Goal: Task Accomplishment & Management: Manage account settings

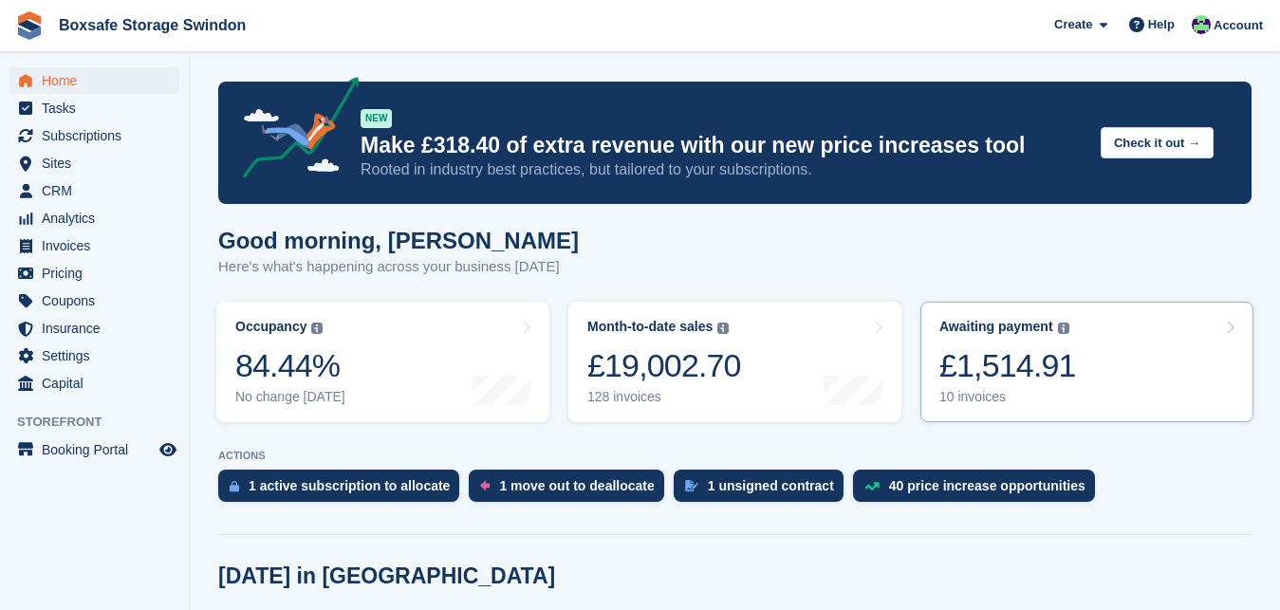
click at [980, 351] on div "£1,514.91" at bounding box center [1007, 365] width 137 height 39
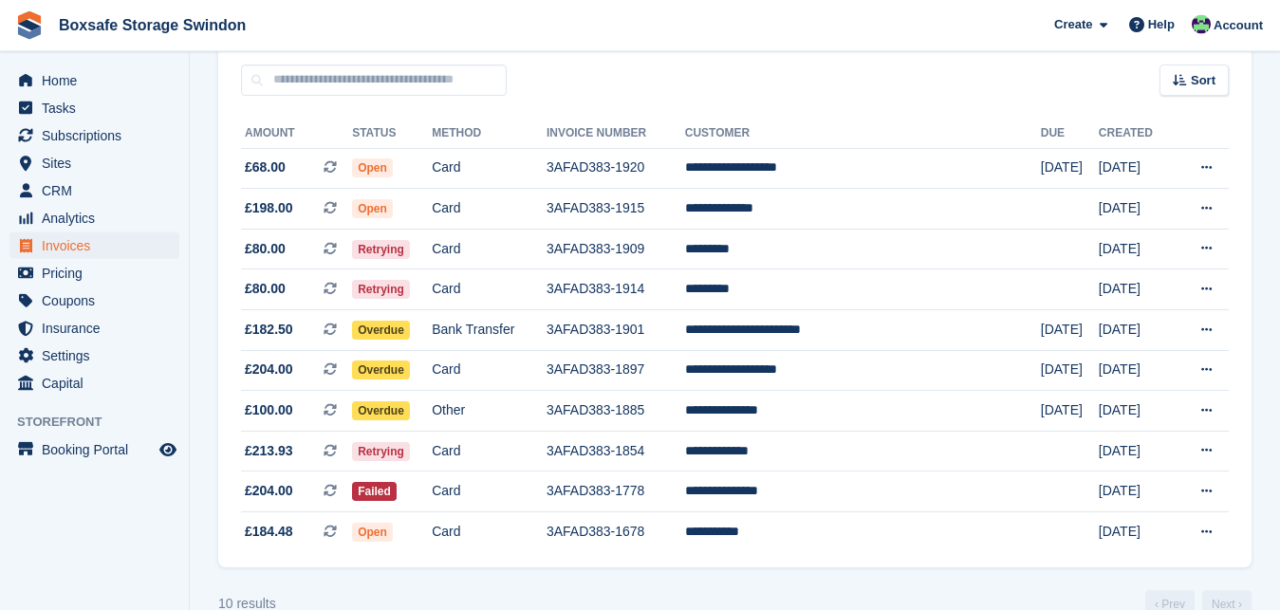
scroll to position [207, 0]
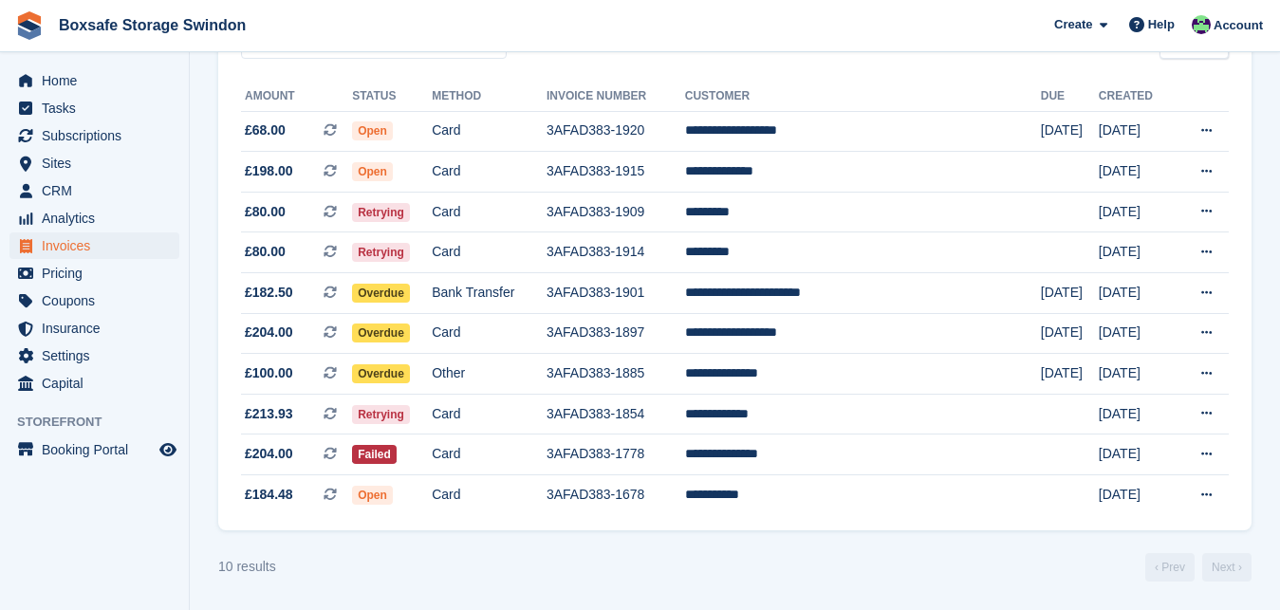
click at [642, 555] on div "10 results ‹ Prev Next ›" at bounding box center [734, 567] width 1033 height 28
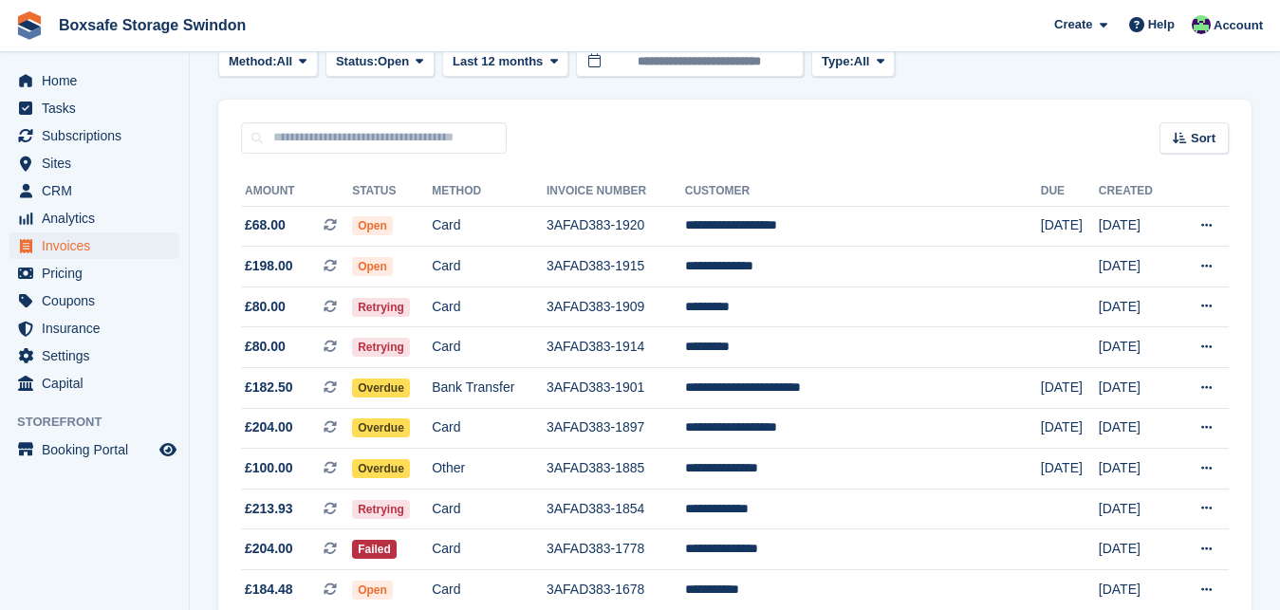
scroll to position [110, 0]
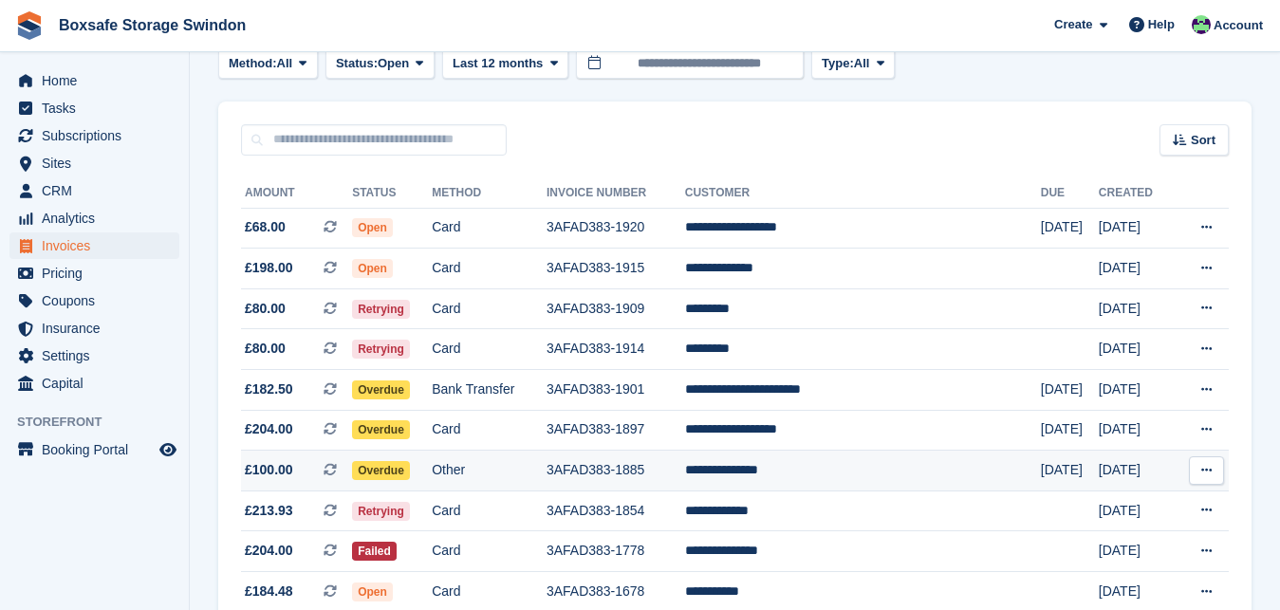
click at [799, 472] on td "**********" at bounding box center [863, 471] width 356 height 41
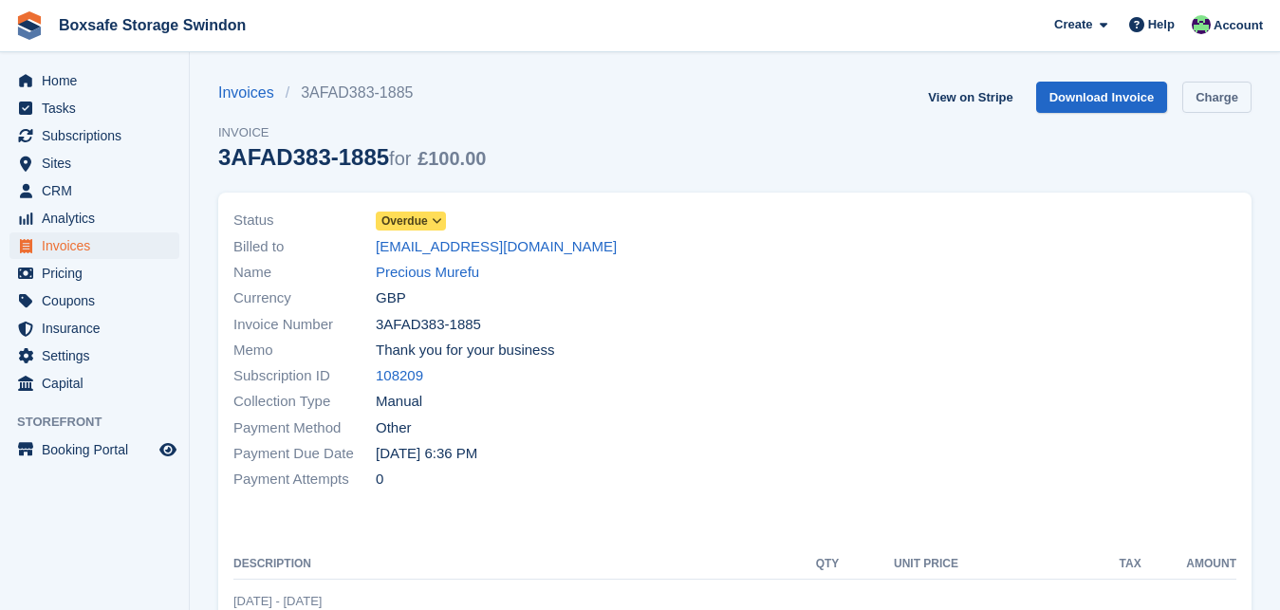
click at [1195, 91] on link "Charge" at bounding box center [1216, 97] width 69 height 31
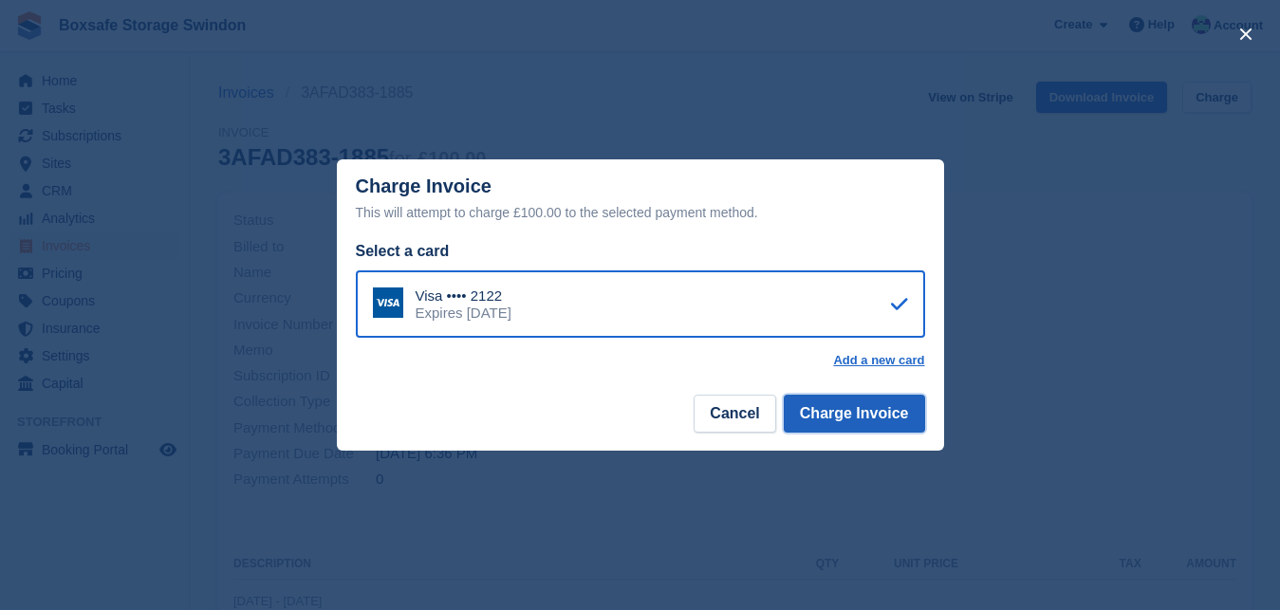
click at [843, 415] on button "Charge Invoice" at bounding box center [854, 414] width 141 height 38
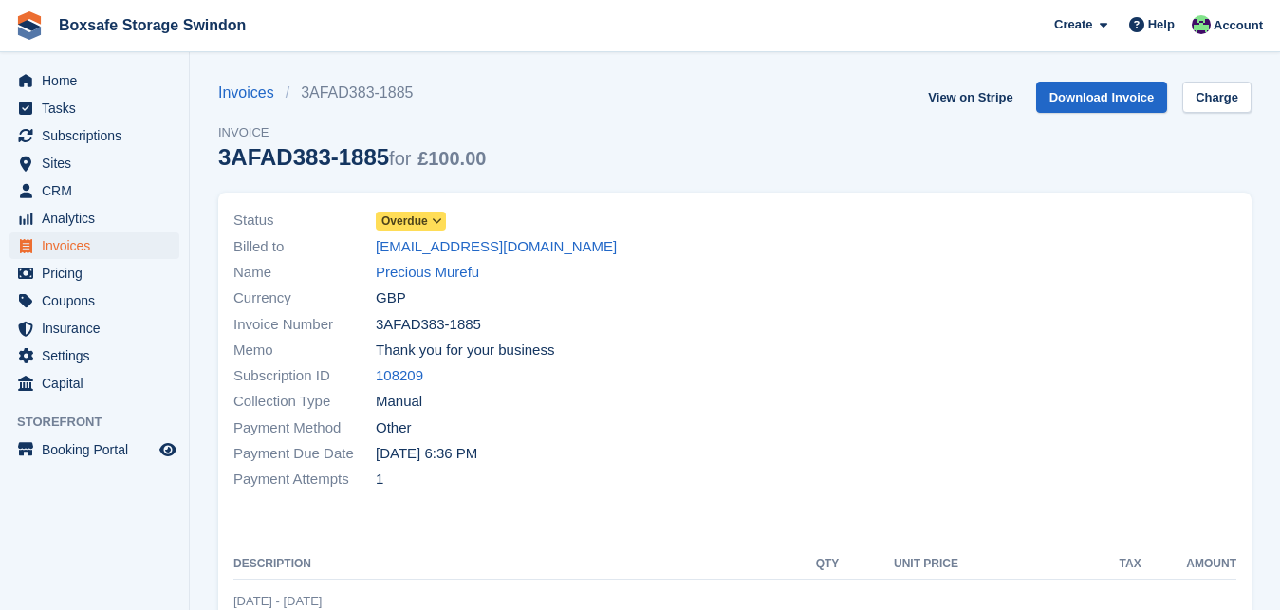
click at [148, 64] on div "Home Tasks Subscriptions Subscriptions Subscriptions Contracts Price increases …" at bounding box center [94, 229] width 189 height 338
click at [147, 81] on span "Home" at bounding box center [99, 80] width 114 height 27
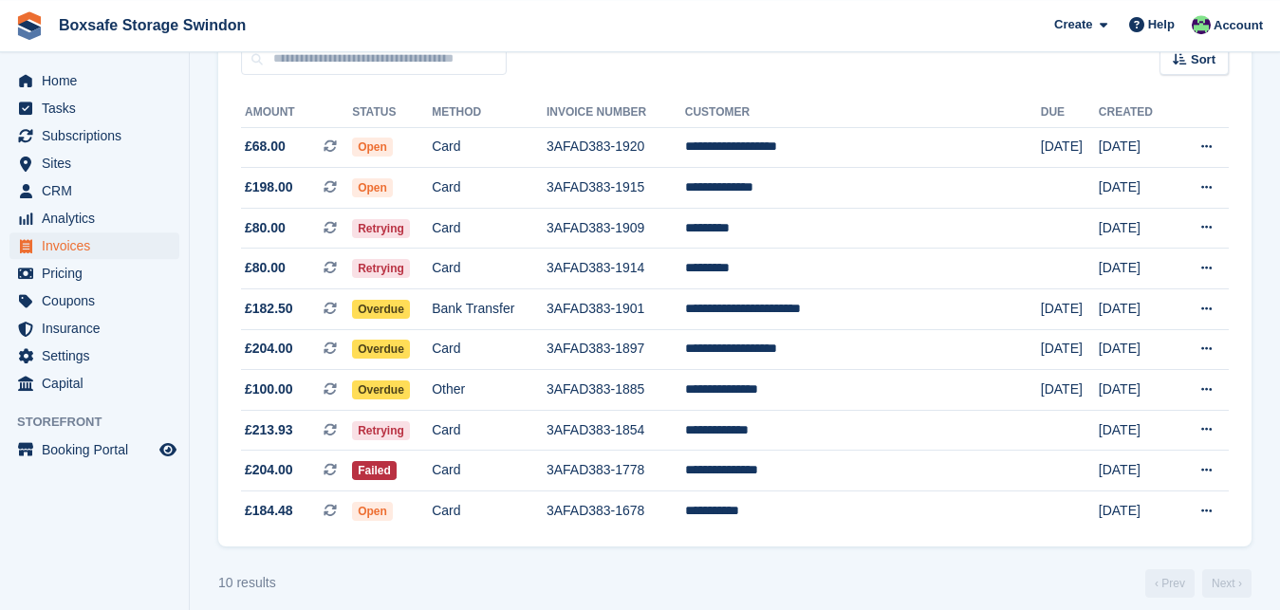
scroll to position [207, 0]
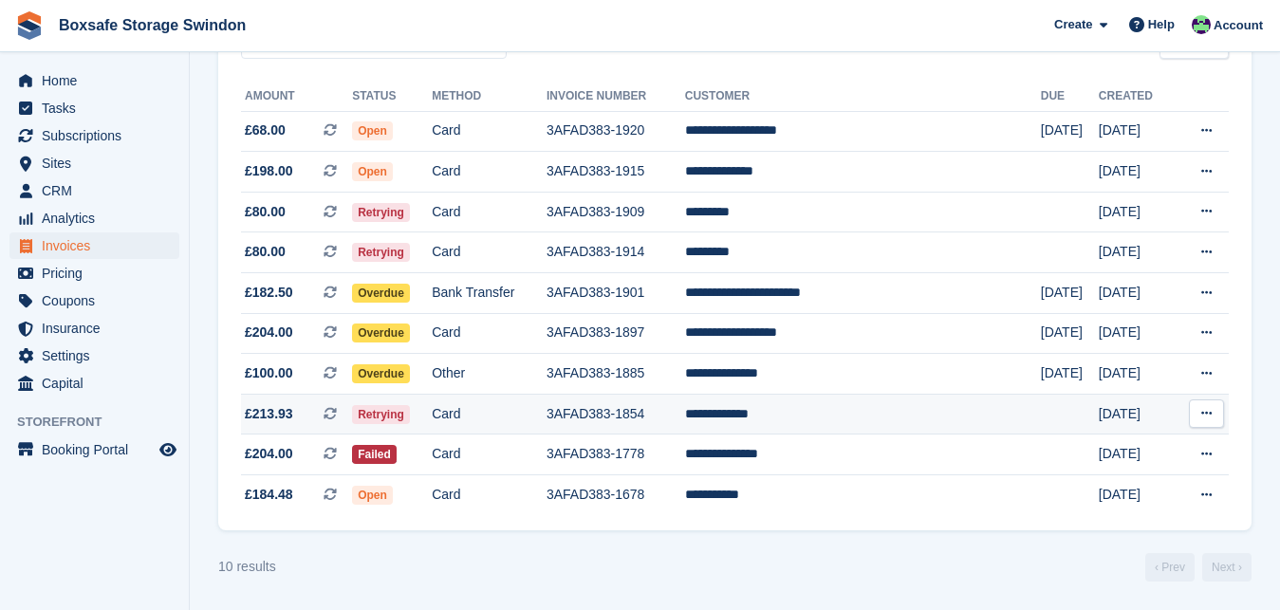
click at [857, 410] on td "**********" at bounding box center [863, 414] width 356 height 41
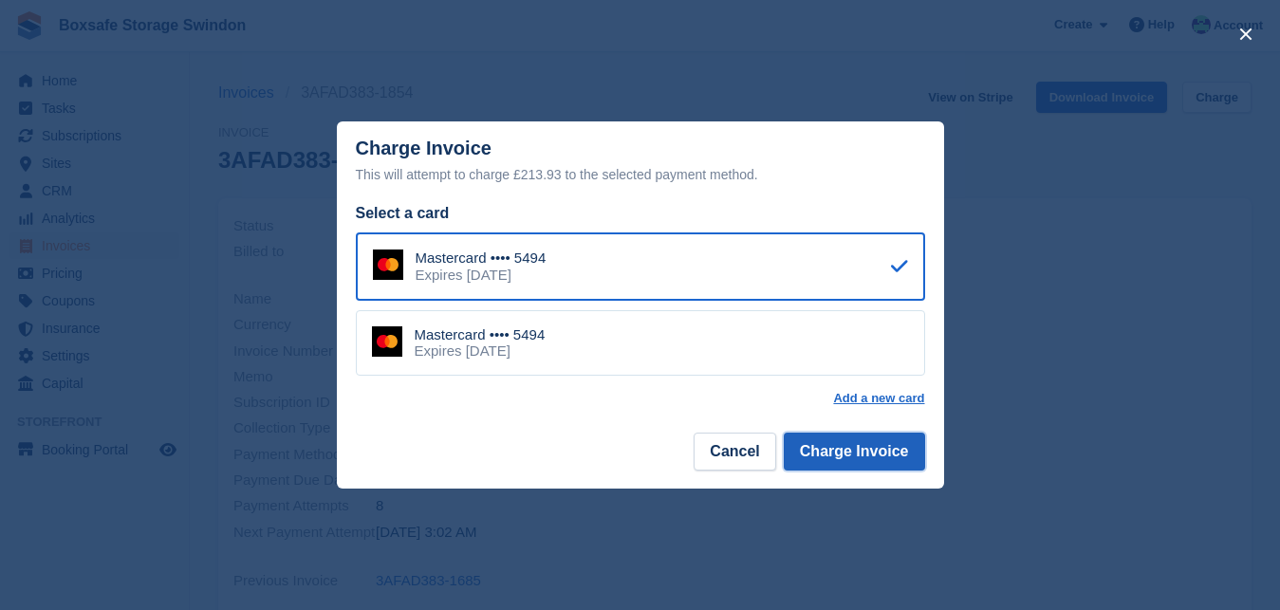
click at [863, 453] on button "Charge Invoice" at bounding box center [854, 452] width 141 height 38
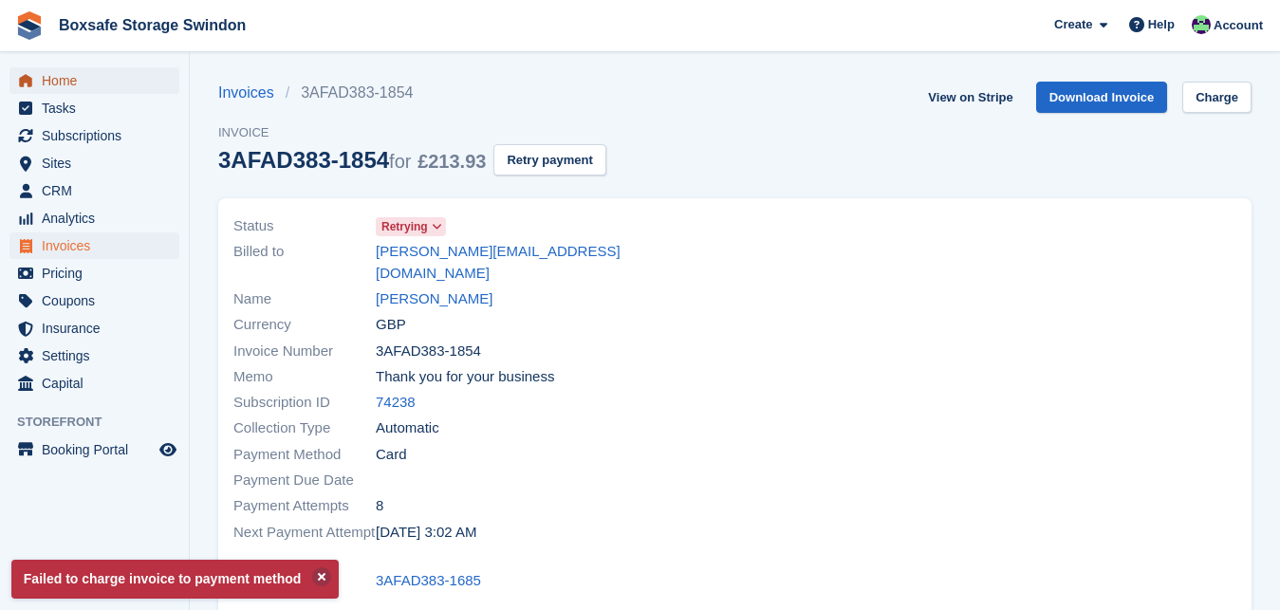
click at [68, 80] on span "Home" at bounding box center [99, 80] width 114 height 27
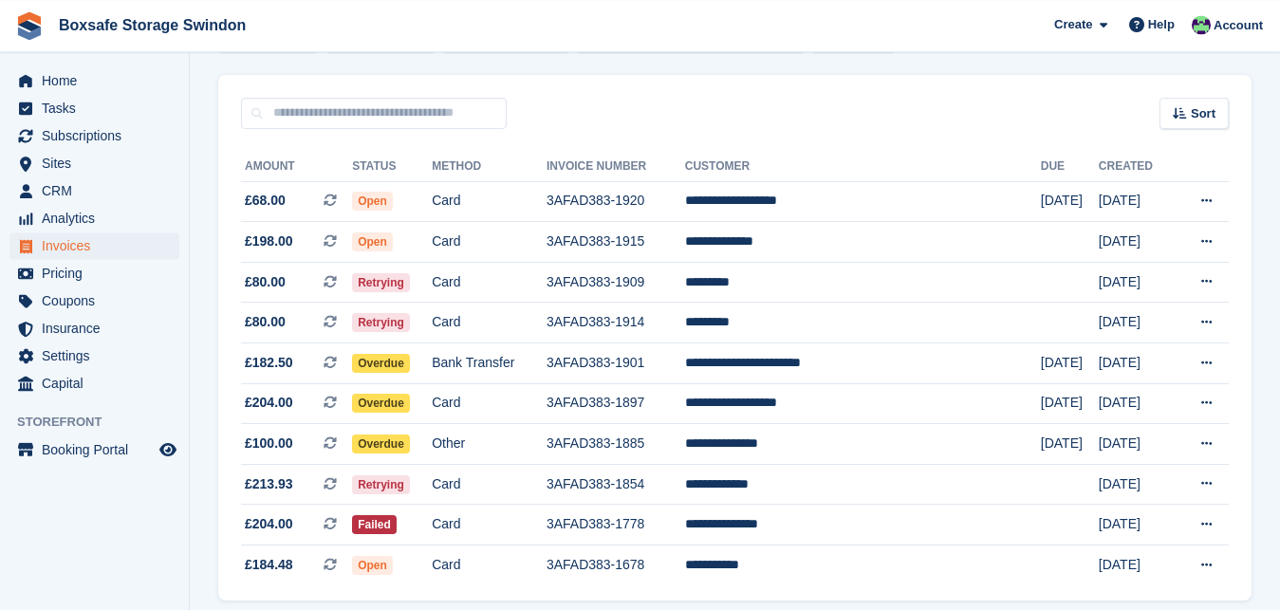
scroll to position [149, 0]
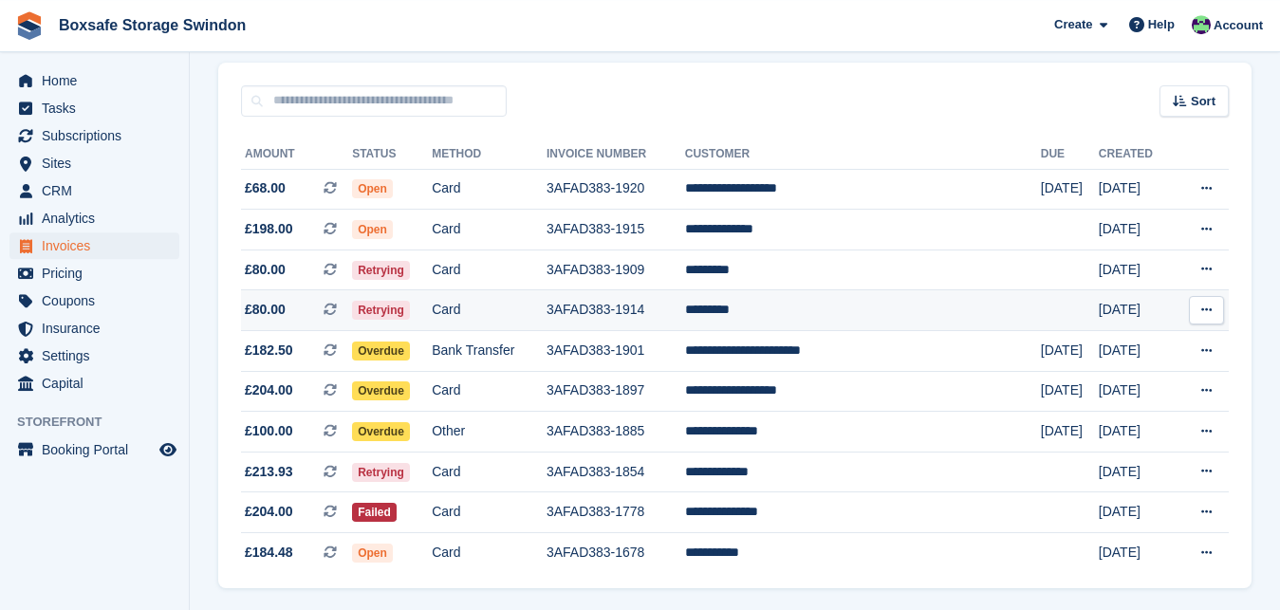
drag, startPoint x: 836, startPoint y: 304, endPoint x: 827, endPoint y: 296, distance: 11.4
click at [827, 296] on td "*********" at bounding box center [863, 310] width 356 height 41
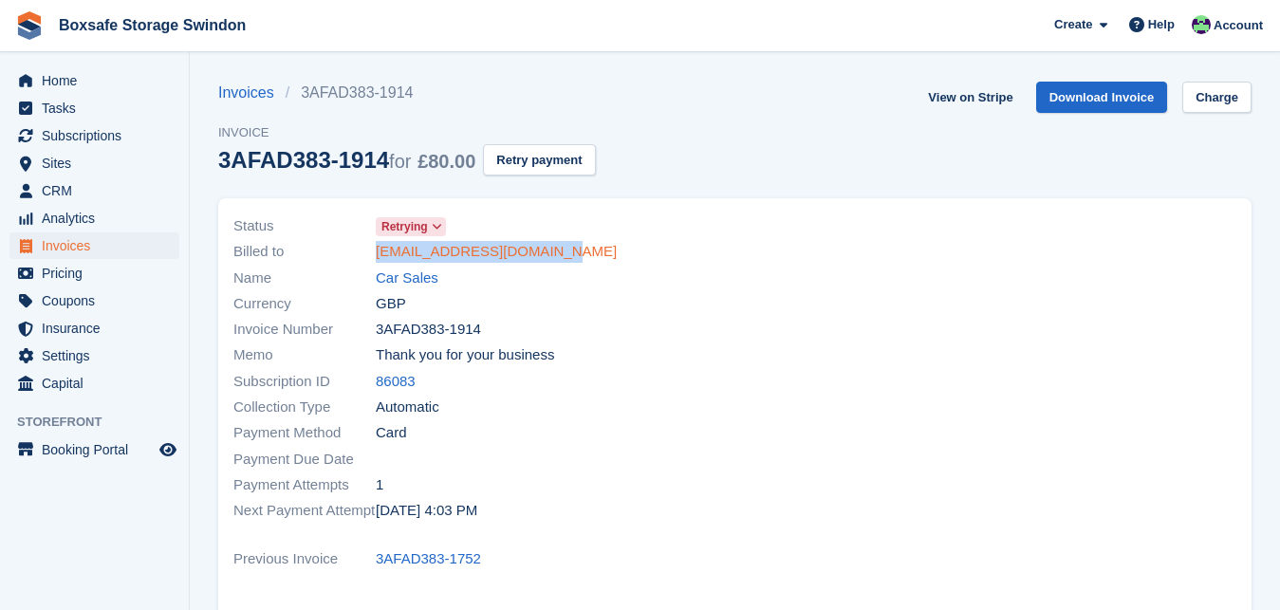
drag, startPoint x: 554, startPoint y: 254, endPoint x: 378, endPoint y: 252, distance: 176.5
click at [378, 252] on div "Billed to agispatit@googlemail.com" at bounding box center [478, 252] width 490 height 26
copy link "agispatit@googlemail.com"
click at [384, 277] on link "Car Sales" at bounding box center [407, 279] width 63 height 22
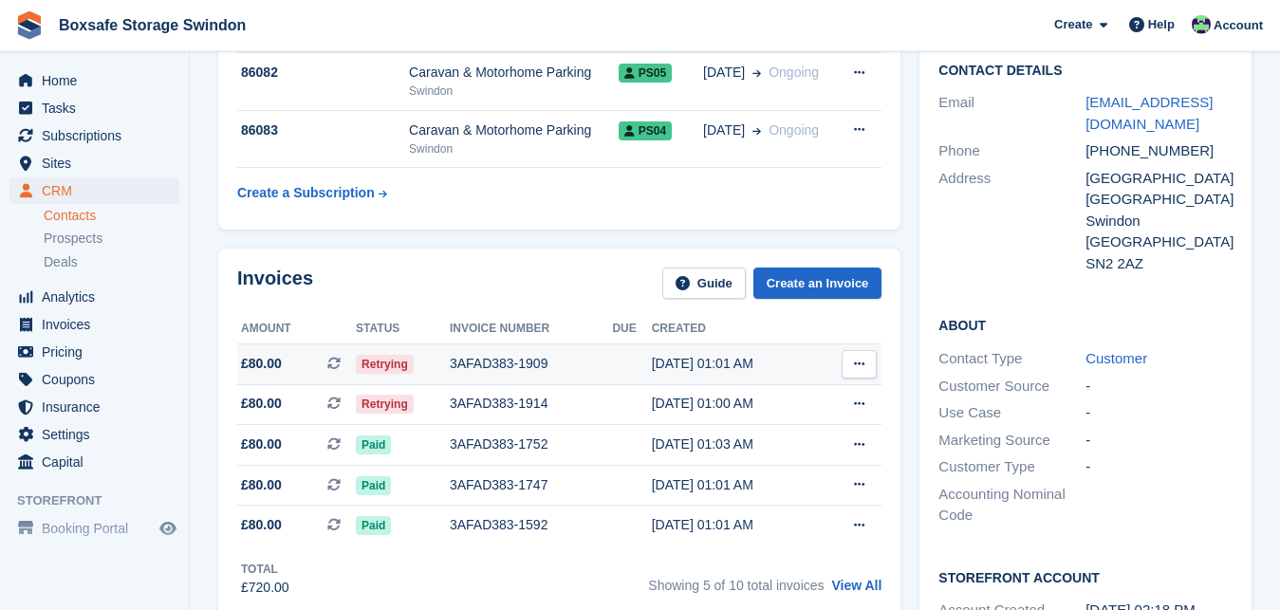
scroll to position [339, 0]
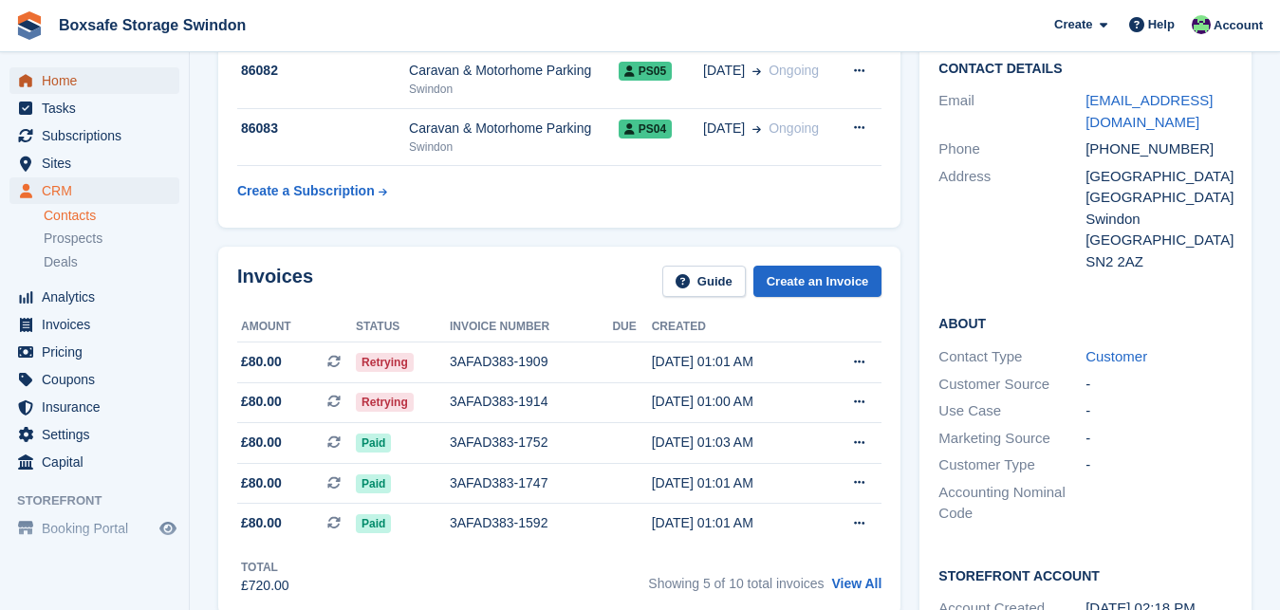
click at [109, 69] on span "Home" at bounding box center [99, 80] width 114 height 27
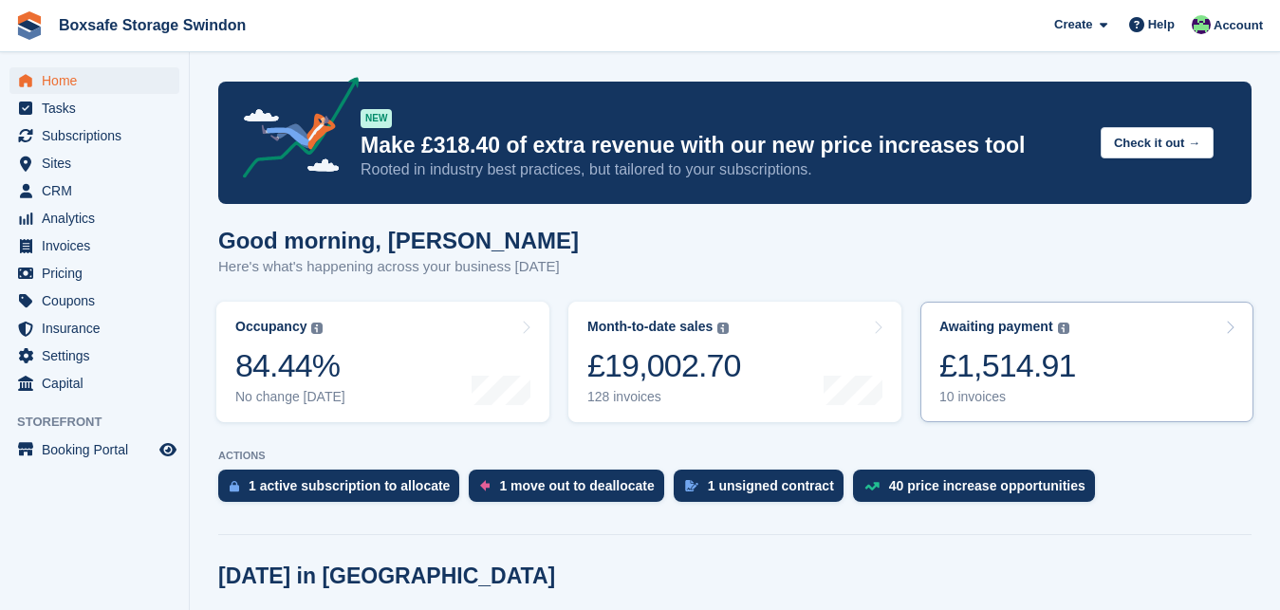
click at [1004, 354] on div "£1,514.91" at bounding box center [1007, 365] width 137 height 39
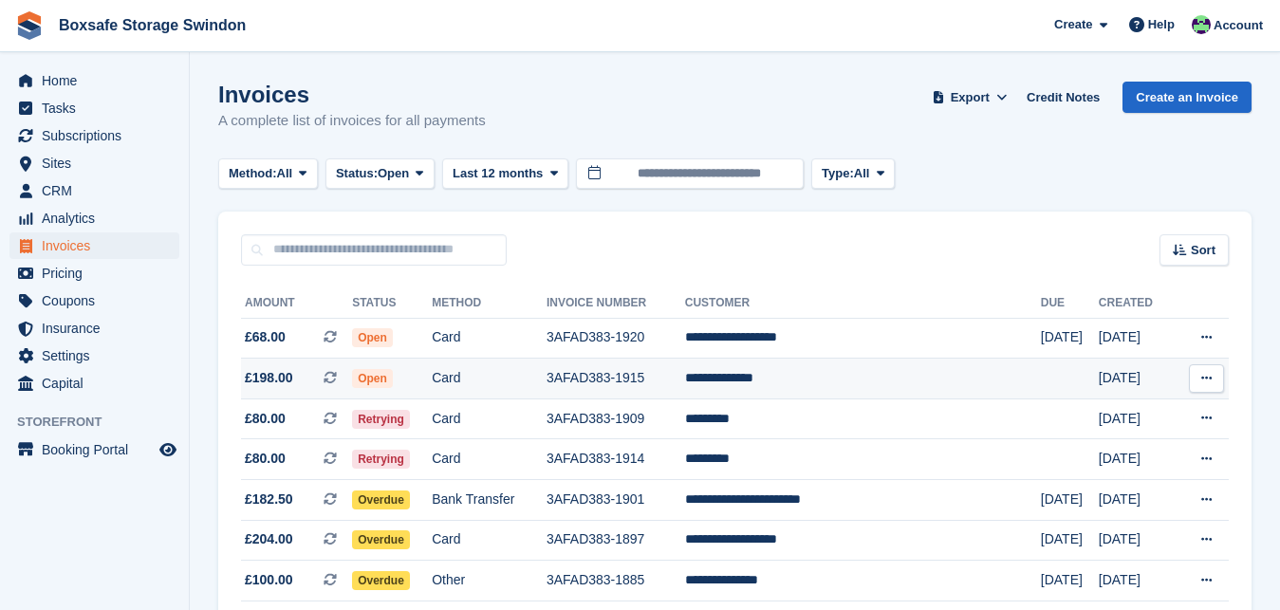
click at [838, 378] on td "**********" at bounding box center [863, 379] width 356 height 41
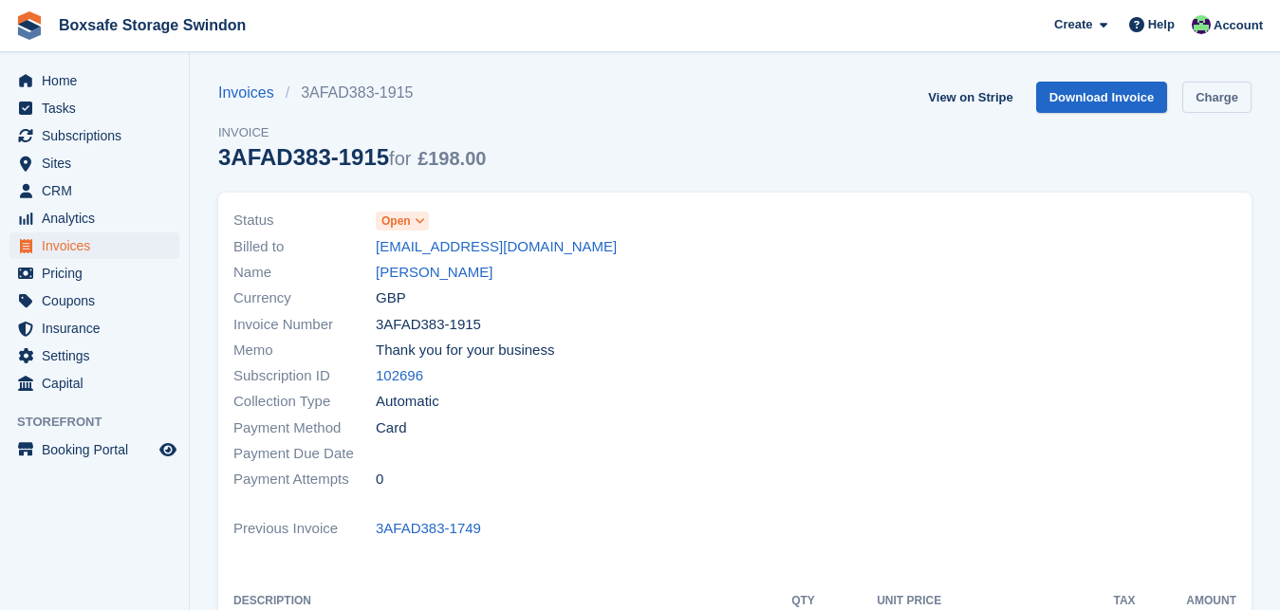
click at [1207, 111] on link "Charge" at bounding box center [1216, 97] width 69 height 31
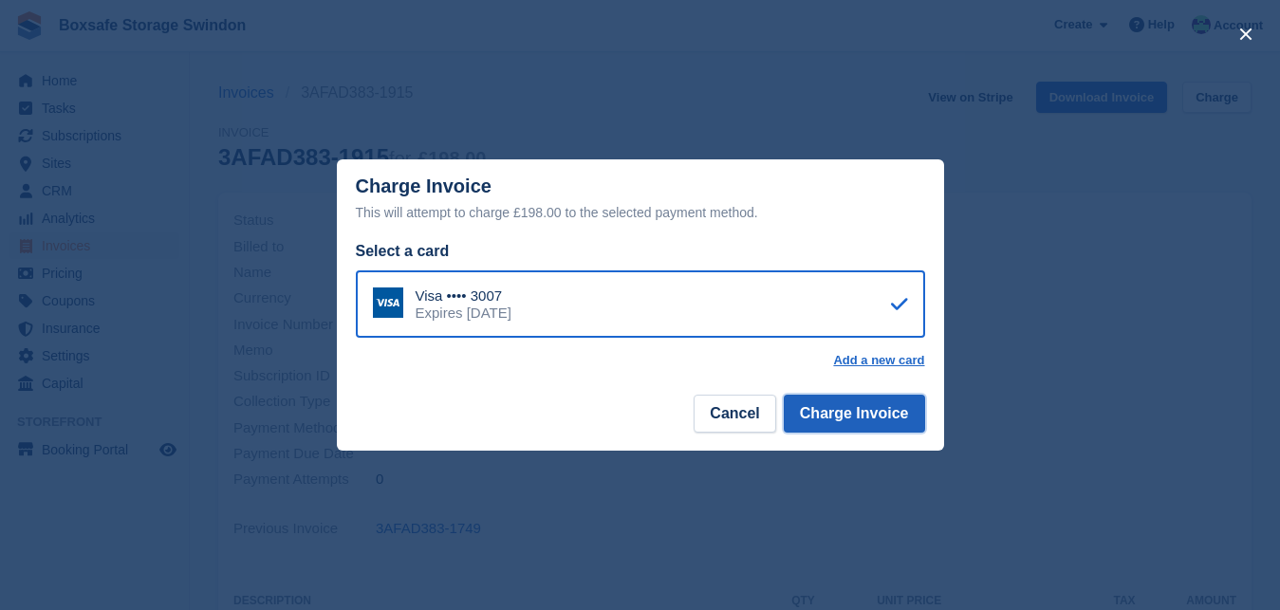
click at [819, 419] on button "Charge Invoice" at bounding box center [854, 414] width 141 height 38
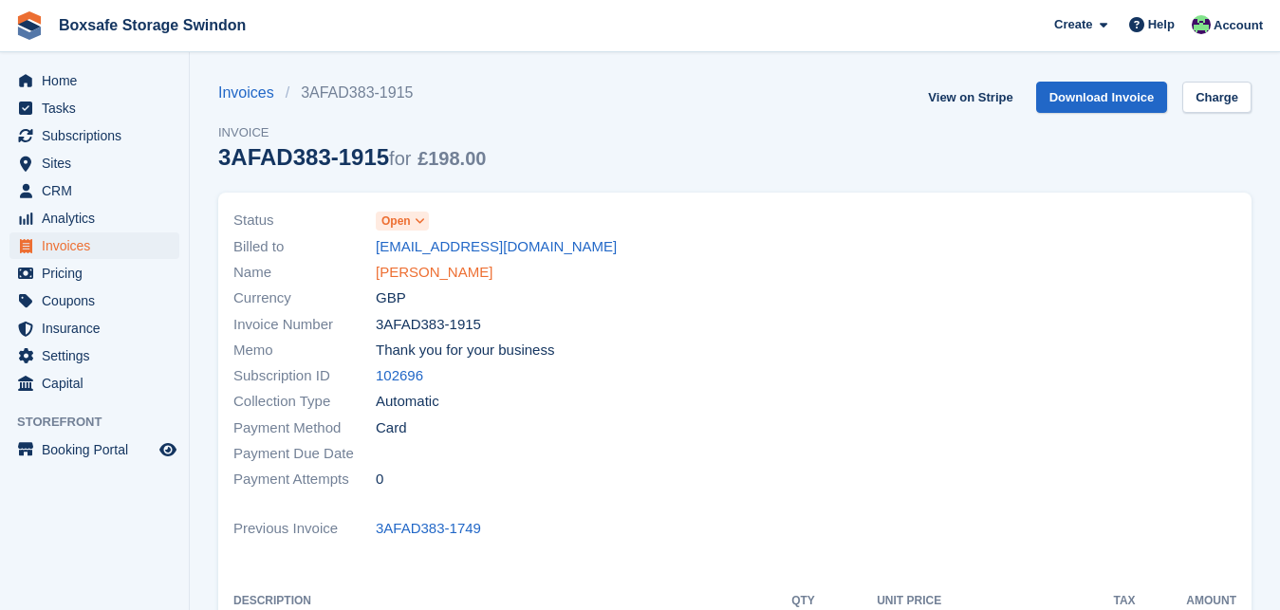
click at [411, 278] on link "[PERSON_NAME]" at bounding box center [434, 273] width 117 height 22
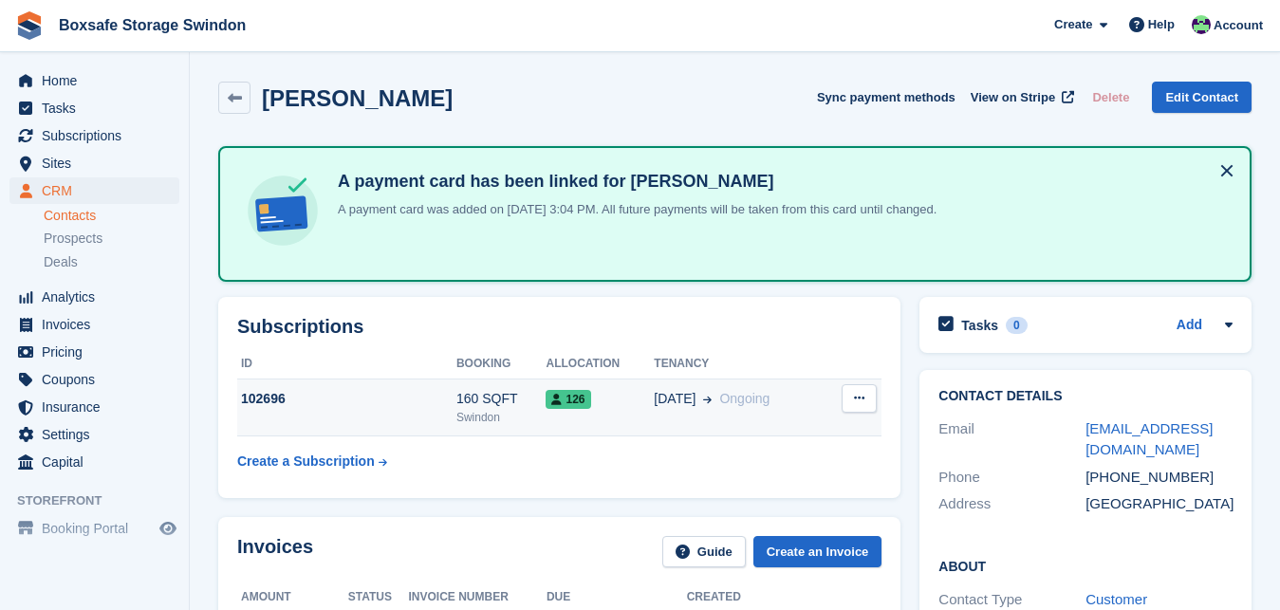
click at [362, 425] on td "102696" at bounding box center [346, 407] width 219 height 58
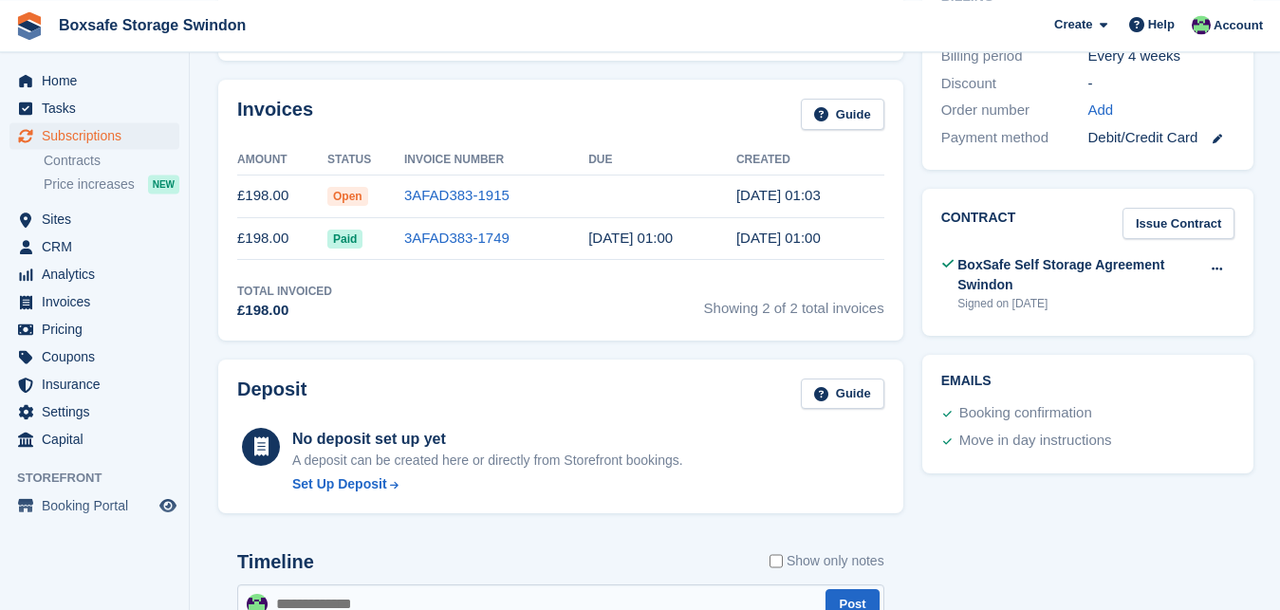
scroll to position [560, 0]
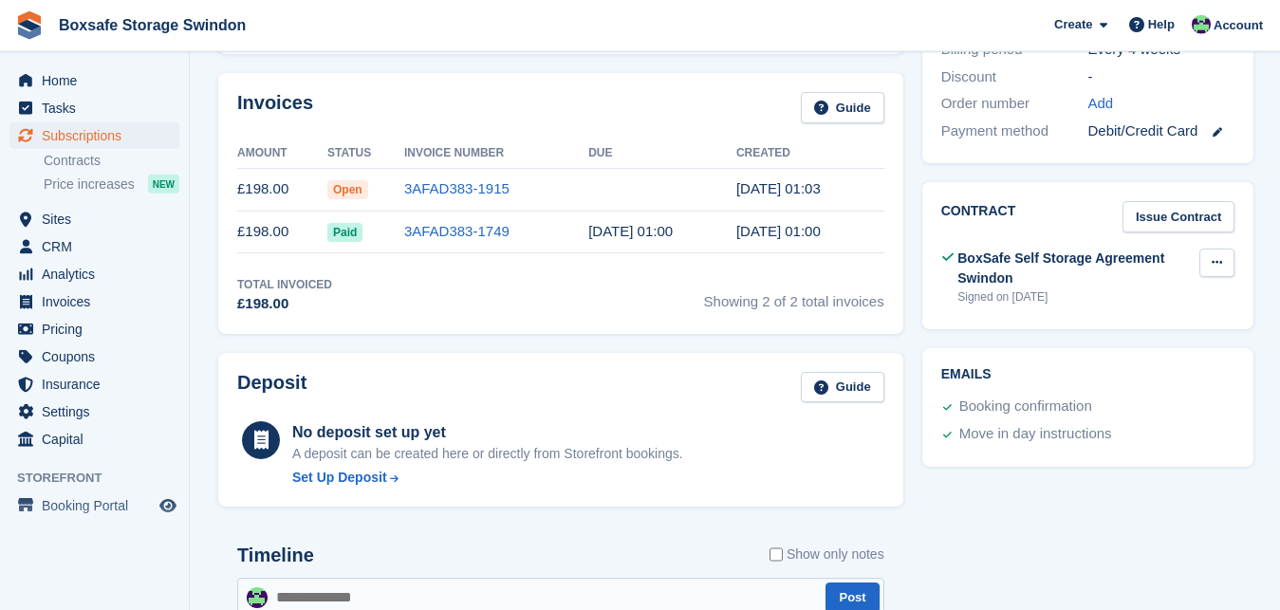
click at [1212, 262] on icon at bounding box center [1216, 262] width 10 height 12
click at [1102, 301] on p "View" at bounding box center [1143, 299] width 165 height 25
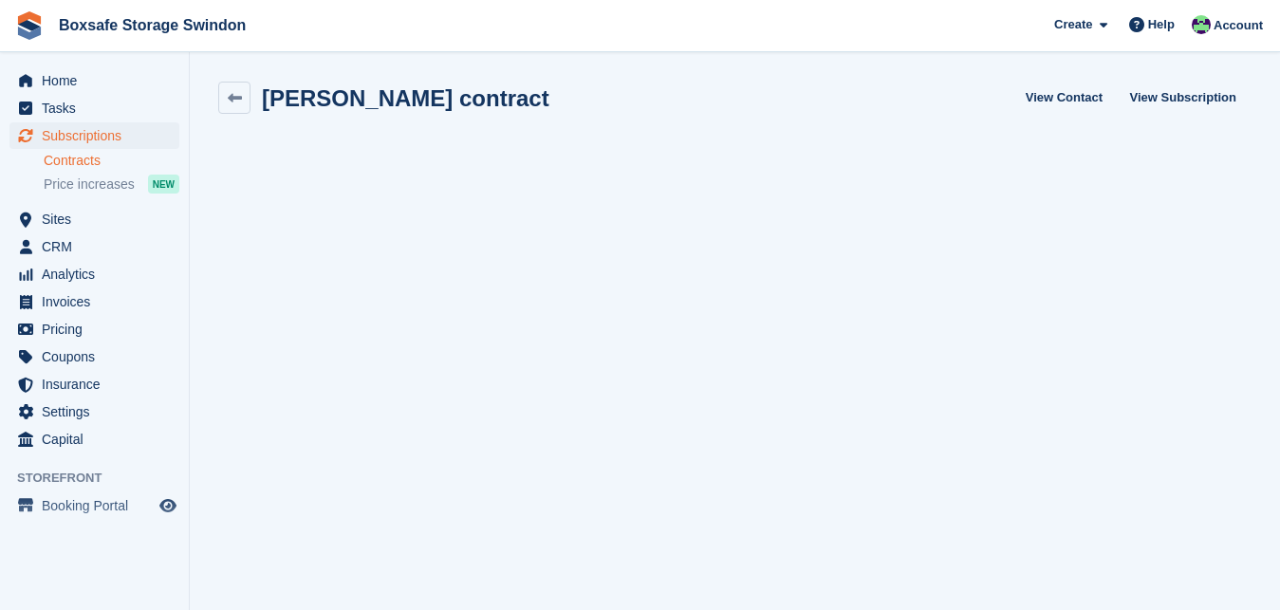
scroll to position [2, 0]
click at [81, 87] on span "Home" at bounding box center [99, 80] width 114 height 27
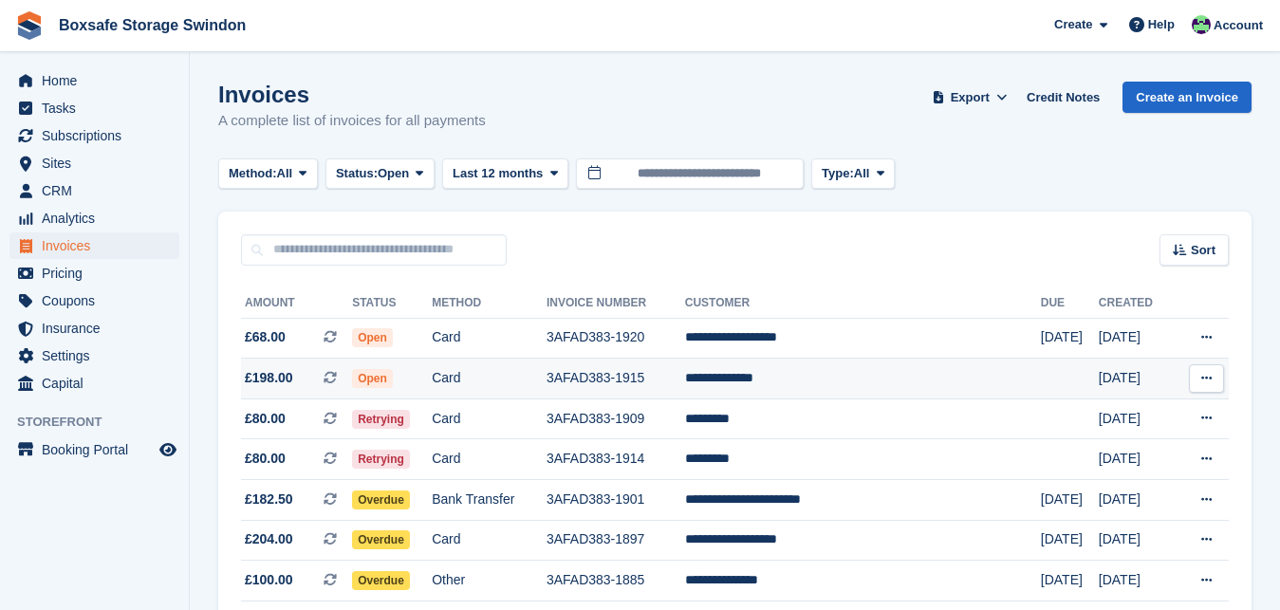
drag, startPoint x: 850, startPoint y: 380, endPoint x: 860, endPoint y: 380, distance: 10.4
click at [860, 380] on td "**********" at bounding box center [863, 379] width 356 height 41
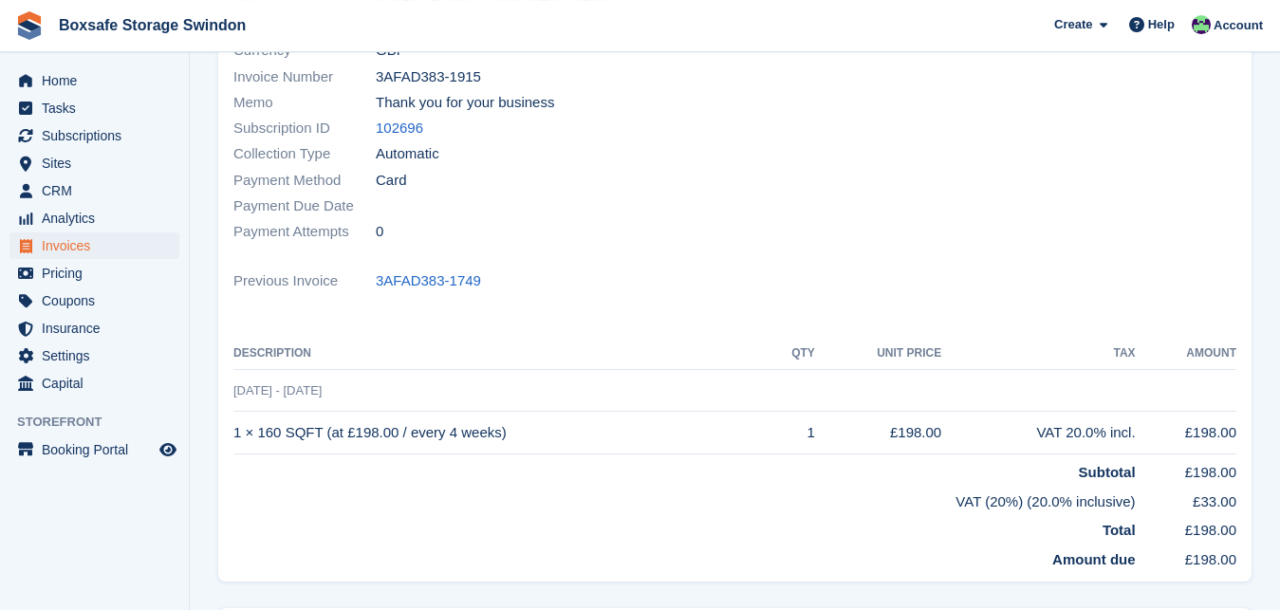
scroll to position [110, 0]
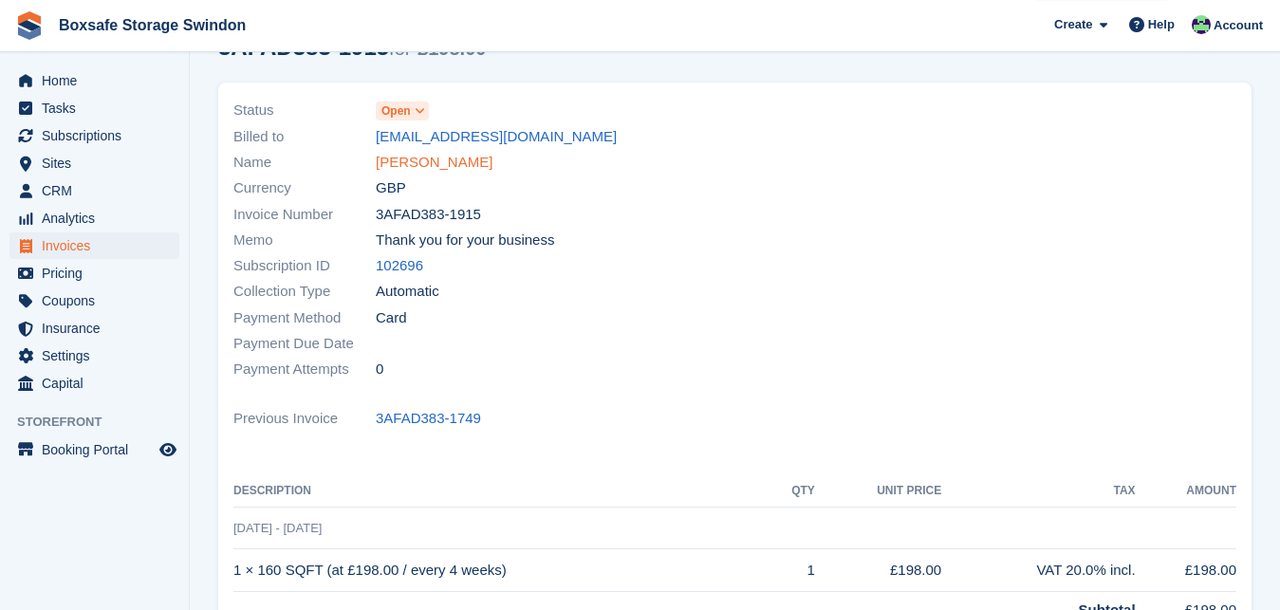
click at [397, 170] on link "Devender Kumar" at bounding box center [434, 163] width 117 height 22
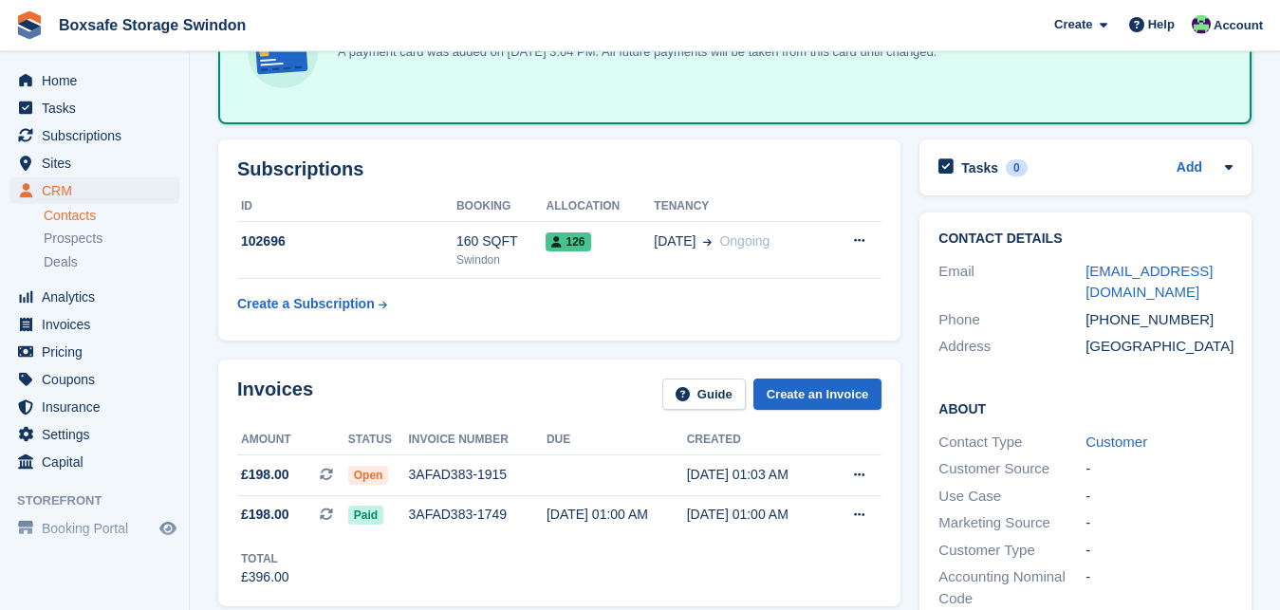
scroll to position [155, 0]
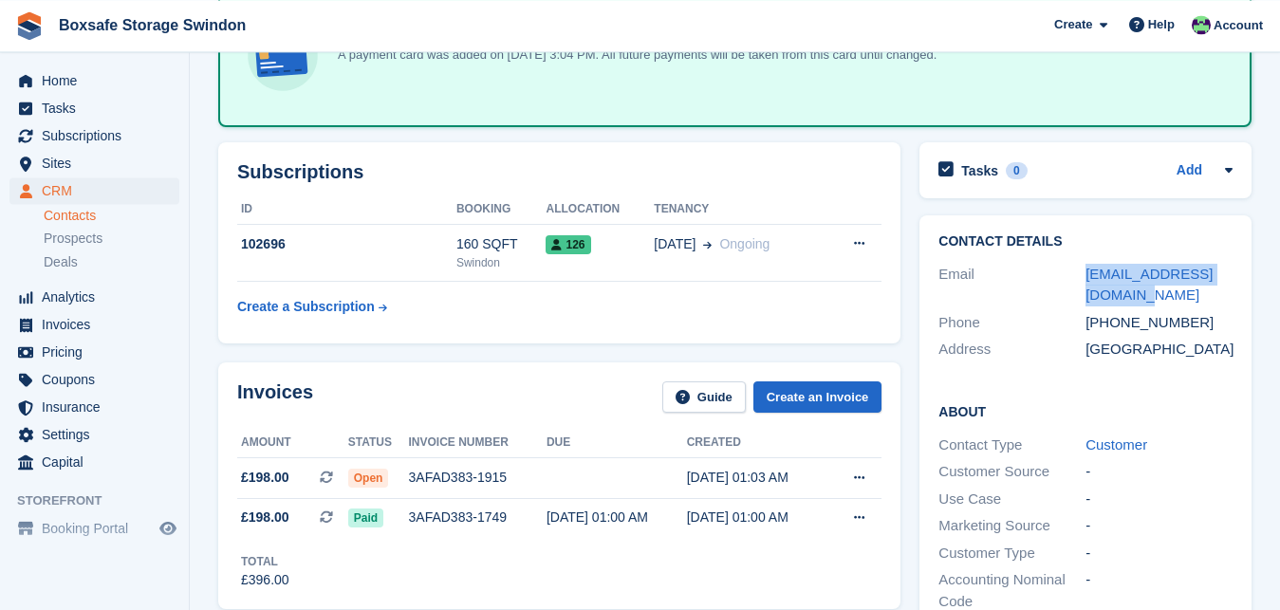
drag, startPoint x: 1121, startPoint y: 300, endPoint x: 1082, endPoint y: 276, distance: 45.6
click at [1082, 279] on div "Email devkaushik.11@gmail.com" at bounding box center [1085, 285] width 294 height 48
copy div "devkaushik.11@gmail.com"
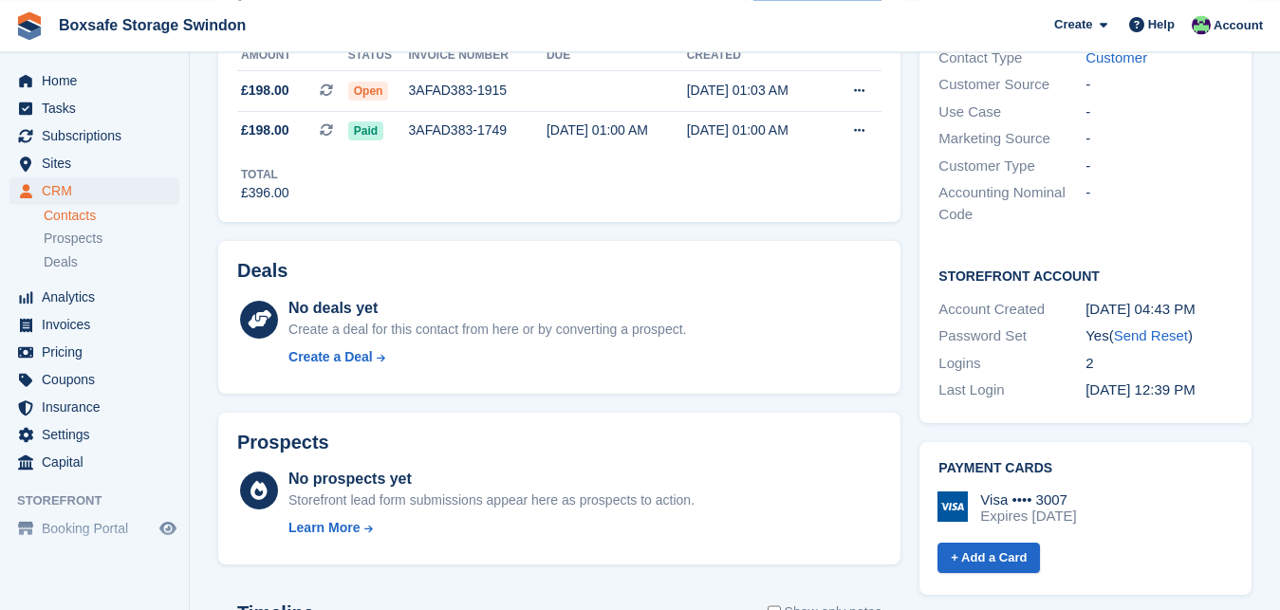
scroll to position [590, 0]
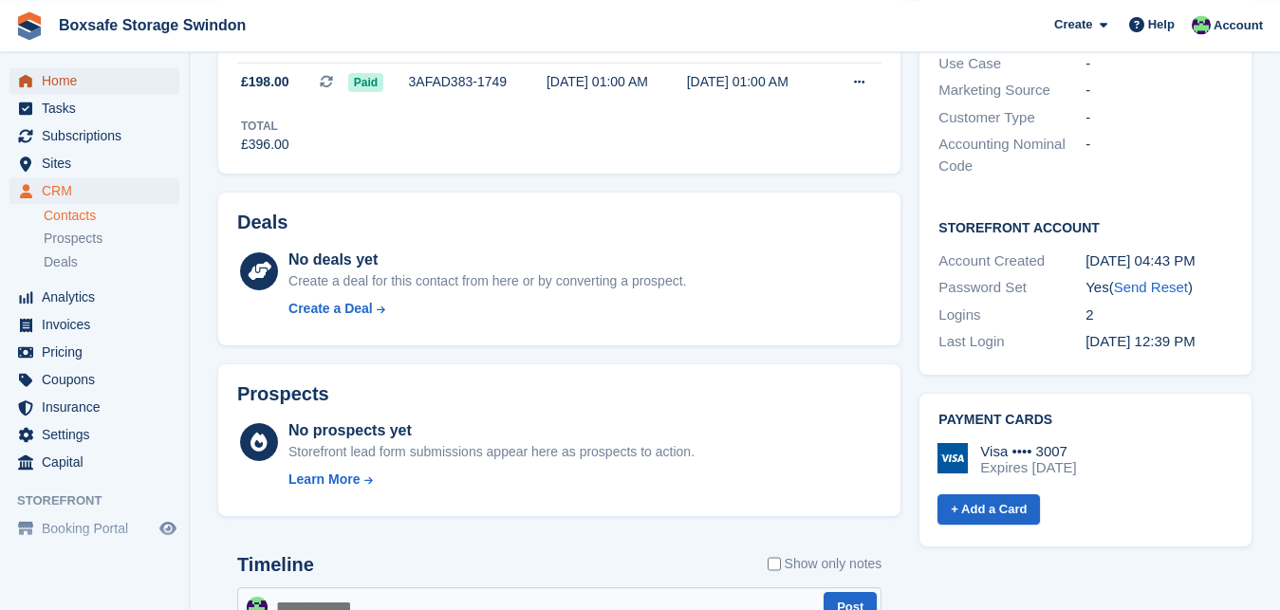
click at [110, 88] on span "Home" at bounding box center [99, 80] width 114 height 27
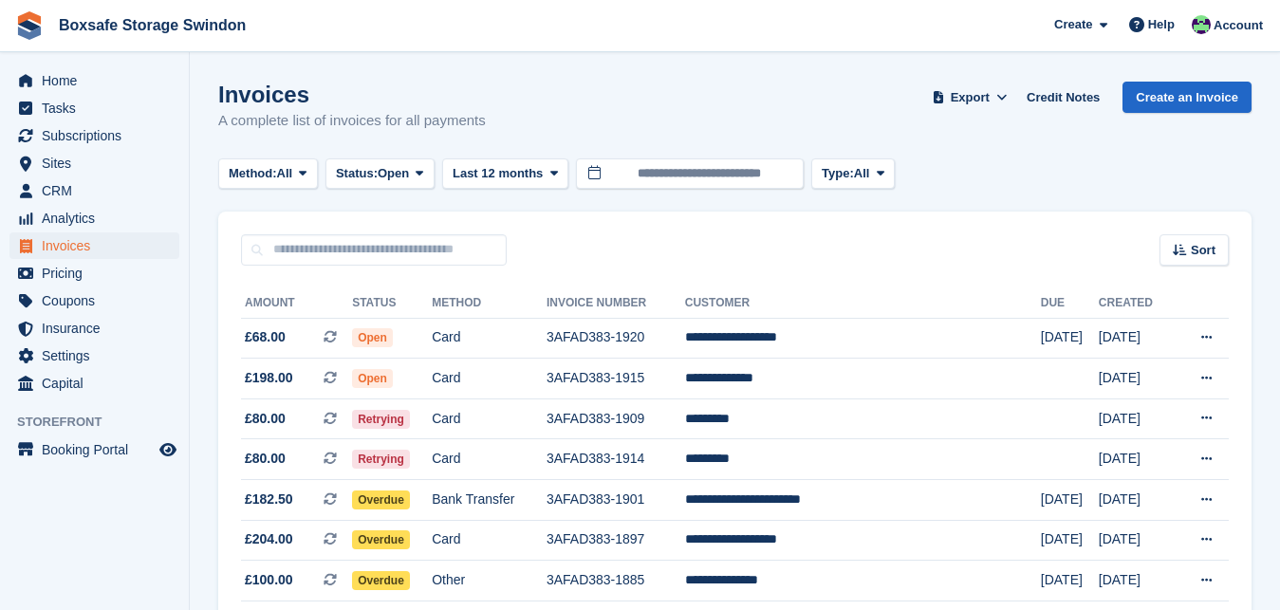
scroll to position [172, 0]
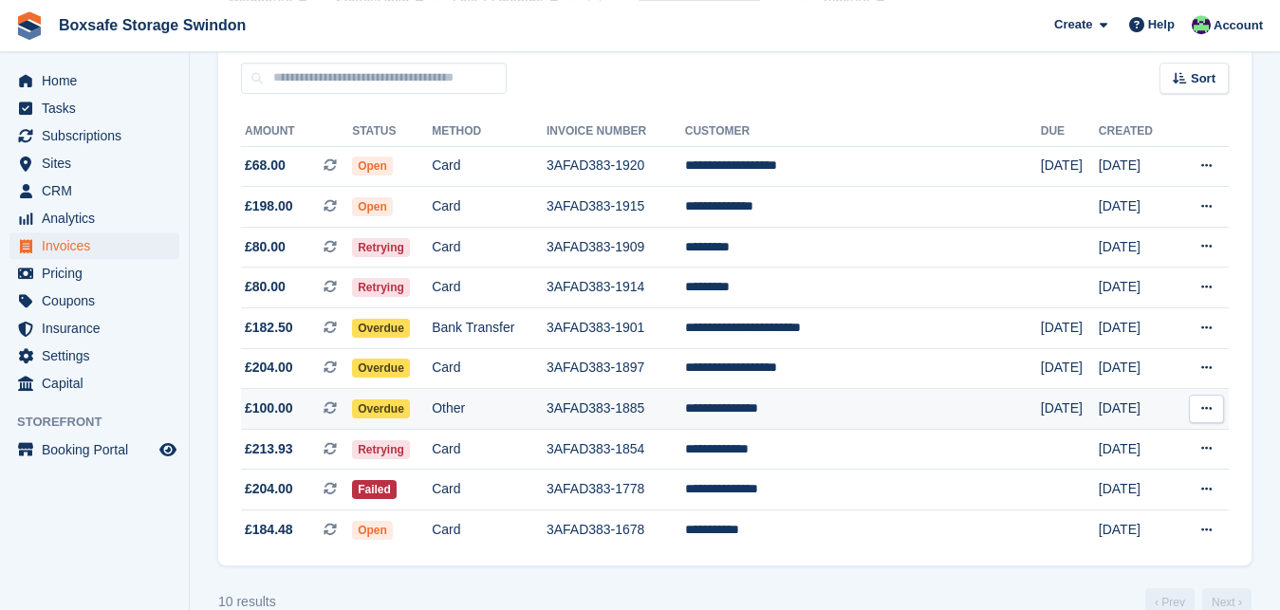
click at [792, 403] on td "**********" at bounding box center [863, 409] width 356 height 41
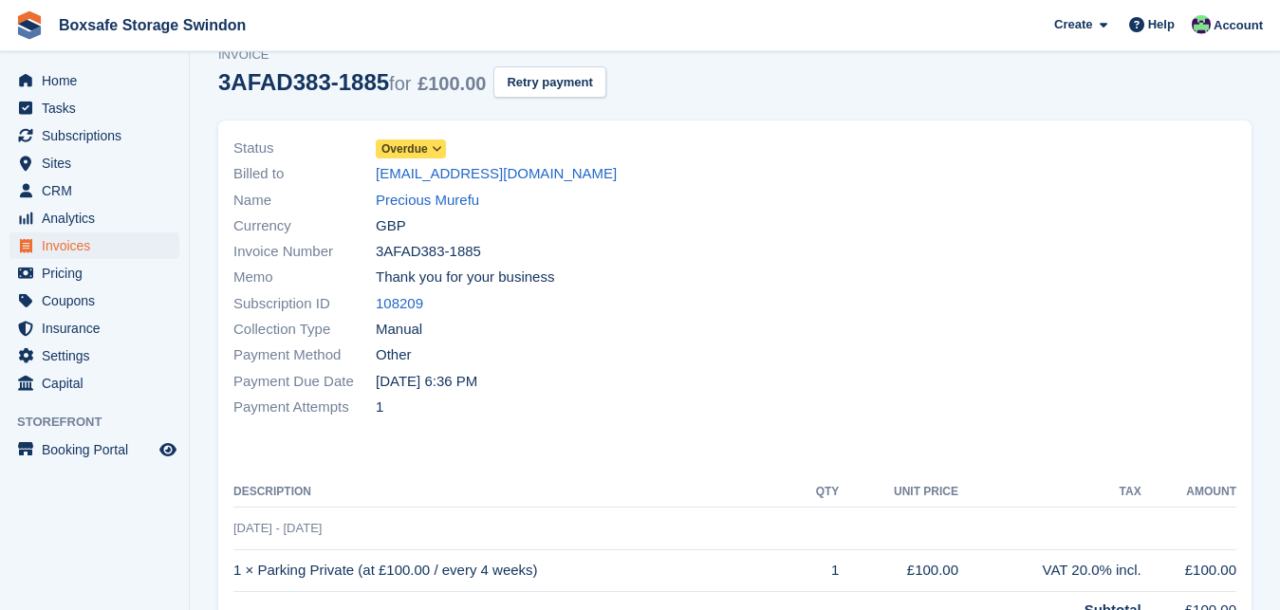
scroll to position [48, 0]
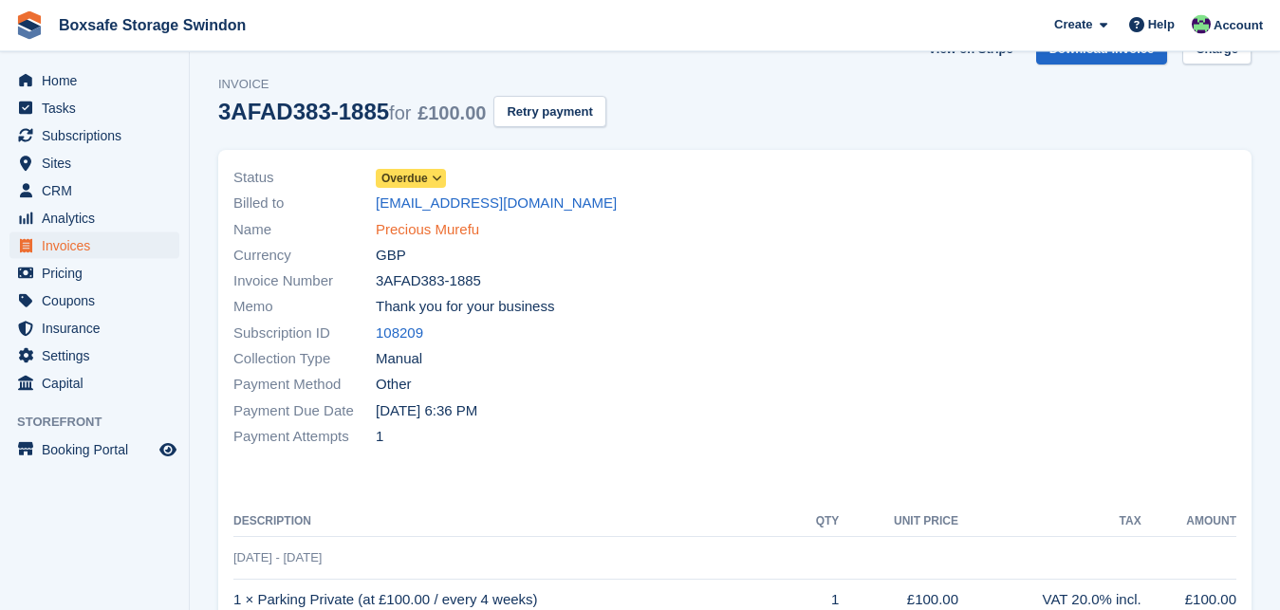
click at [389, 235] on link "Precious Murefu" at bounding box center [427, 230] width 103 height 22
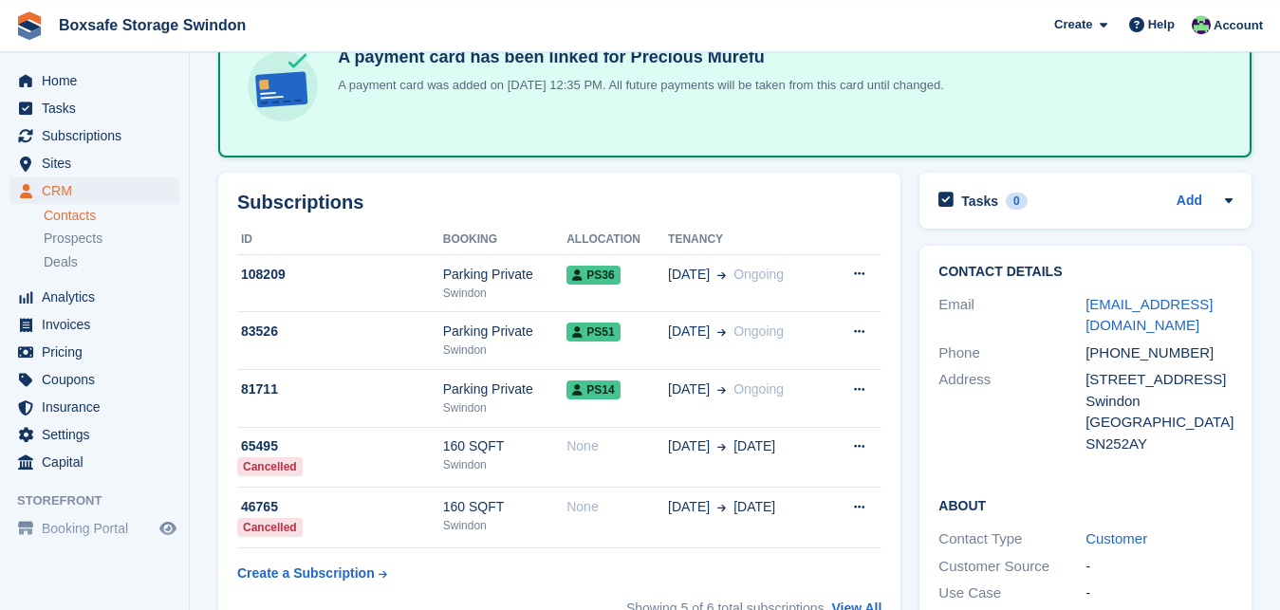
scroll to position [183, 0]
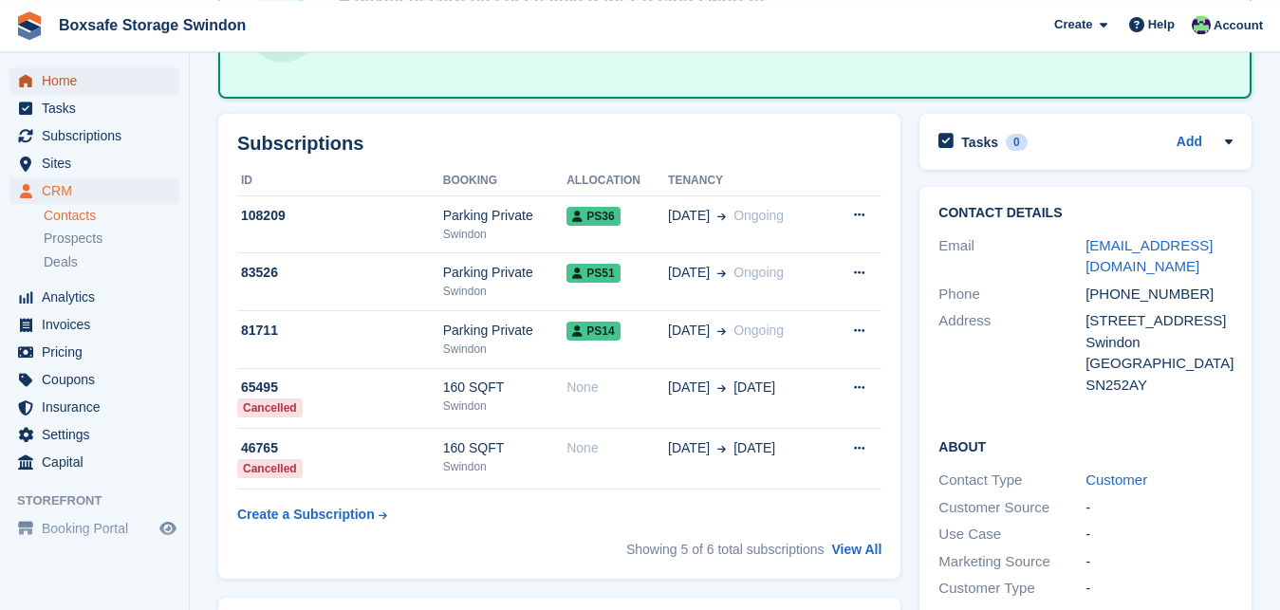
click at [98, 83] on span "Home" at bounding box center [99, 80] width 114 height 27
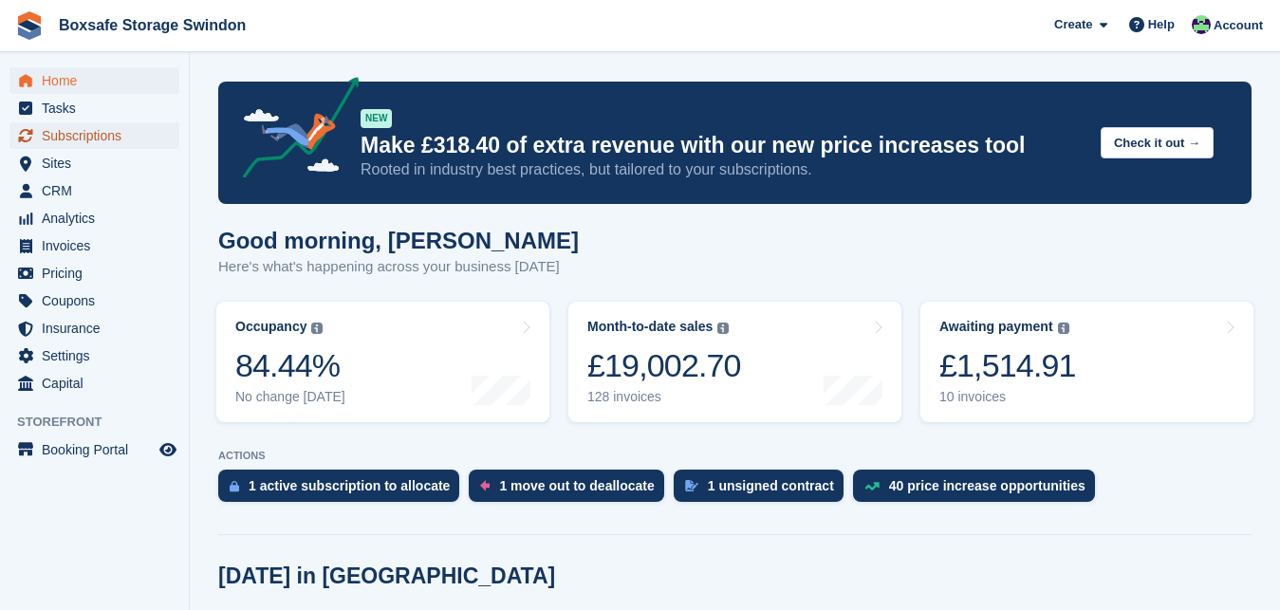
click at [111, 141] on span "Subscriptions" at bounding box center [99, 135] width 114 height 27
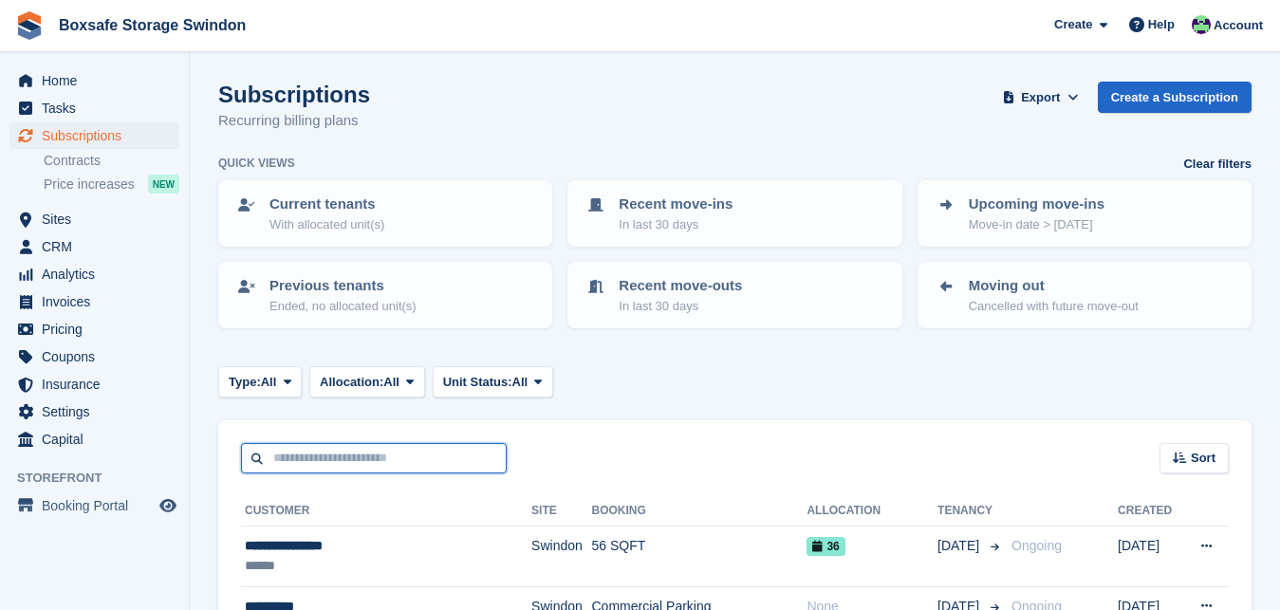
click at [337, 454] on input "text" at bounding box center [374, 458] width 266 height 31
type input "***"
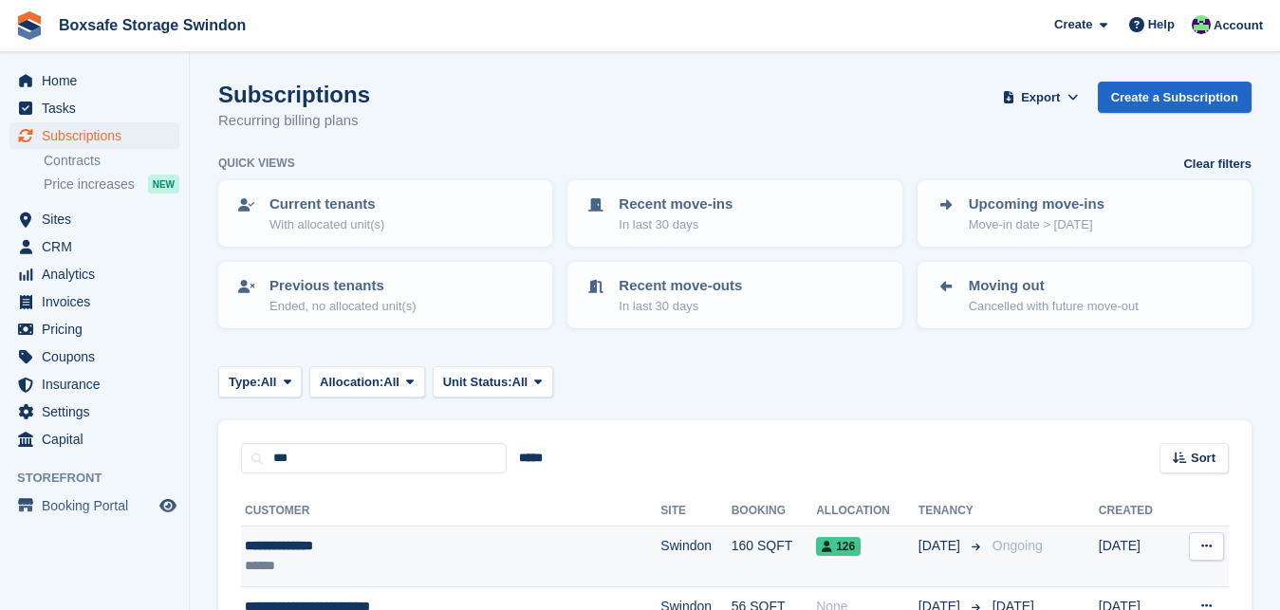
click at [330, 555] on div "**********" at bounding box center [394, 546] width 299 height 20
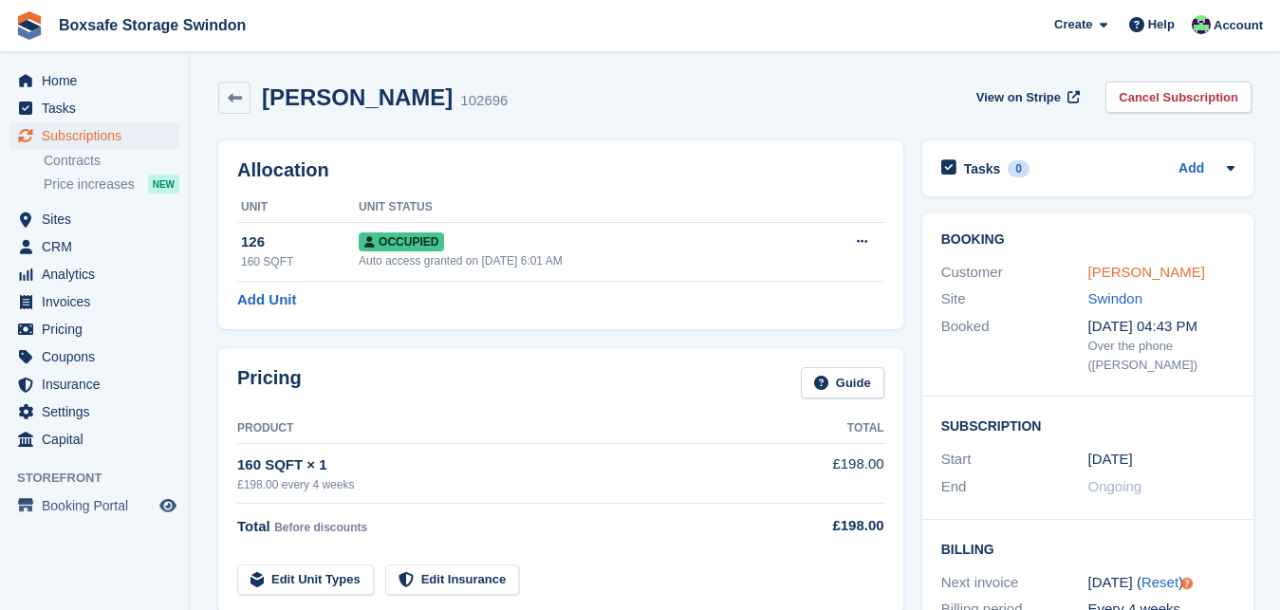
click at [1138, 272] on link "[PERSON_NAME]" at bounding box center [1145, 272] width 117 height 16
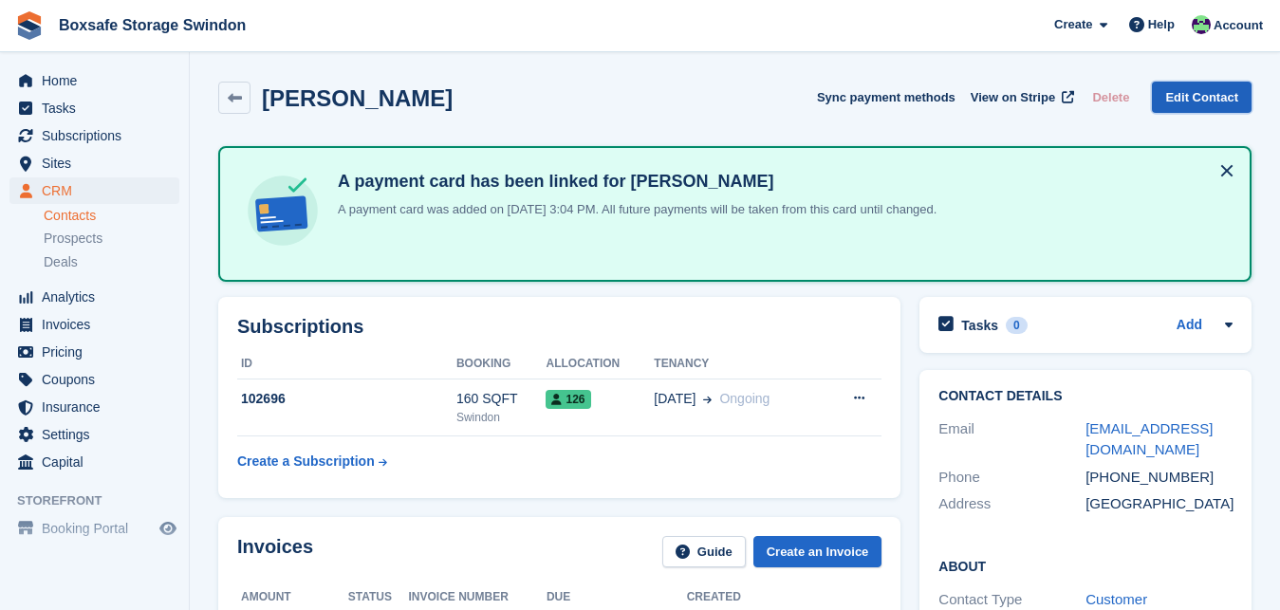
click at [1212, 103] on link "Edit Contact" at bounding box center [1202, 97] width 100 height 31
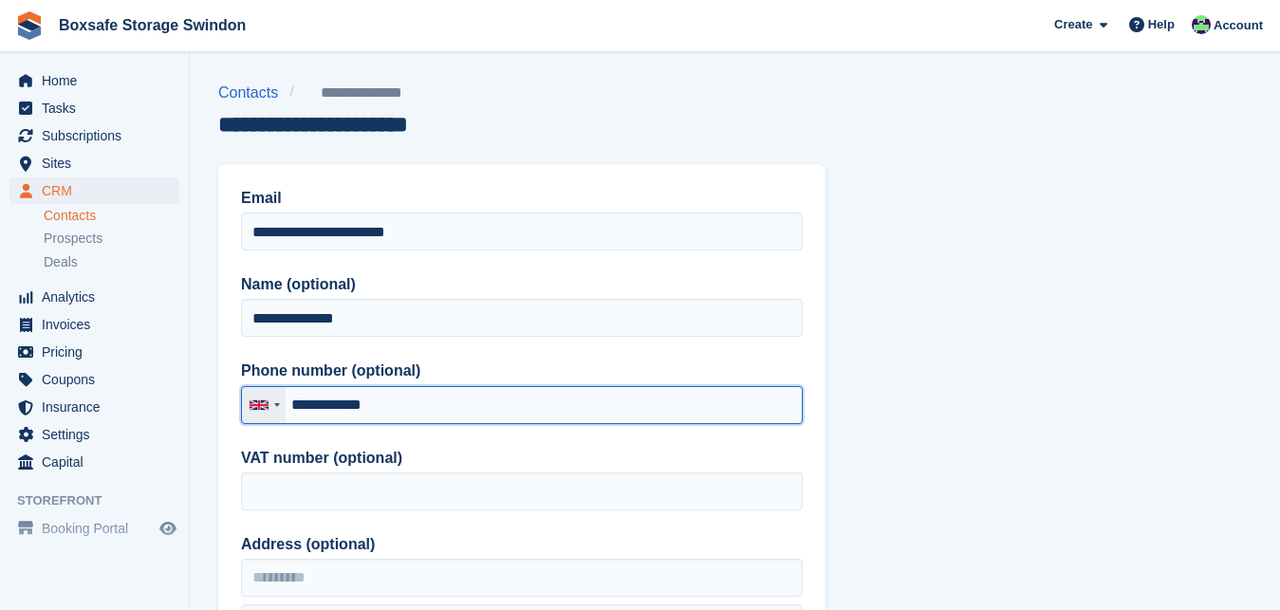
drag, startPoint x: 399, startPoint y: 405, endPoint x: 270, endPoint y: 413, distance: 129.2
click at [270, 414] on div "United Kingdom +44 Afghanistan (‫افغانستان‬‎) +93 Albania (Shqipëri) +355 Alger…" at bounding box center [522, 405] width 562 height 38
drag, startPoint x: 420, startPoint y: 405, endPoint x: 279, endPoint y: 405, distance: 141.3
click at [279, 405] on input "**********" at bounding box center [522, 405] width 562 height 38
paste input "tel"
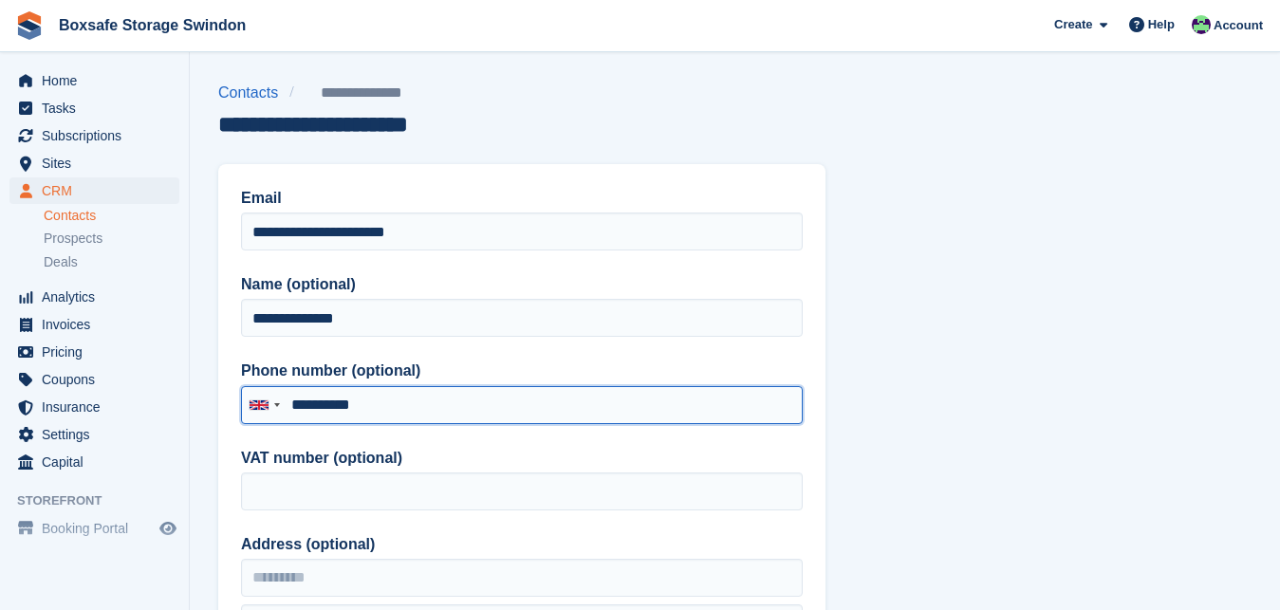
click at [291, 409] on input "**********" at bounding box center [522, 405] width 562 height 38
type input "**********"
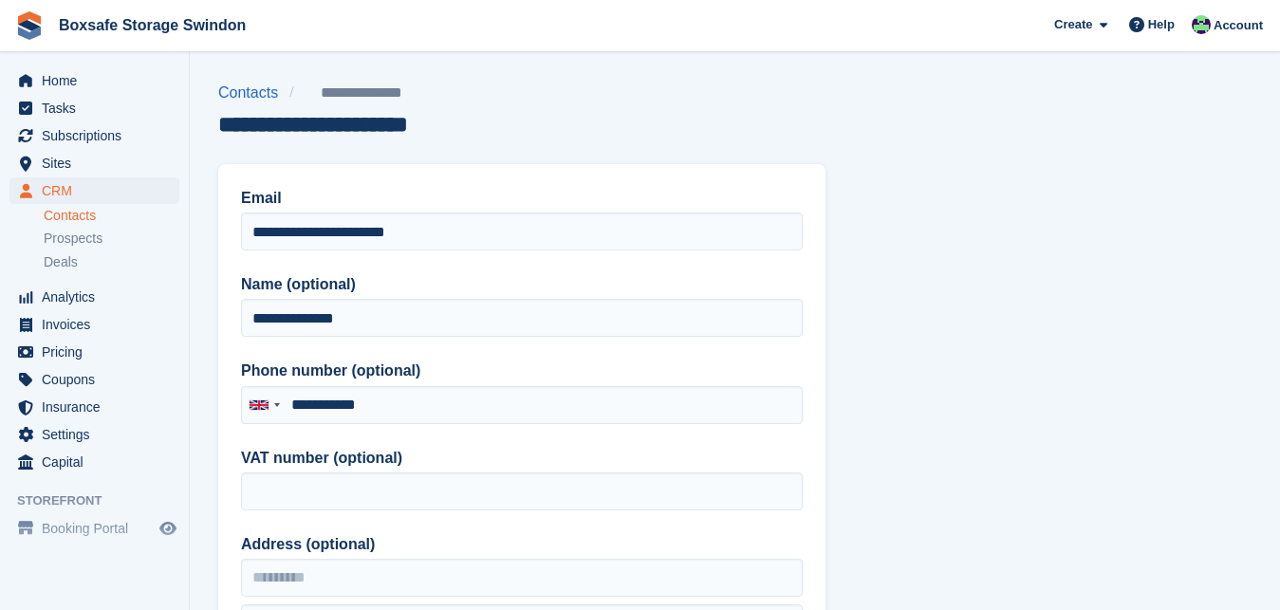
click at [742, 441] on div "**********" at bounding box center [521, 482] width 607 height 637
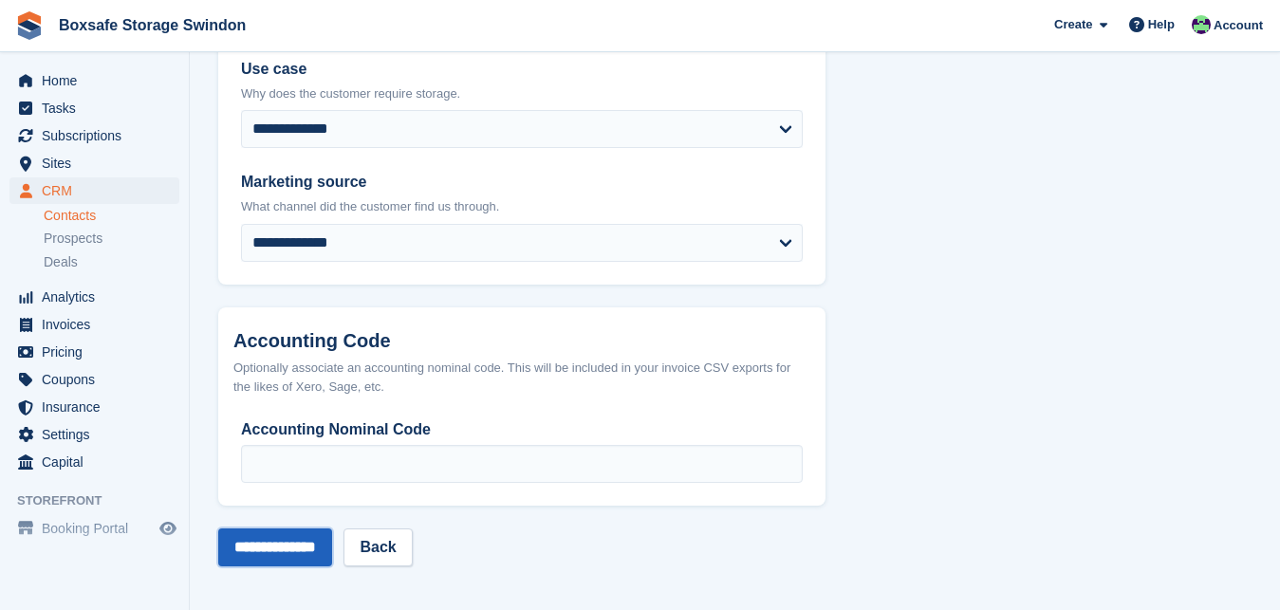
click at [274, 541] on input "**********" at bounding box center [275, 547] width 114 height 38
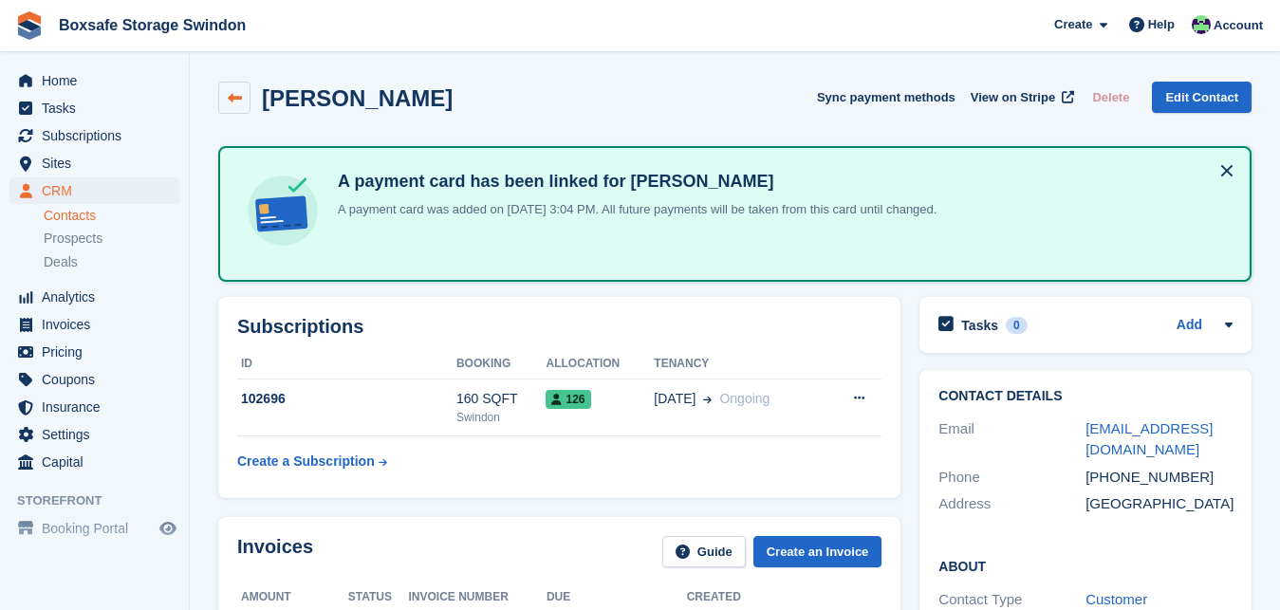
click at [244, 102] on link at bounding box center [234, 98] width 32 height 32
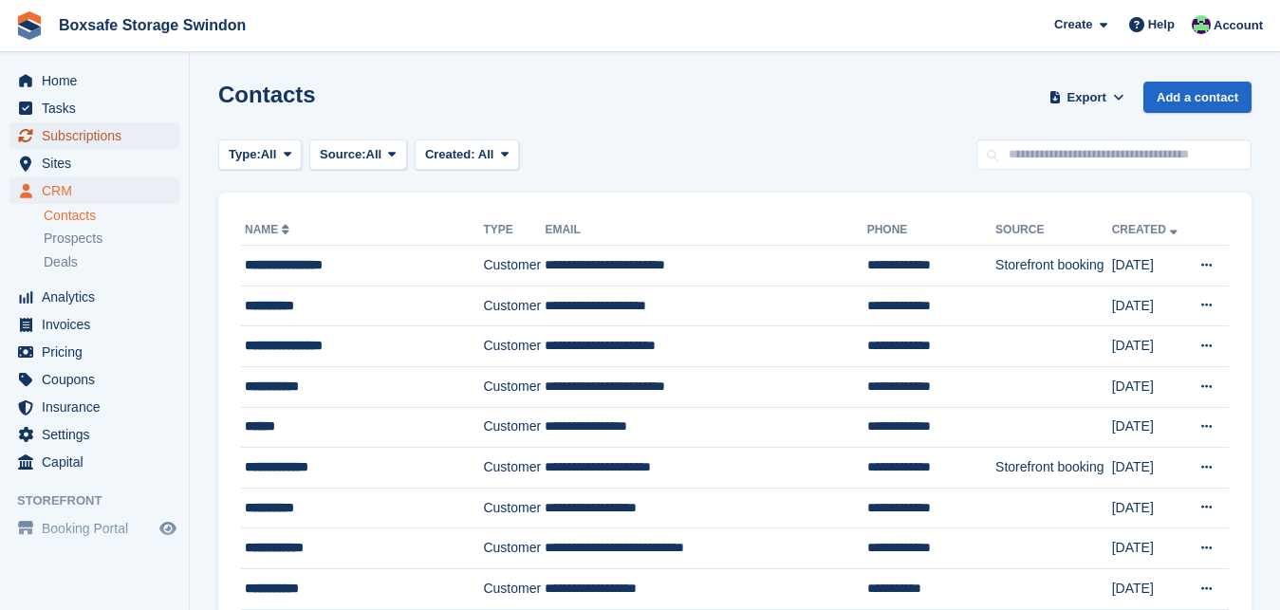
click at [93, 136] on span "Subscriptions" at bounding box center [99, 135] width 114 height 27
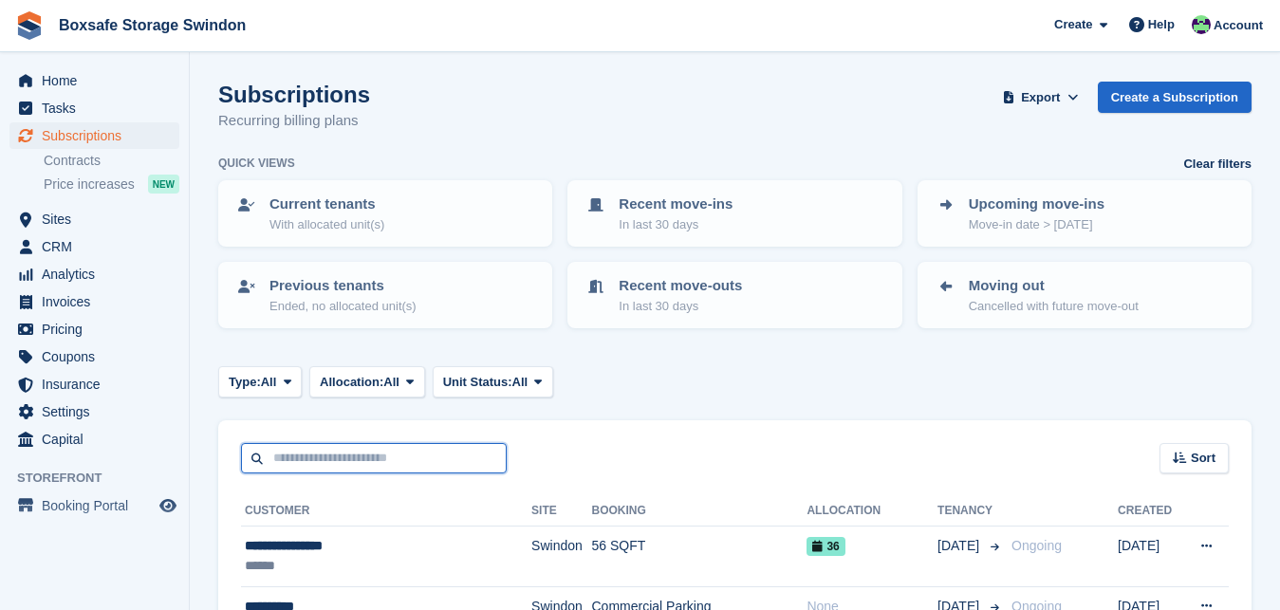
click at [309, 449] on input "text" at bounding box center [374, 458] width 266 height 31
type input "****"
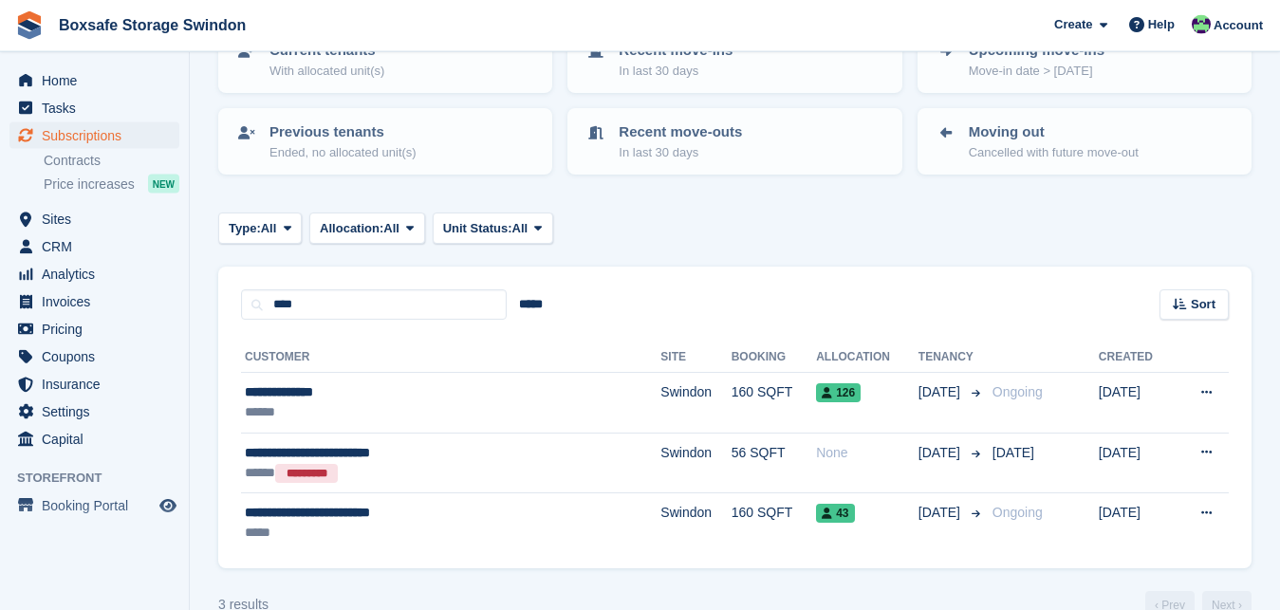
scroll to position [192, 0]
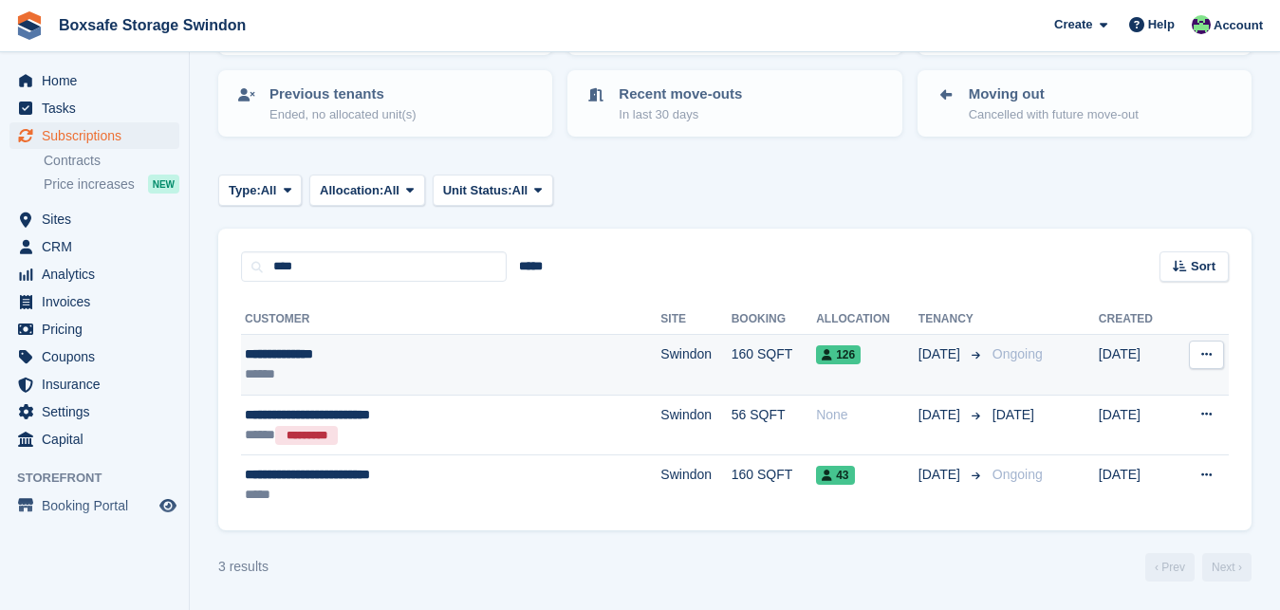
click at [301, 355] on div "**********" at bounding box center [394, 354] width 299 height 20
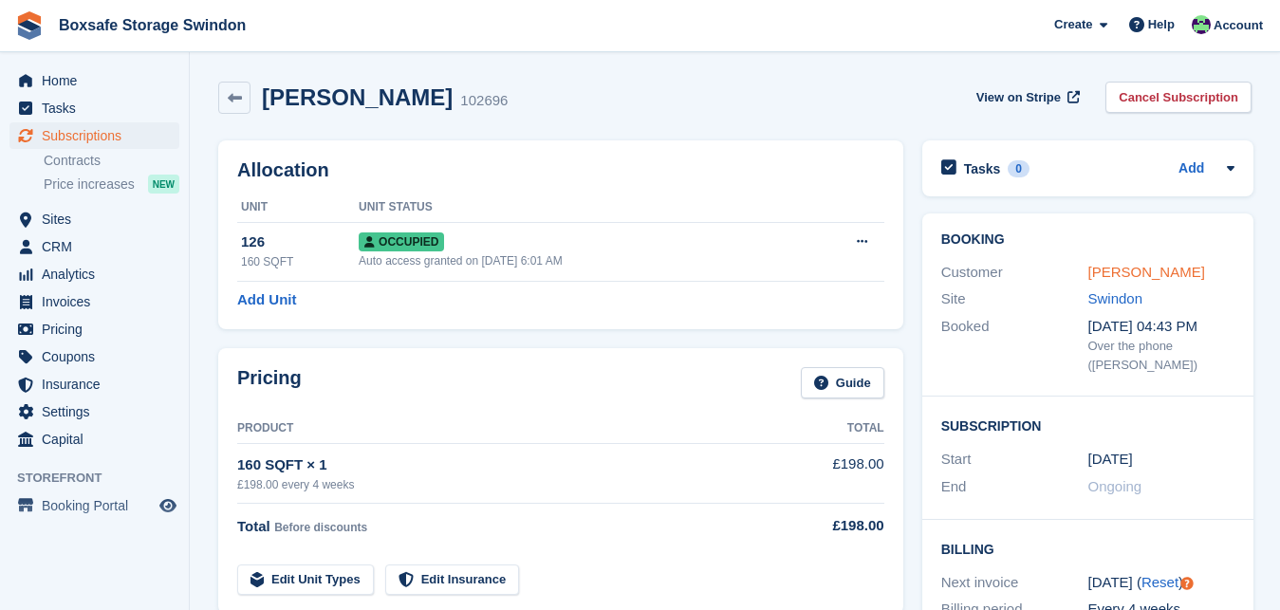
click at [1112, 280] on link "[PERSON_NAME]" at bounding box center [1145, 272] width 117 height 16
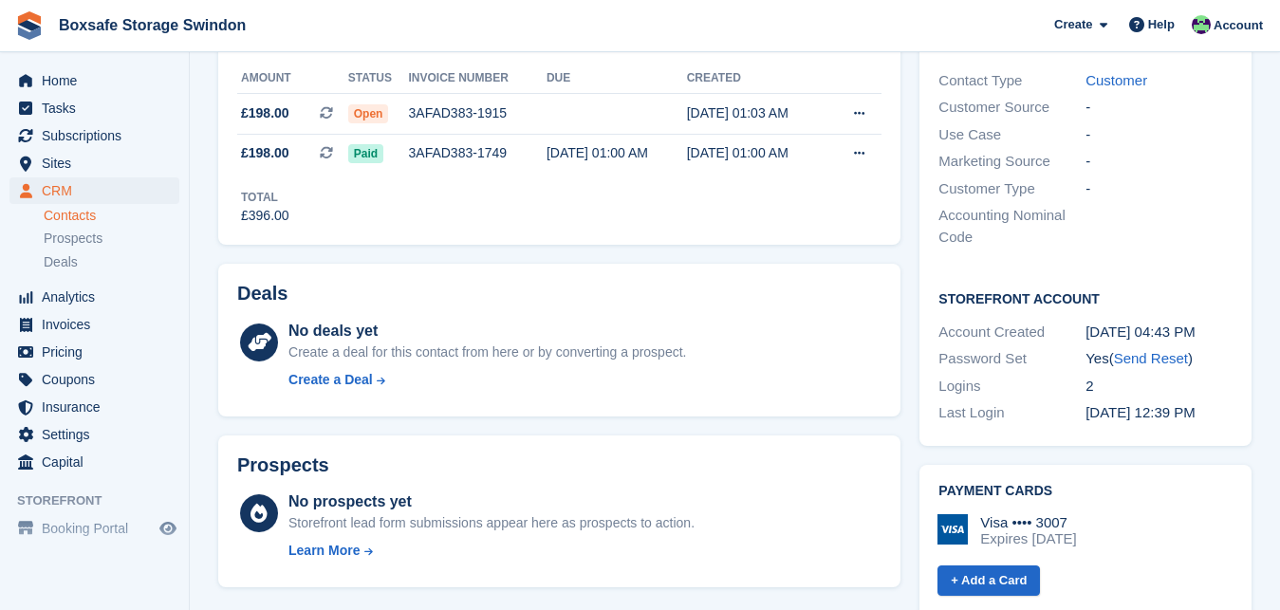
scroll to position [484, 0]
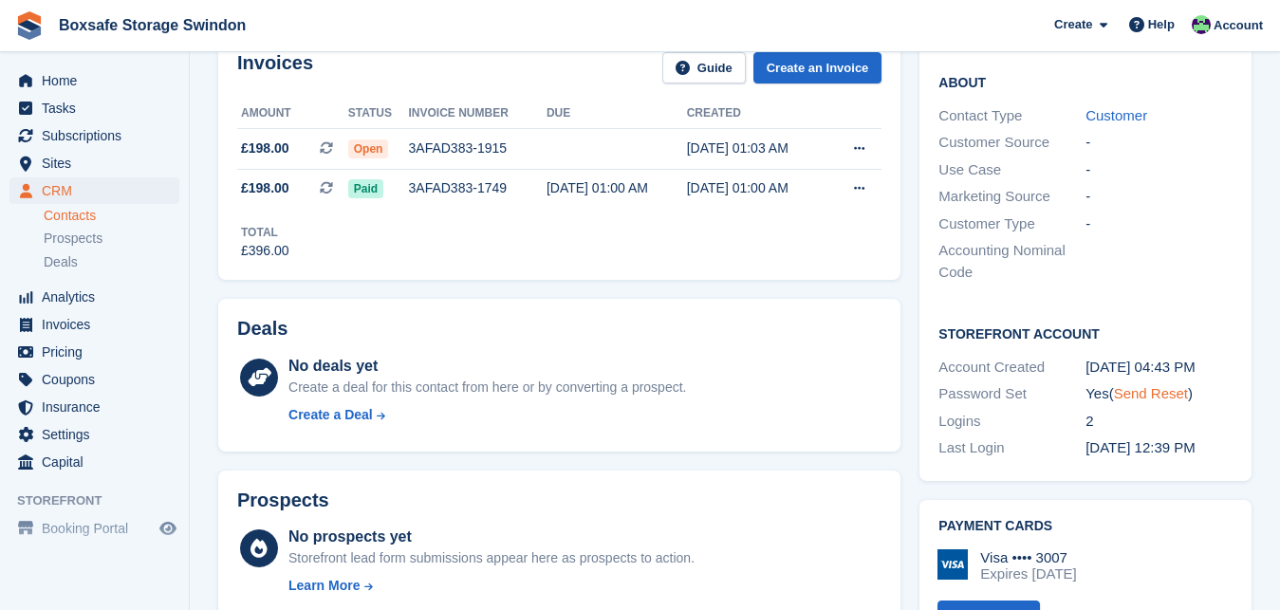
click at [1143, 394] on link "Send Reset" at bounding box center [1151, 393] width 74 height 16
click at [68, 127] on span "Subscriptions" at bounding box center [99, 135] width 114 height 27
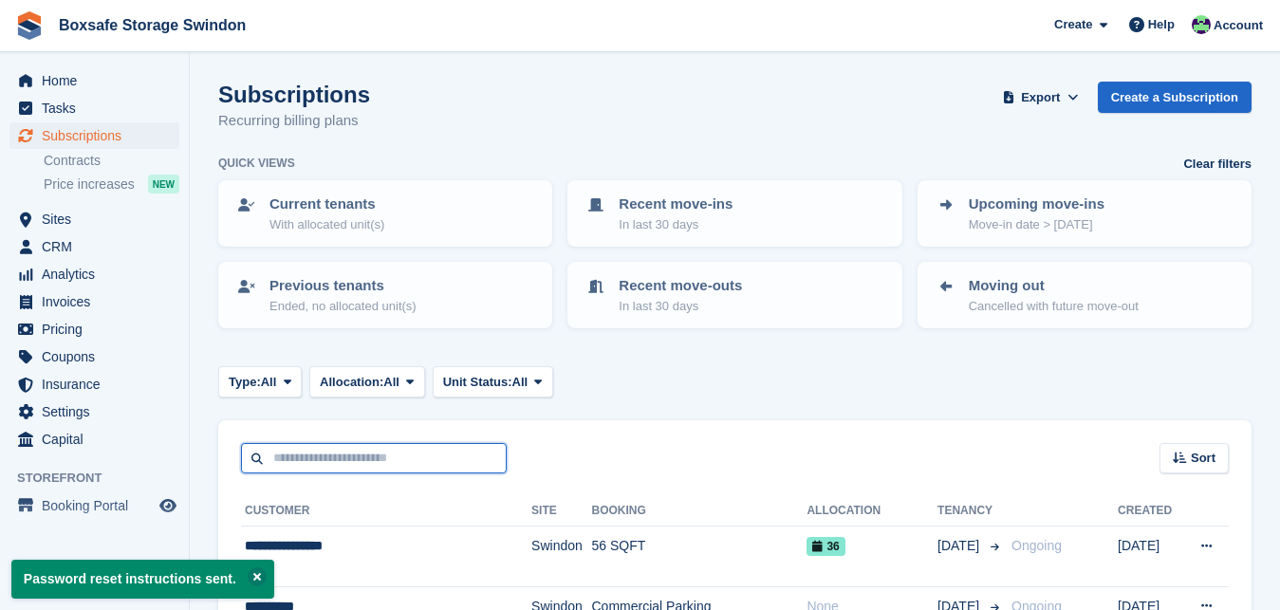
click at [376, 452] on input "text" at bounding box center [374, 458] width 266 height 31
type input "****"
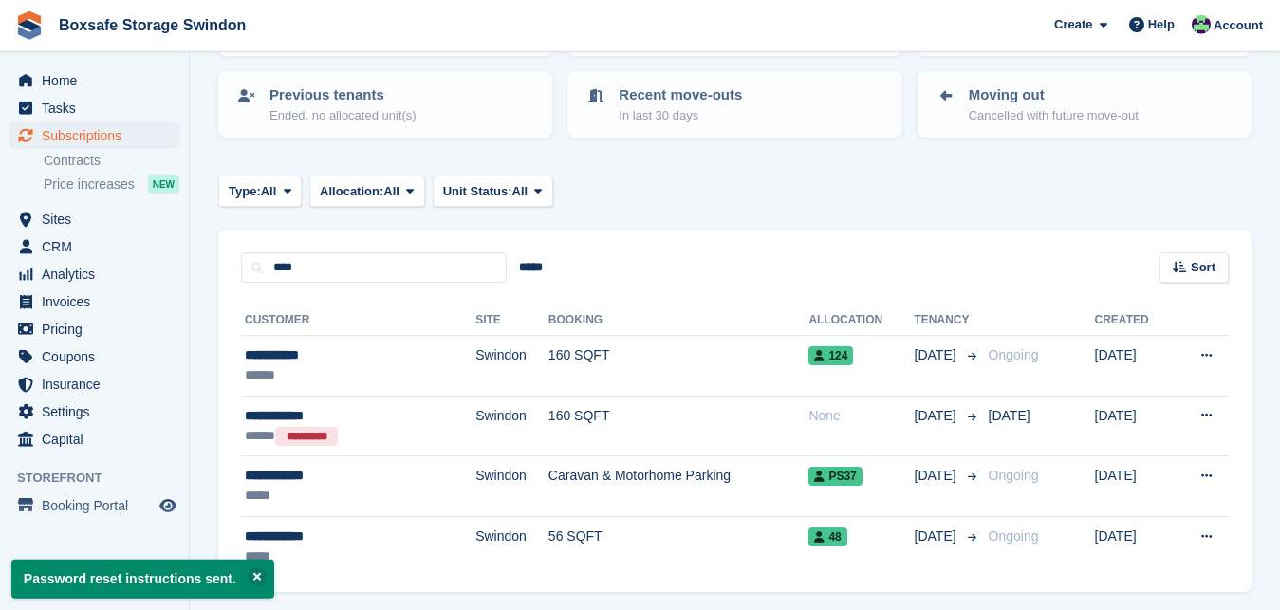
scroll to position [252, 0]
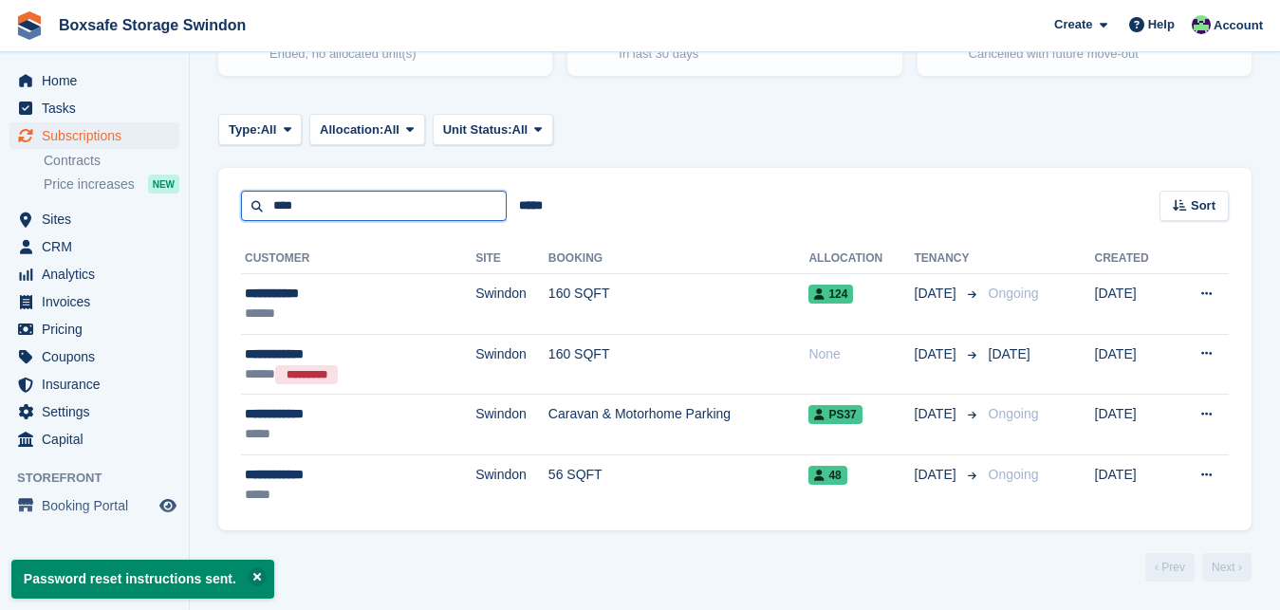
drag, startPoint x: 395, startPoint y: 211, endPoint x: 142, endPoint y: 194, distance: 252.8
click at [241, 194] on input "****" at bounding box center [374, 206] width 266 height 31
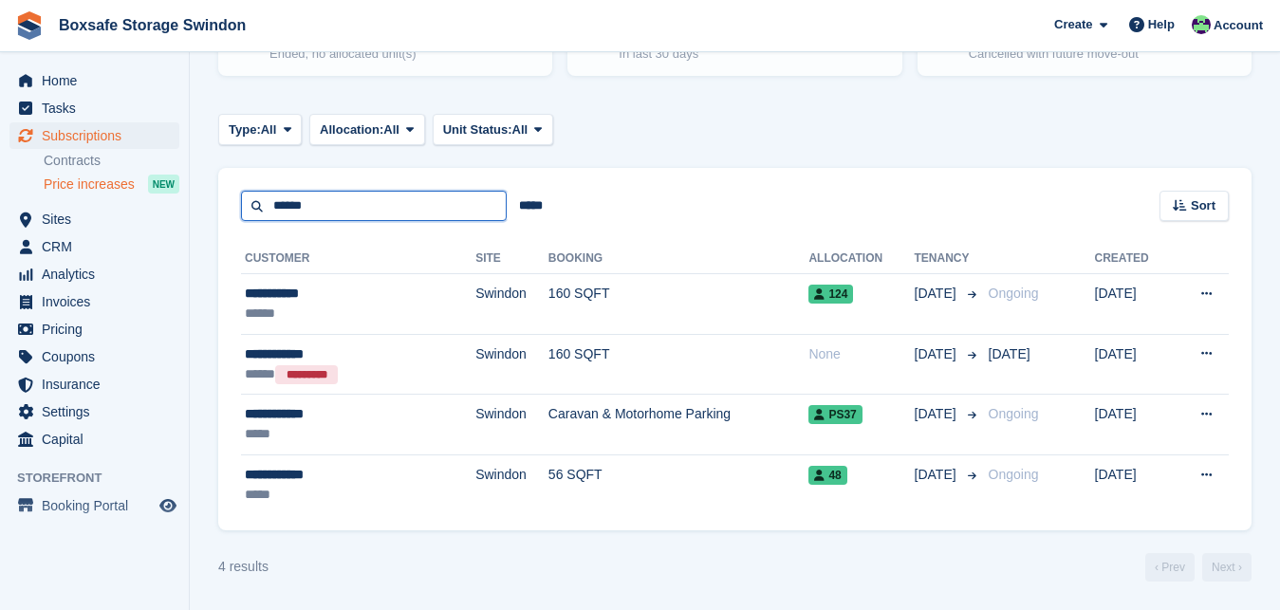
type input "******"
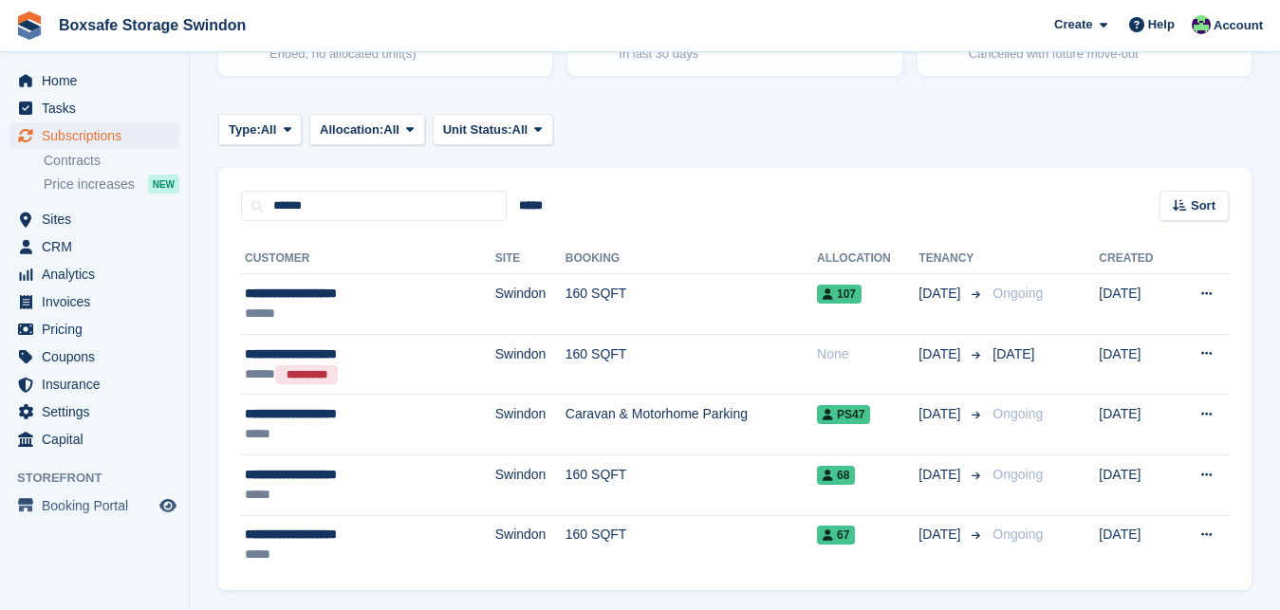
scroll to position [312, 0]
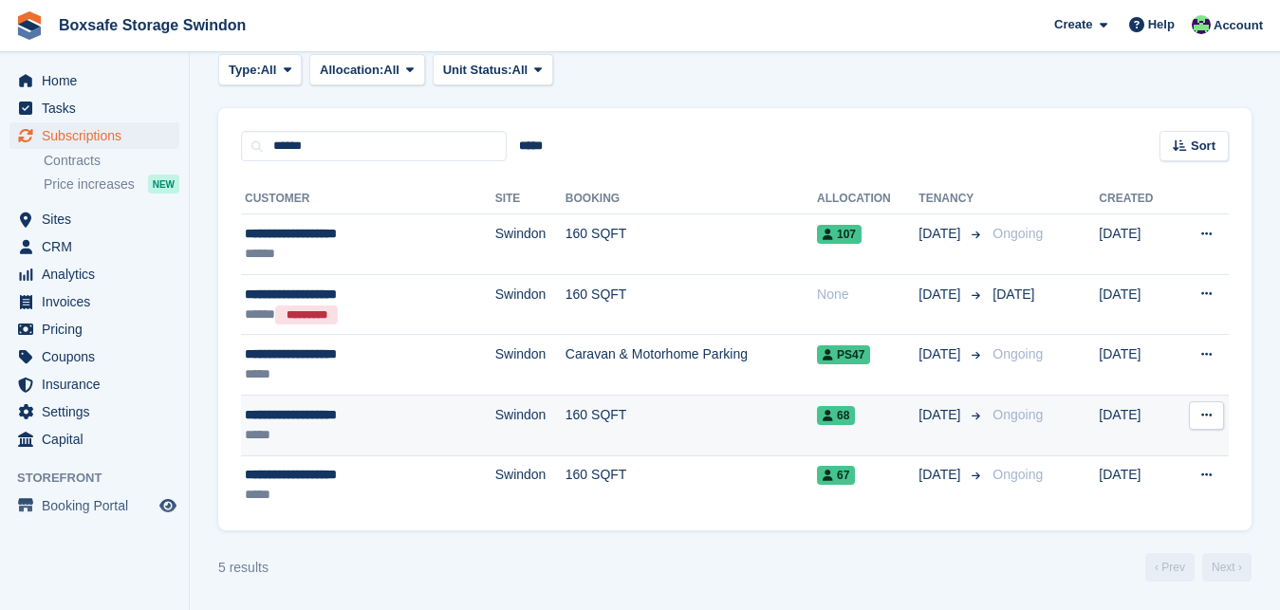
click at [565, 418] on td "160 SQFT" at bounding box center [690, 425] width 251 height 61
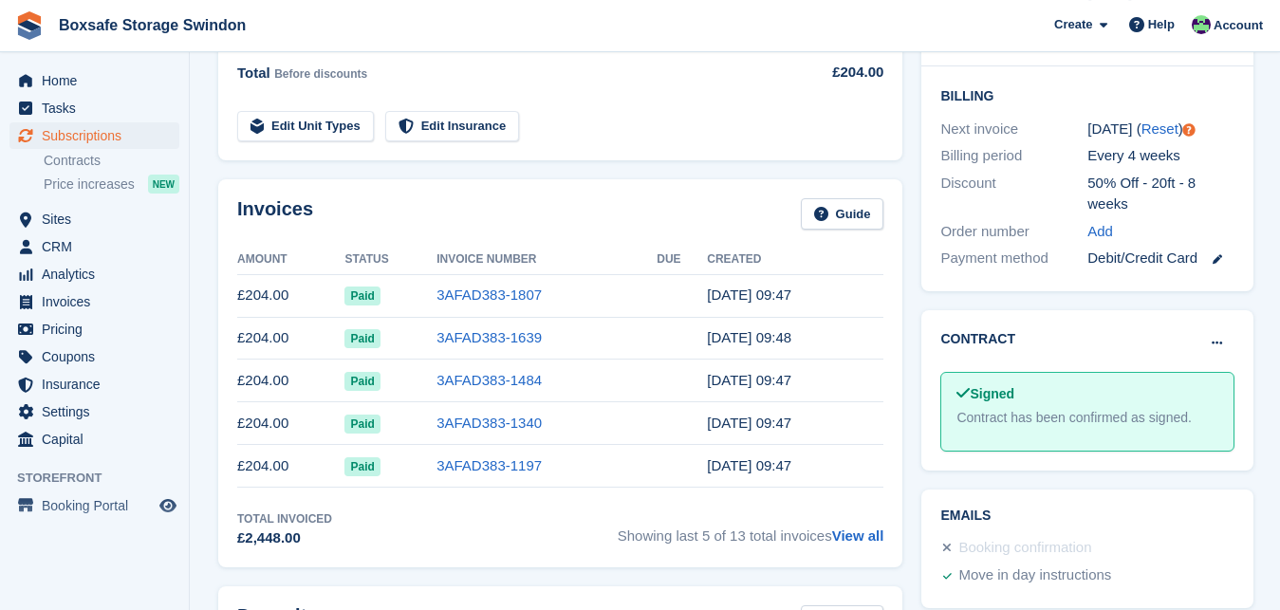
scroll to position [463, 0]
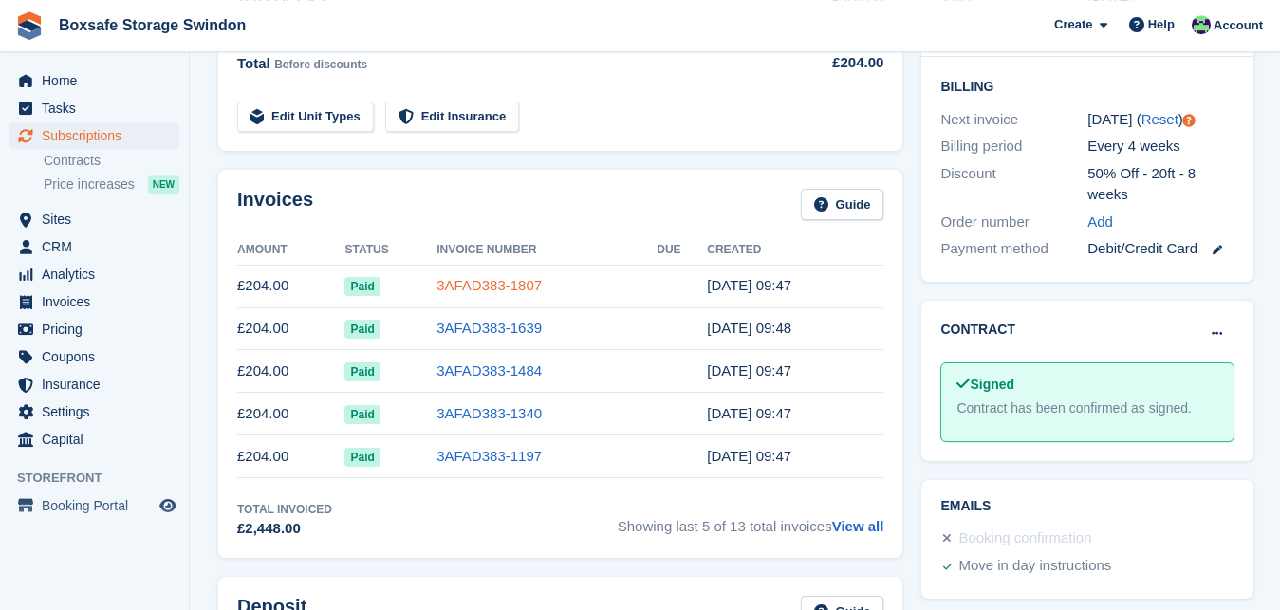
click at [506, 292] on link "3AFAD383-1807" at bounding box center [488, 285] width 105 height 16
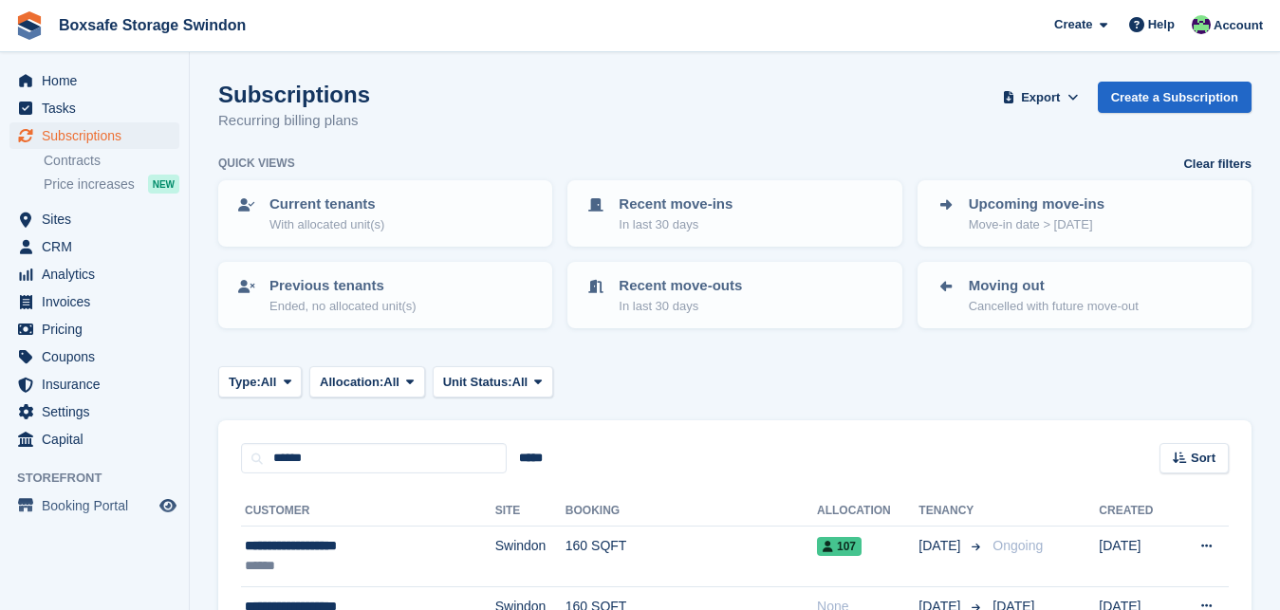
scroll to position [312, 0]
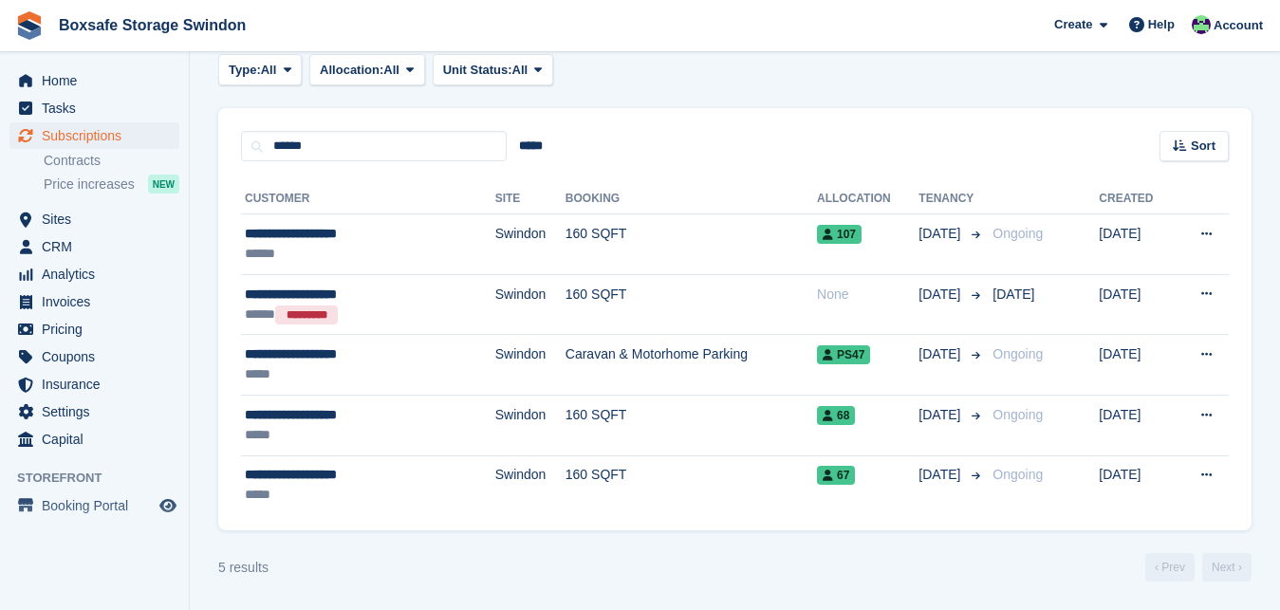
click at [690, 577] on div "5 results ‹ Prev Next ›" at bounding box center [734, 567] width 1033 height 28
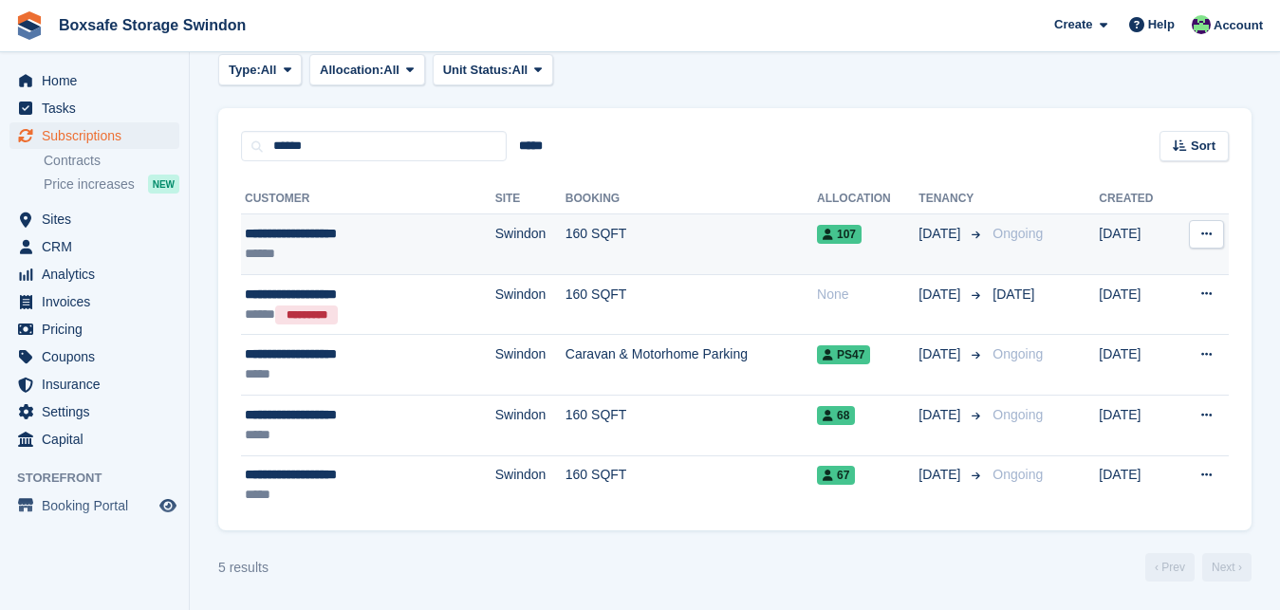
click at [299, 234] on div "**********" at bounding box center [335, 234] width 180 height 20
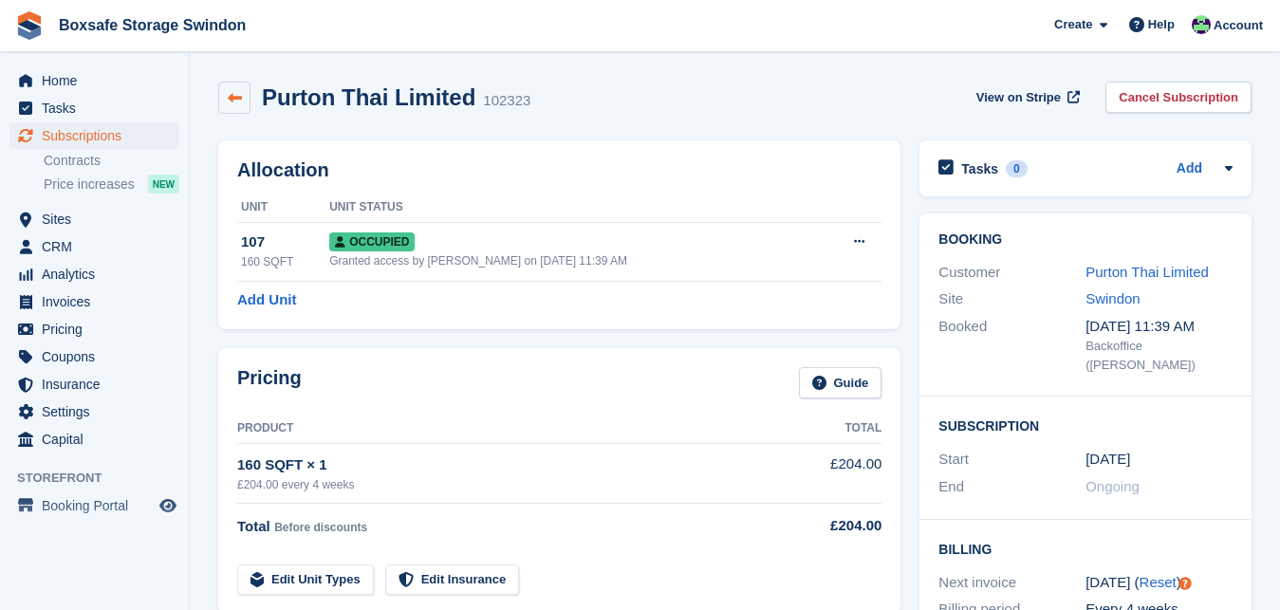
click at [237, 102] on icon at bounding box center [235, 98] width 14 height 14
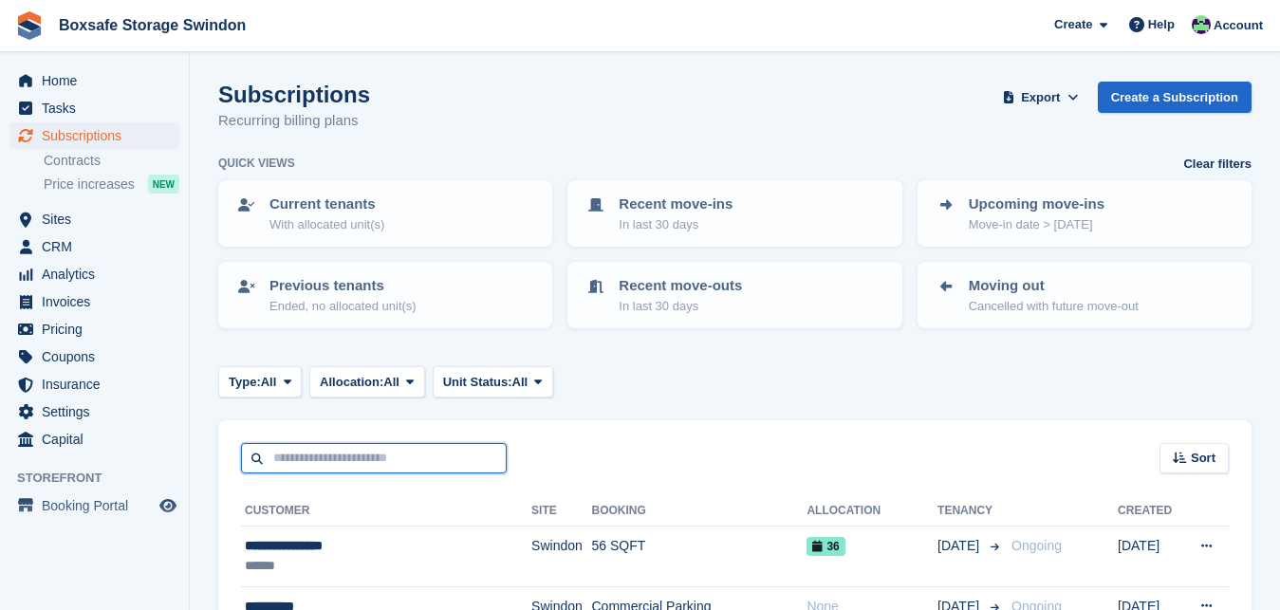
click at [305, 459] on input "text" at bounding box center [374, 458] width 266 height 31
type input "******"
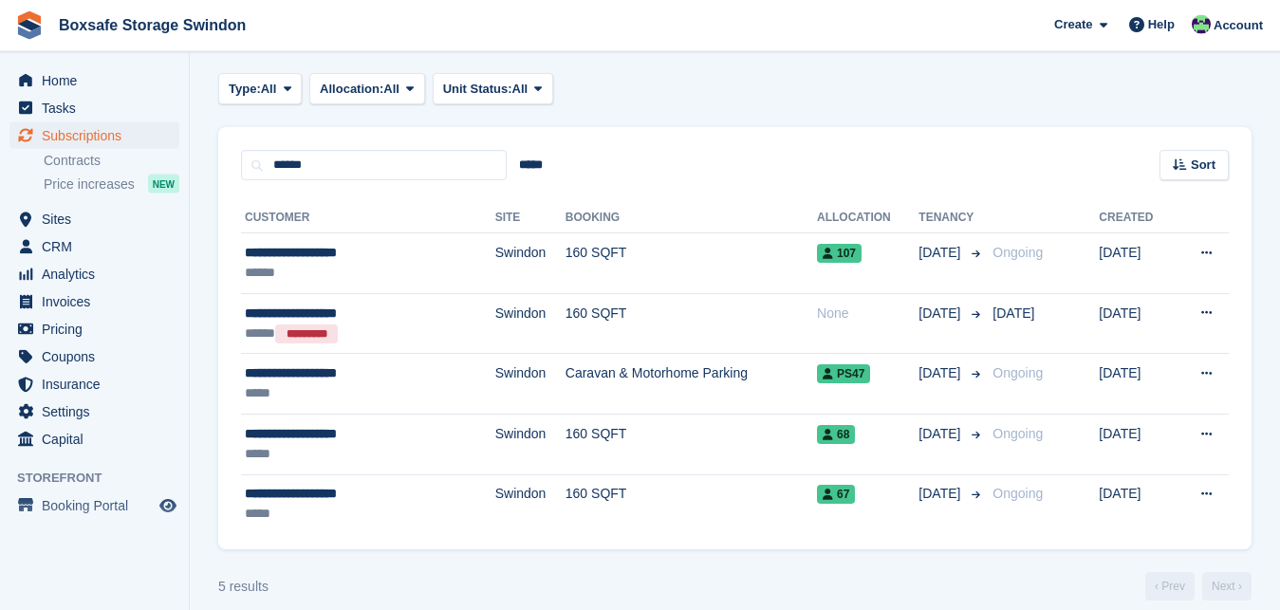
scroll to position [312, 0]
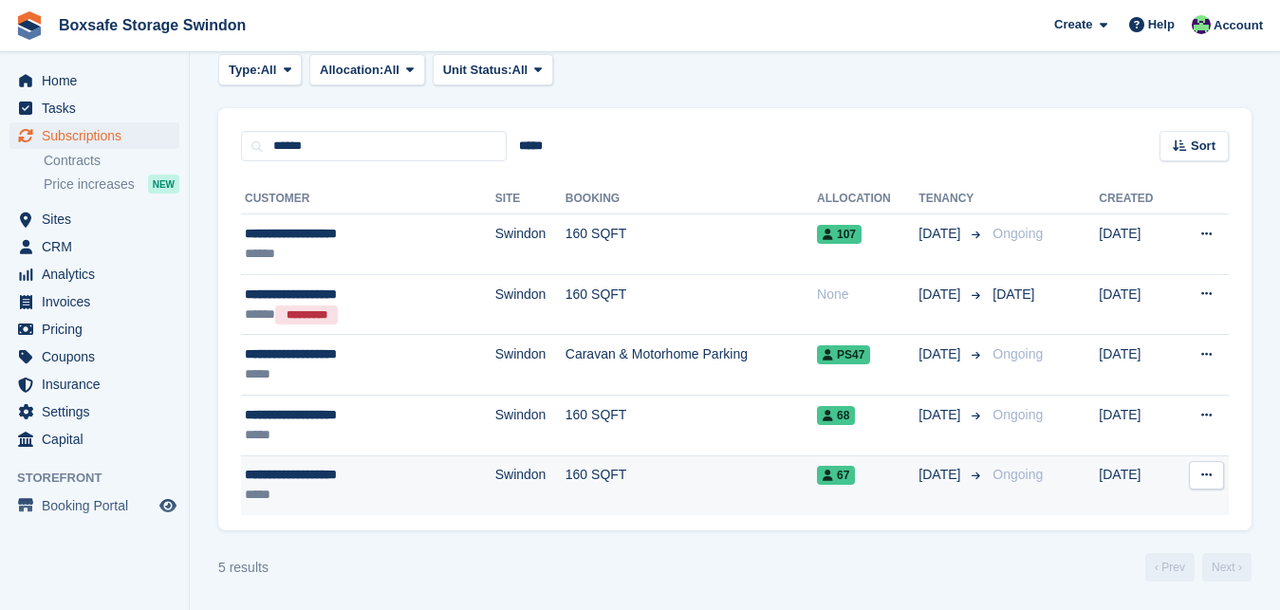
click at [565, 471] on td "160 SQFT" at bounding box center [690, 485] width 251 height 60
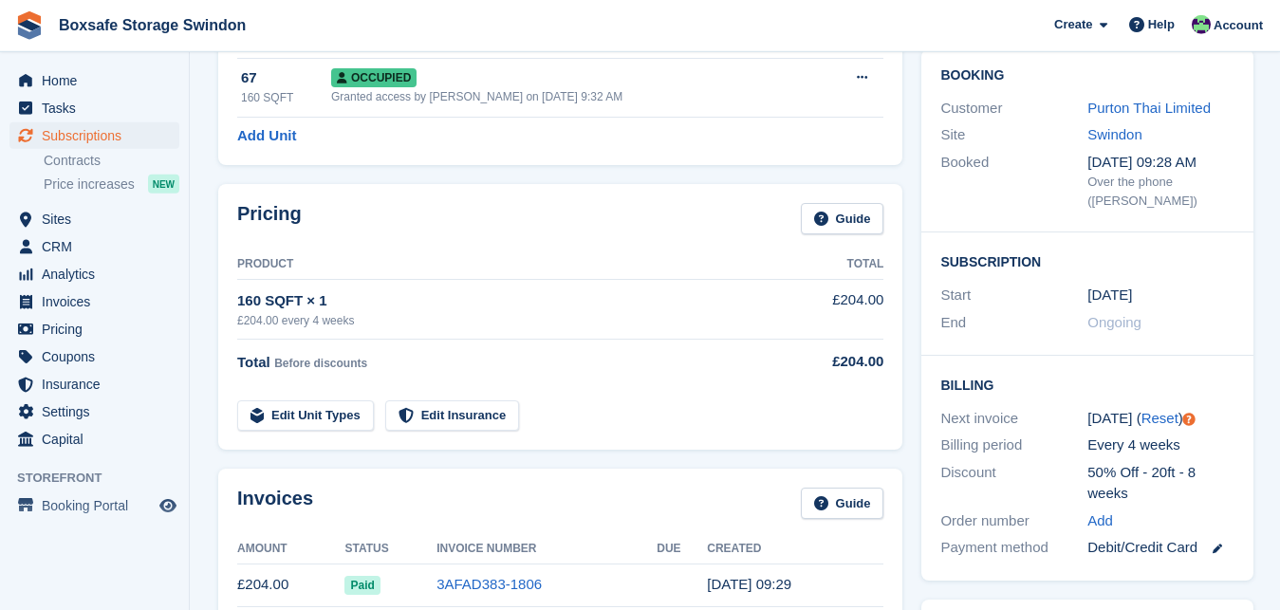
scroll to position [240, 0]
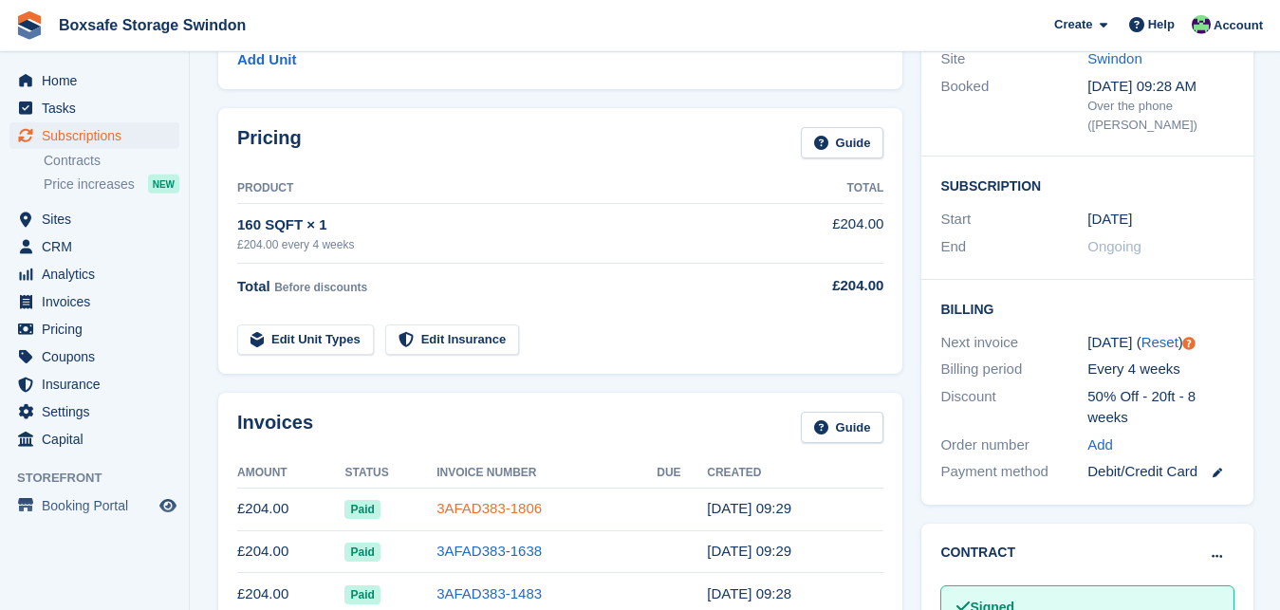
click at [463, 509] on link "3AFAD383-1806" at bounding box center [488, 508] width 105 height 16
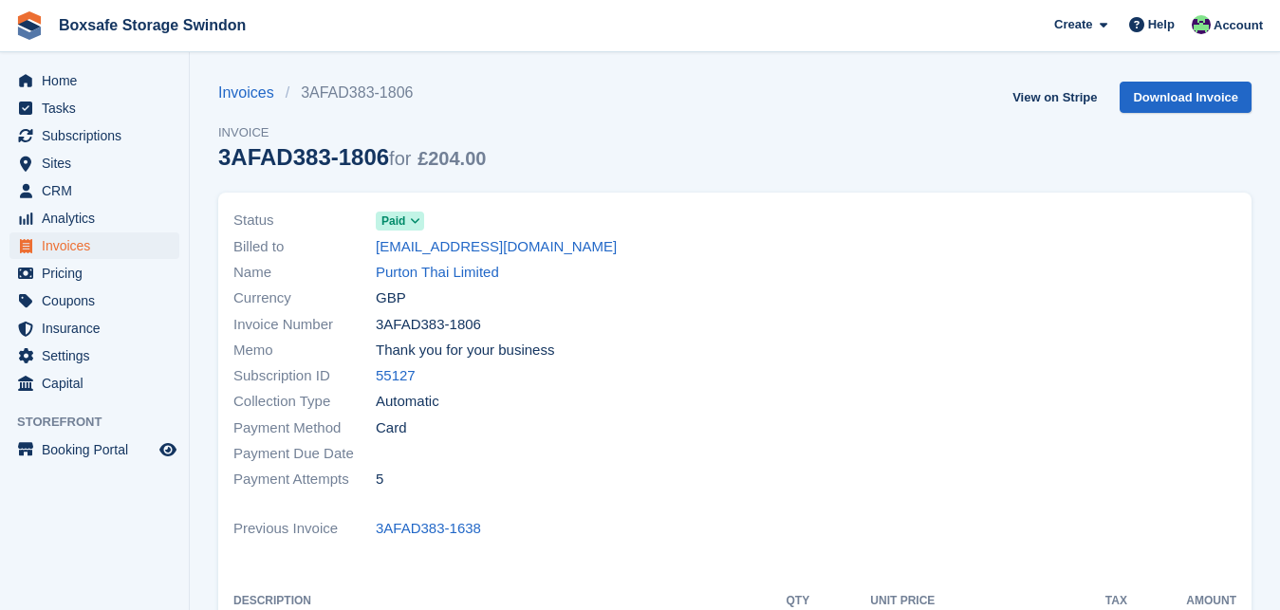
drag, startPoint x: 1272, startPoint y: 206, endPoint x: 1283, endPoint y: 331, distance: 125.6
click at [1279, 331] on html "Boxsafe Storage Swindon Create Subscription Invoice Contact Deal Discount Page …" at bounding box center [640, 305] width 1280 height 610
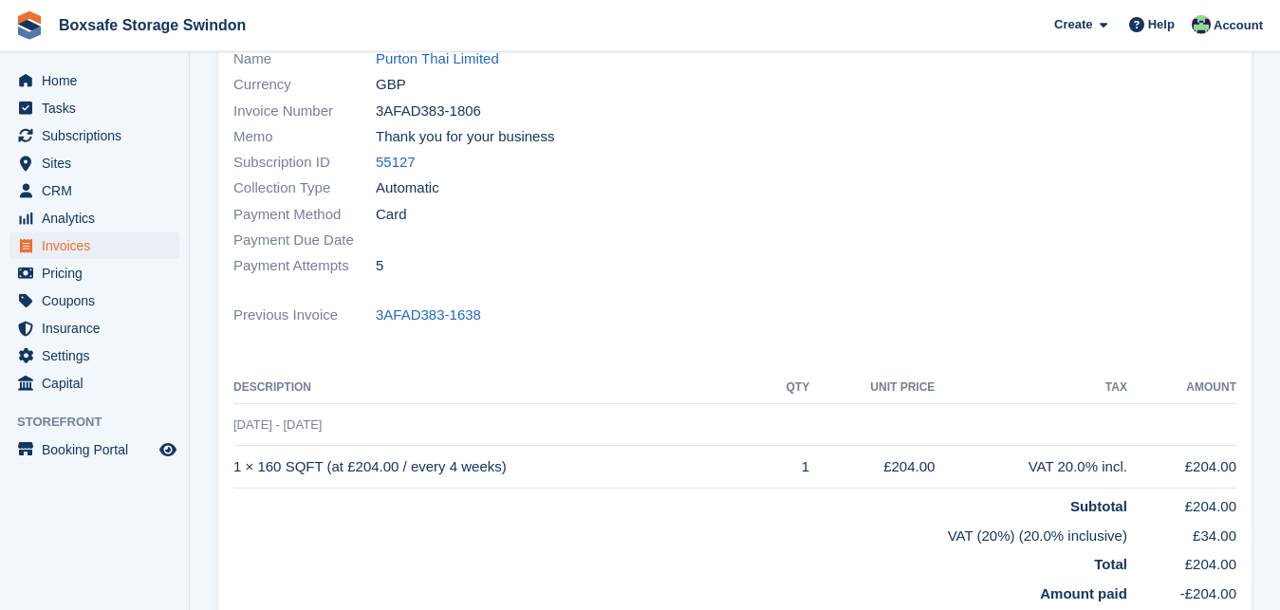
scroll to position [201, 0]
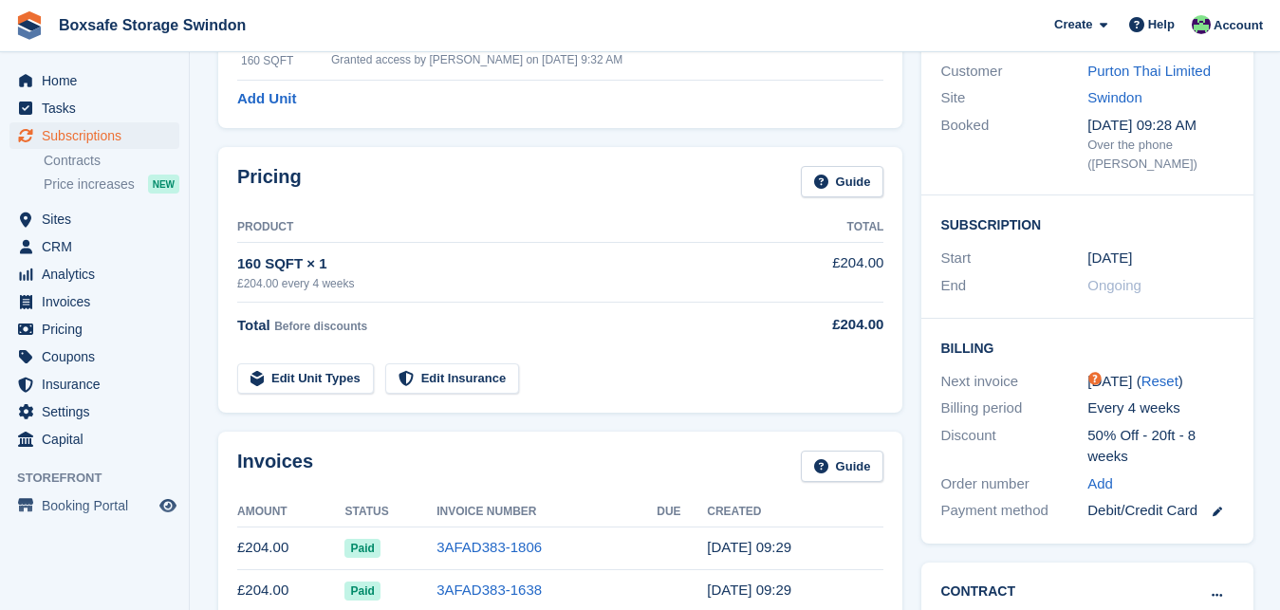
scroll to position [240, 0]
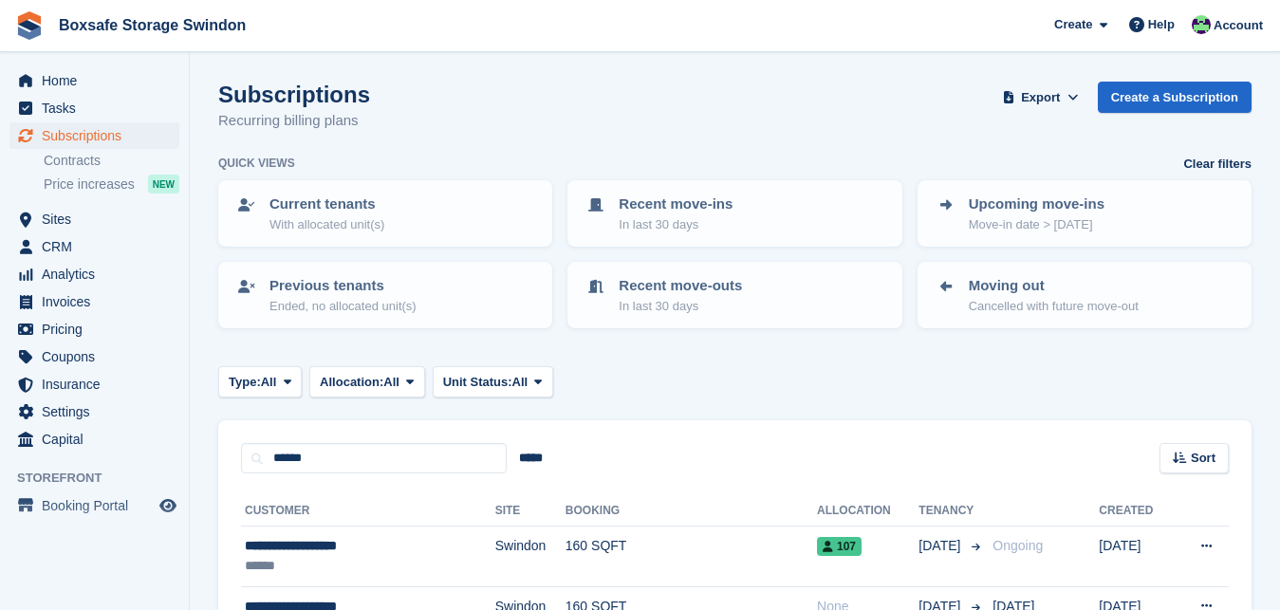
scroll to position [312, 0]
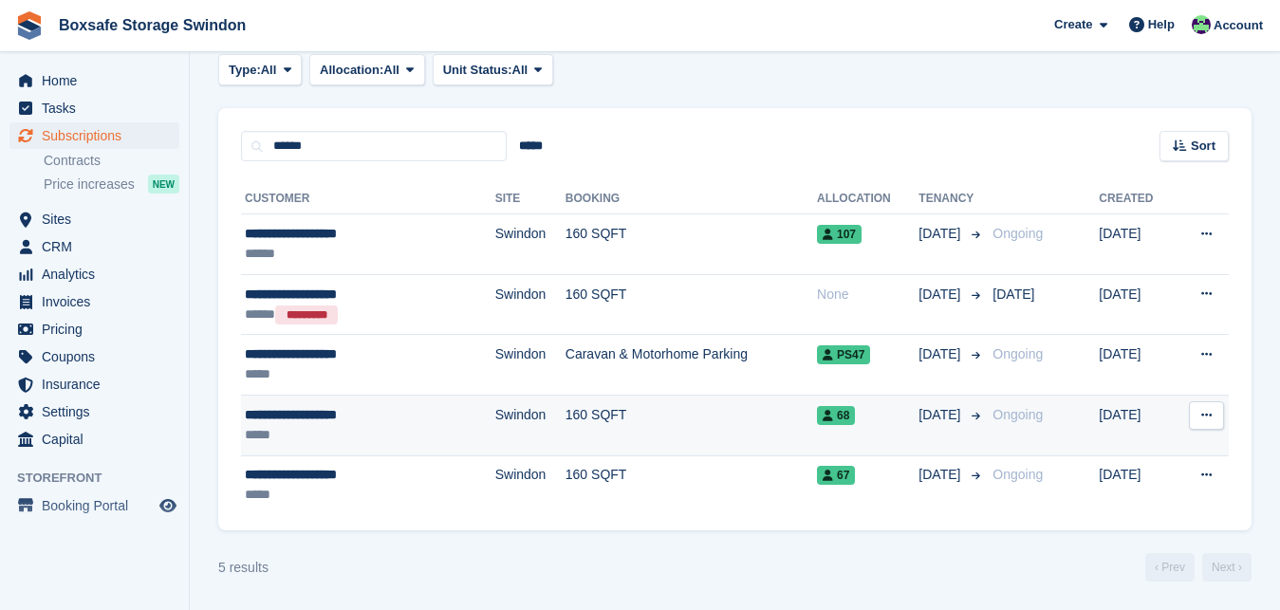
click at [320, 415] on div "**********" at bounding box center [335, 415] width 180 height 20
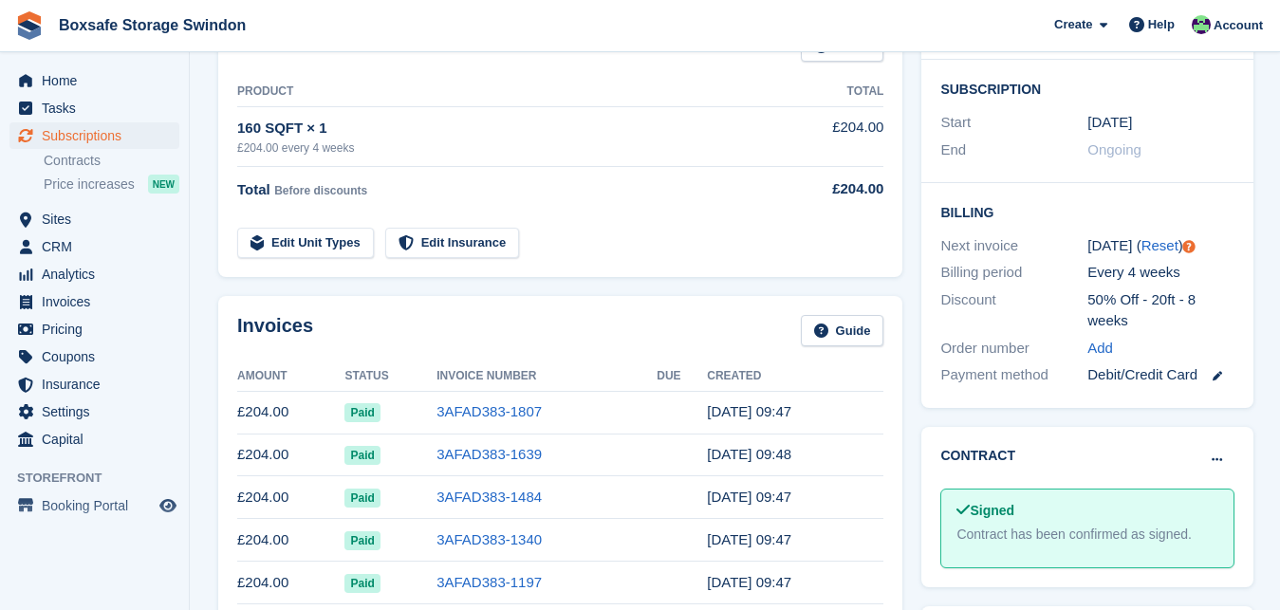
scroll to position [458, 0]
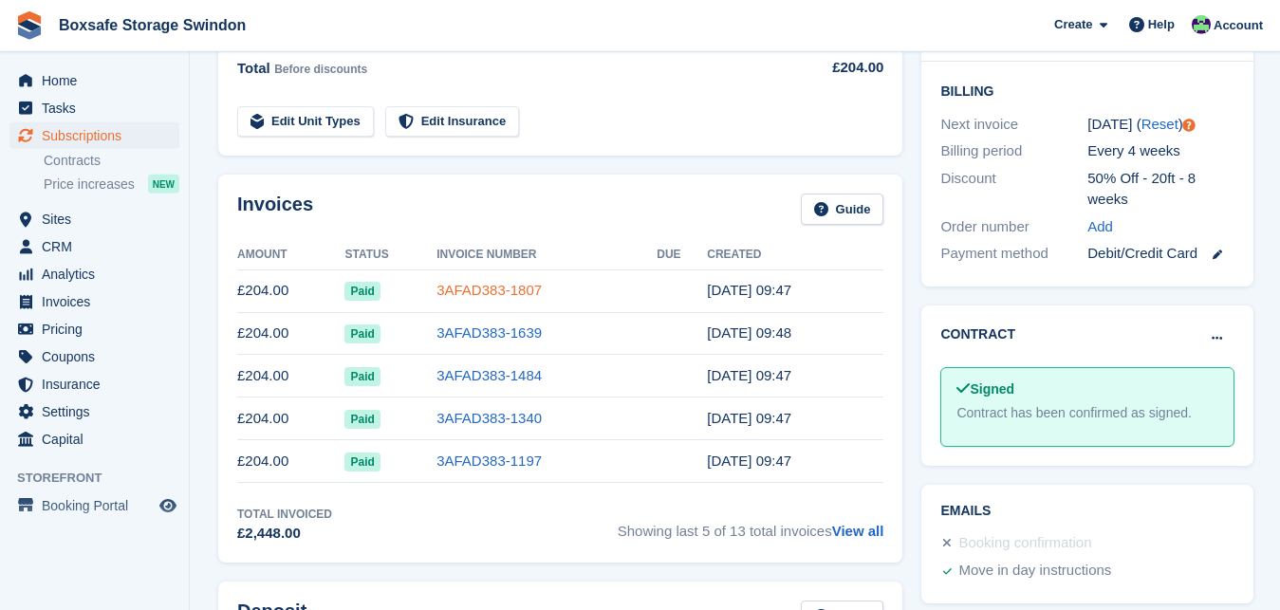
click at [448, 298] on link "3AFAD383-1807" at bounding box center [488, 290] width 105 height 16
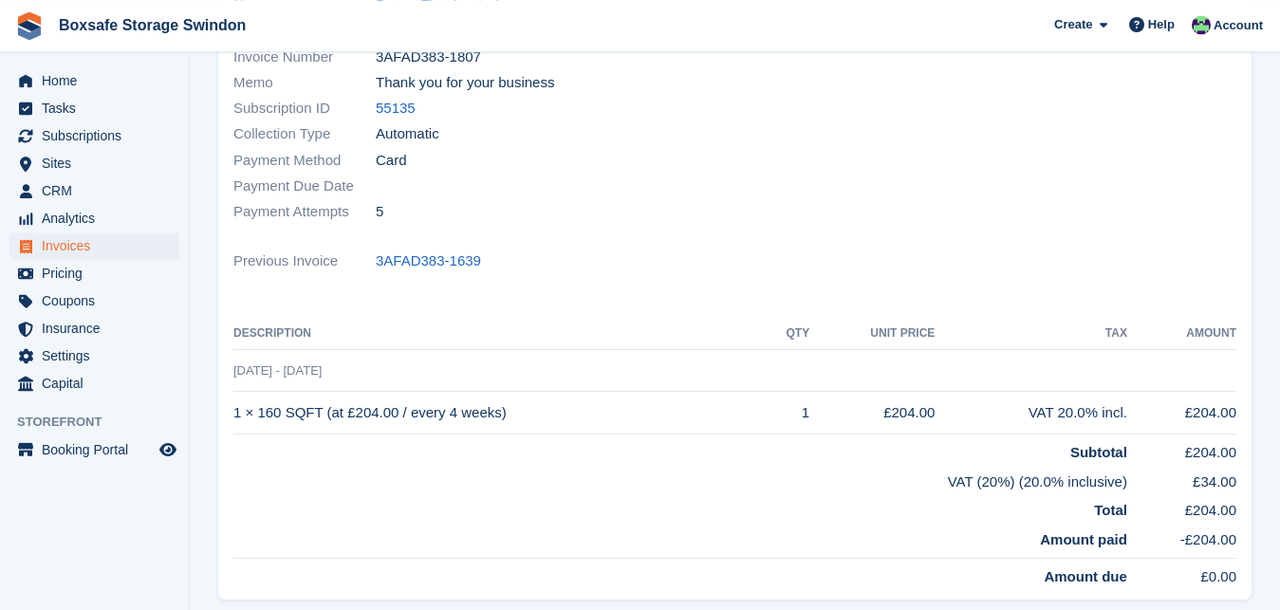
scroll to position [270, 0]
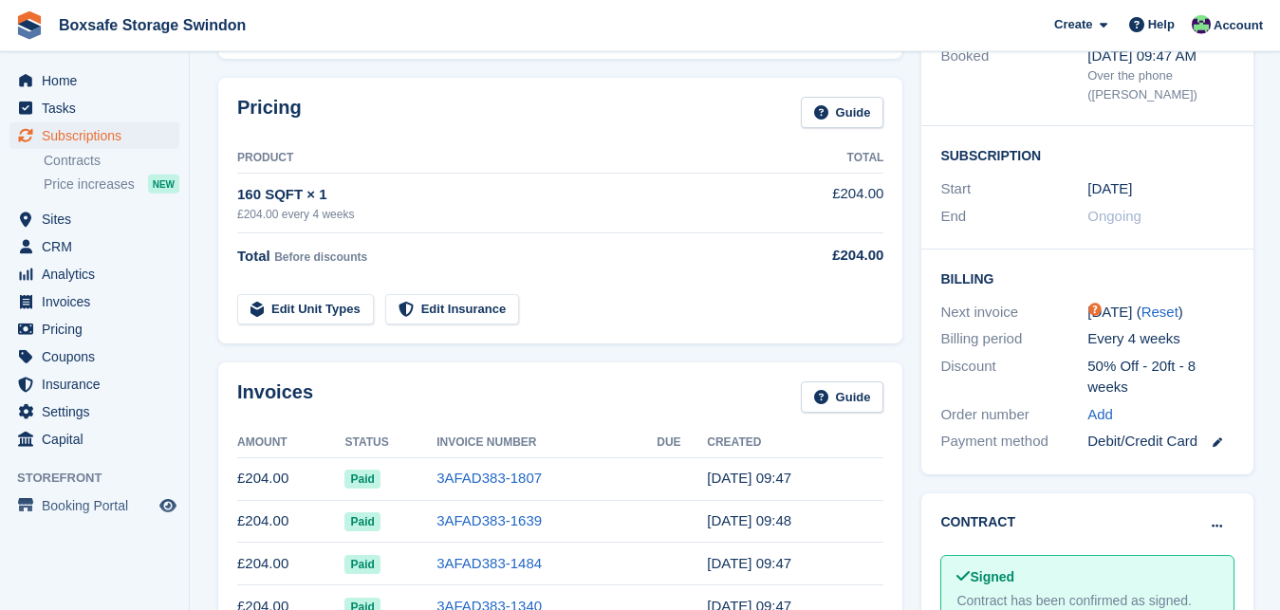
scroll to position [458, 0]
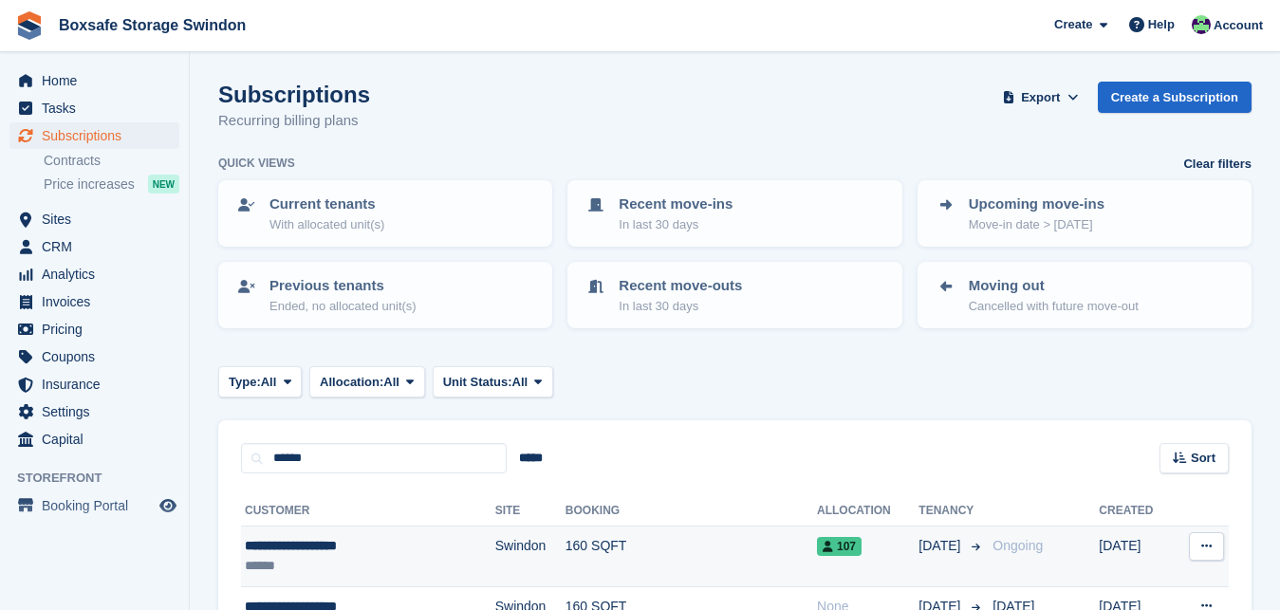
scroll to position [312, 0]
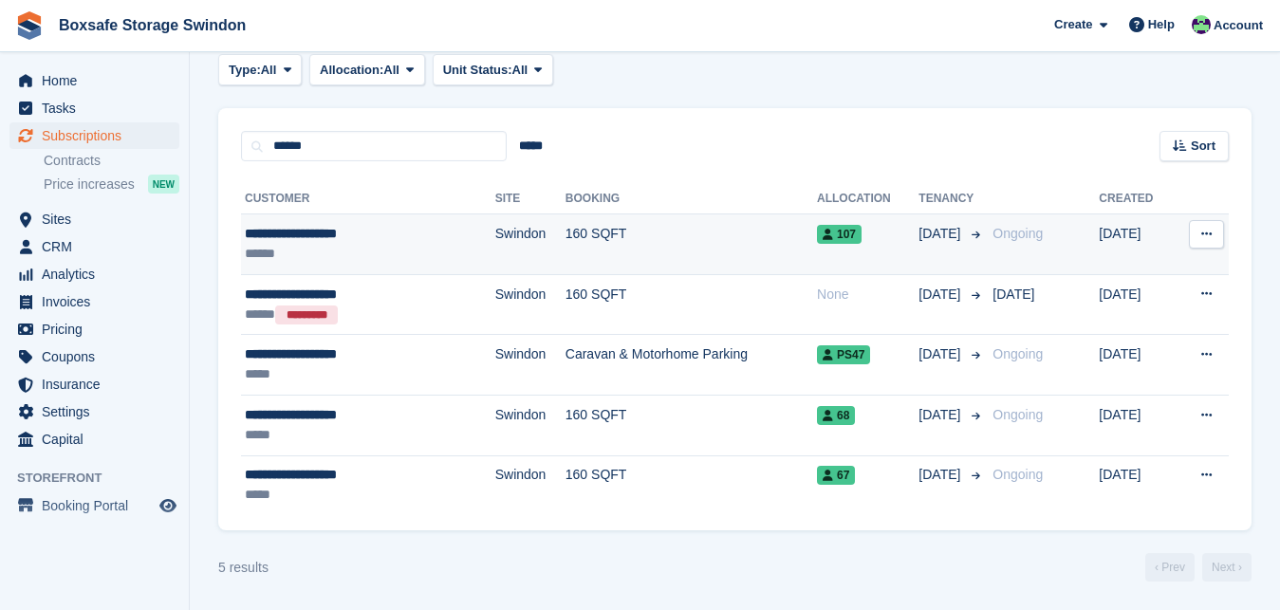
click at [565, 226] on td "160 SQFT" at bounding box center [690, 244] width 251 height 61
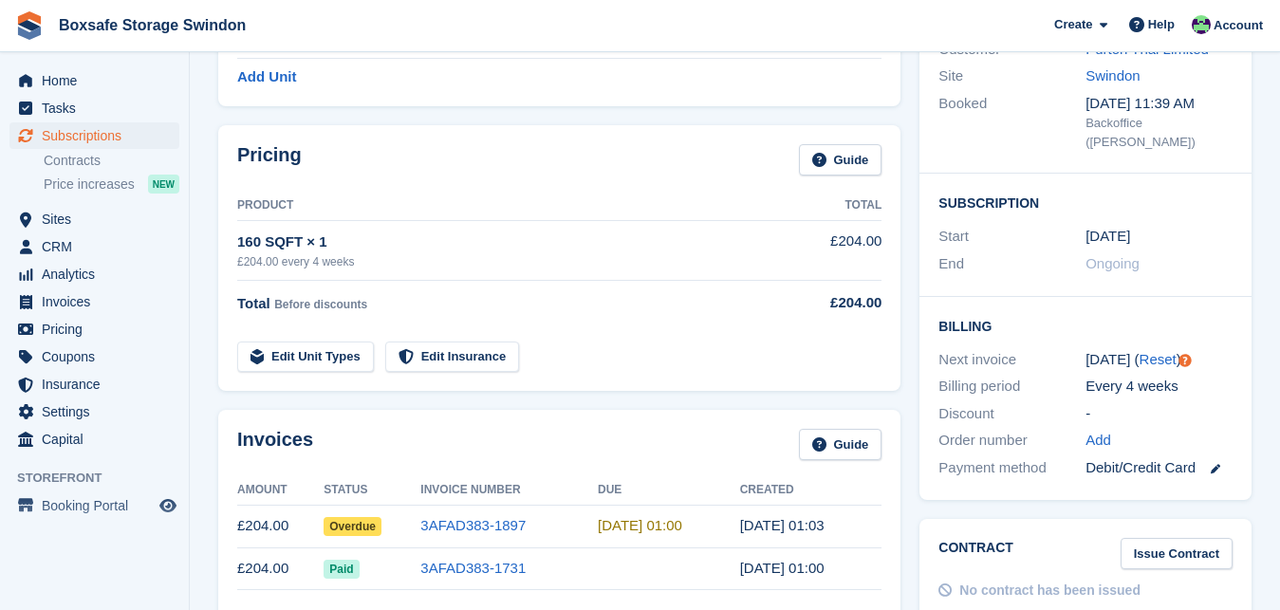
scroll to position [310, 0]
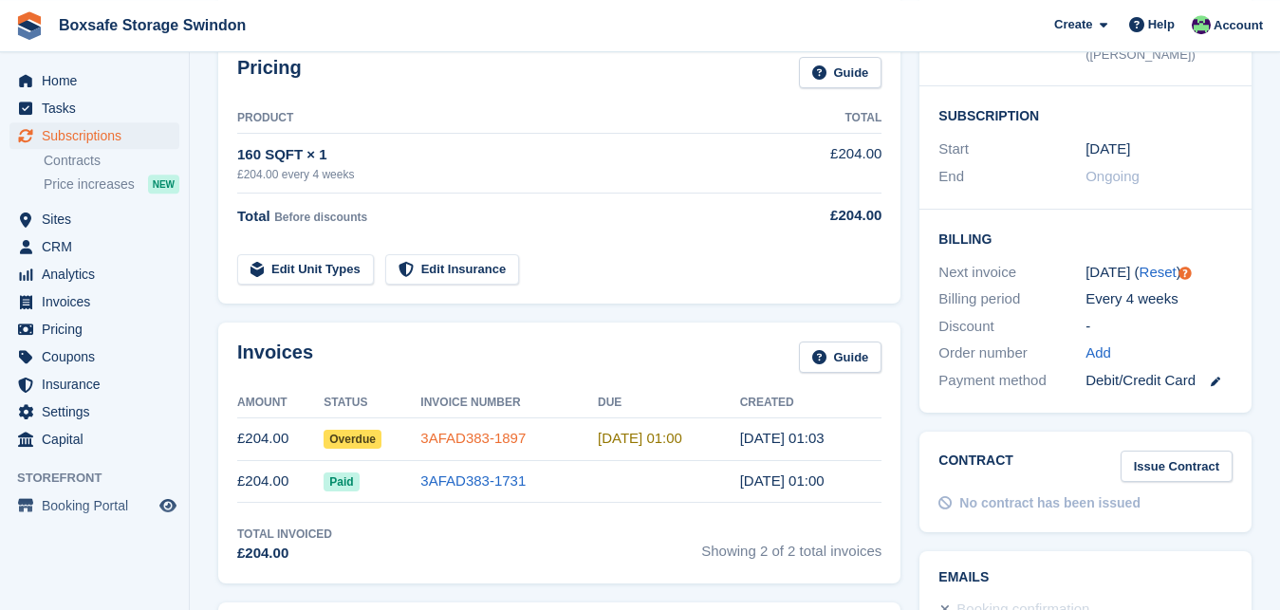
click at [436, 442] on link "3AFAD383-1897" at bounding box center [472, 438] width 105 height 16
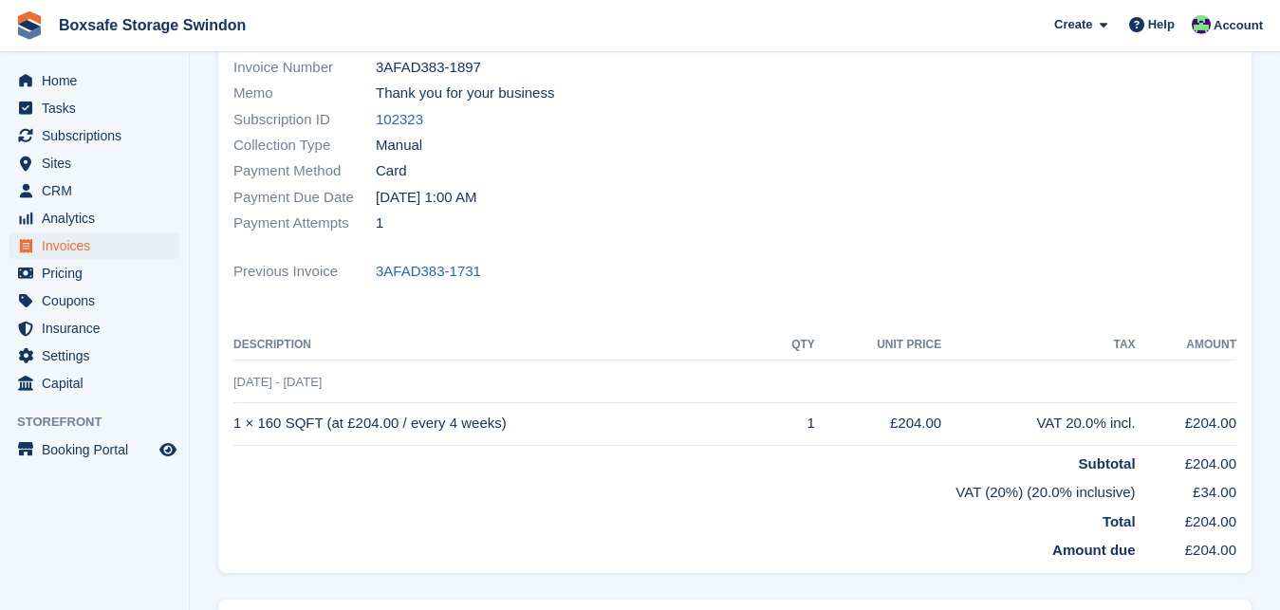
scroll to position [266, 0]
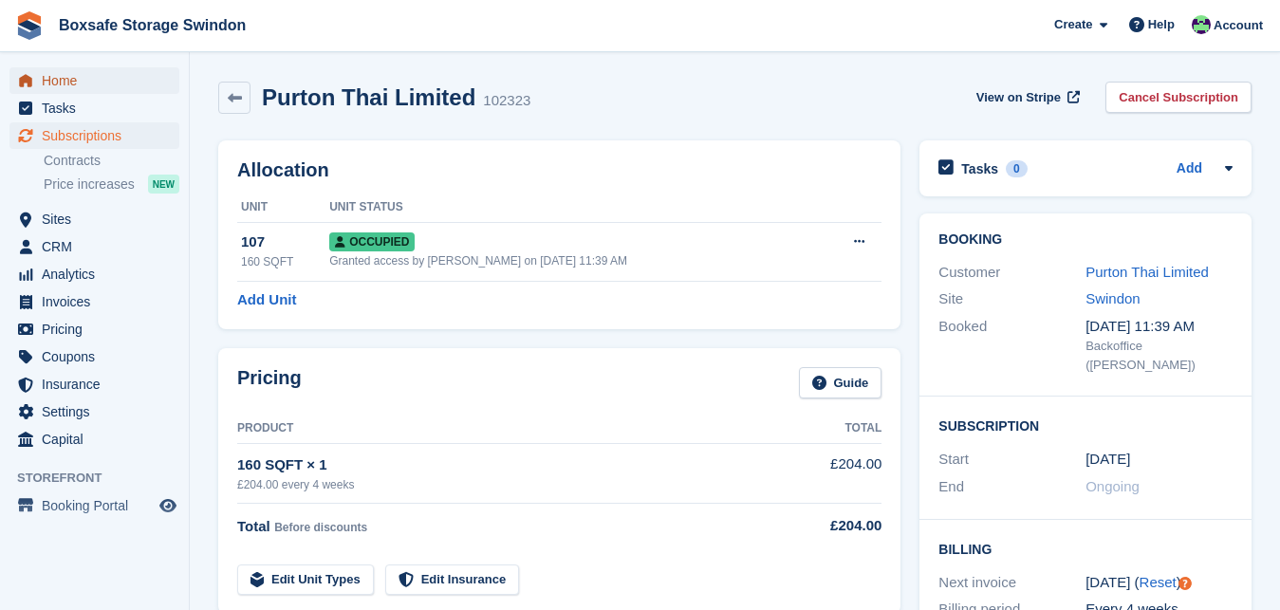
click at [94, 87] on span "Home" at bounding box center [99, 80] width 114 height 27
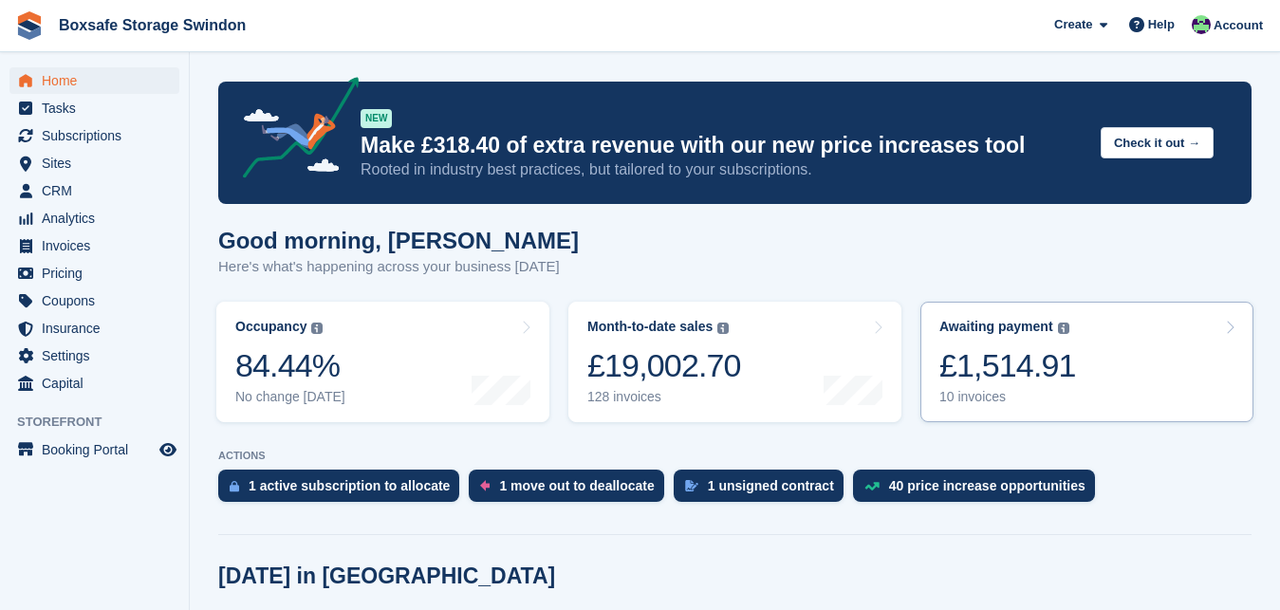
click at [1024, 355] on div "£1,514.91" at bounding box center [1007, 365] width 137 height 39
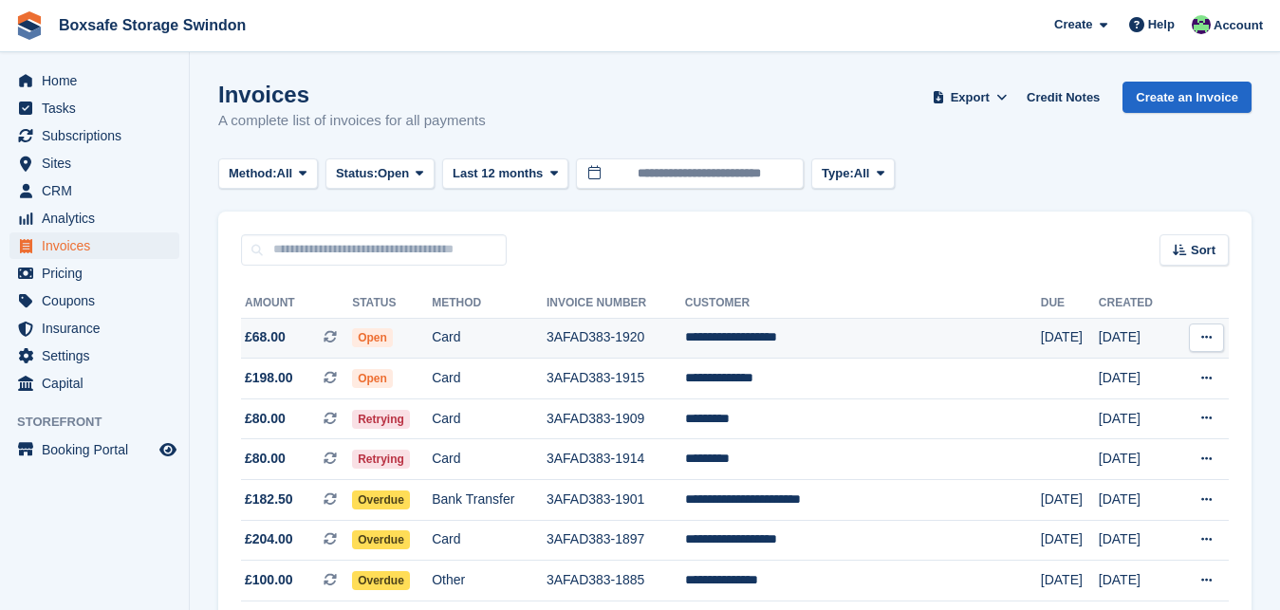
click at [519, 342] on td "Card" at bounding box center [489, 338] width 115 height 41
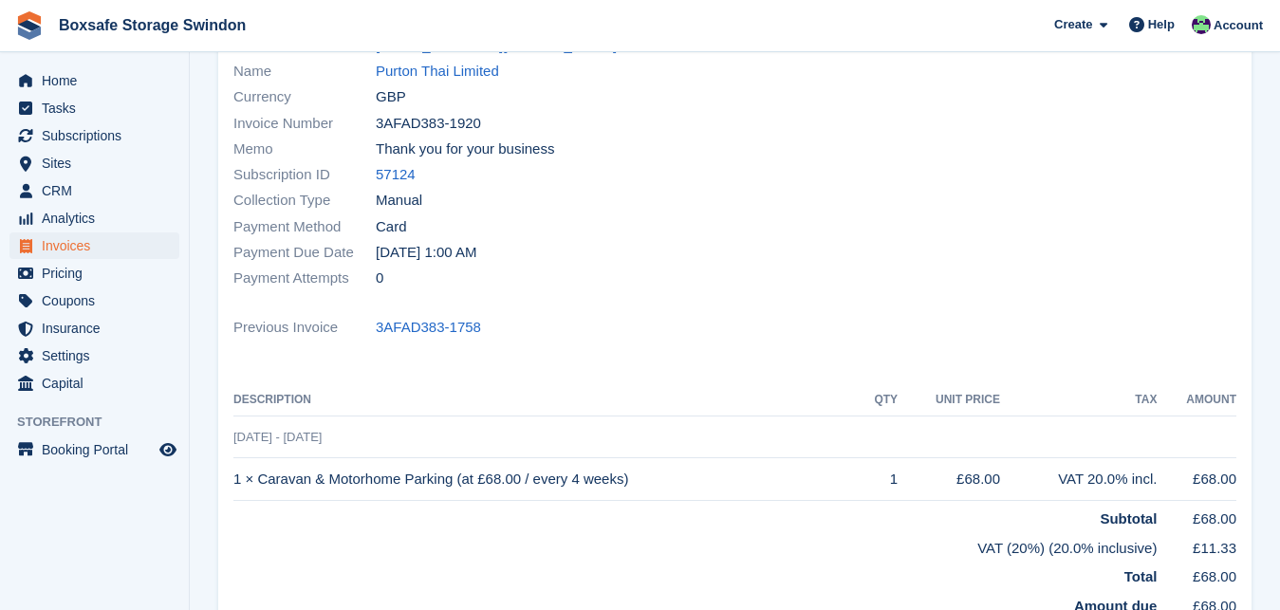
scroll to position [203, 0]
click at [81, 74] on span "Home" at bounding box center [99, 80] width 114 height 27
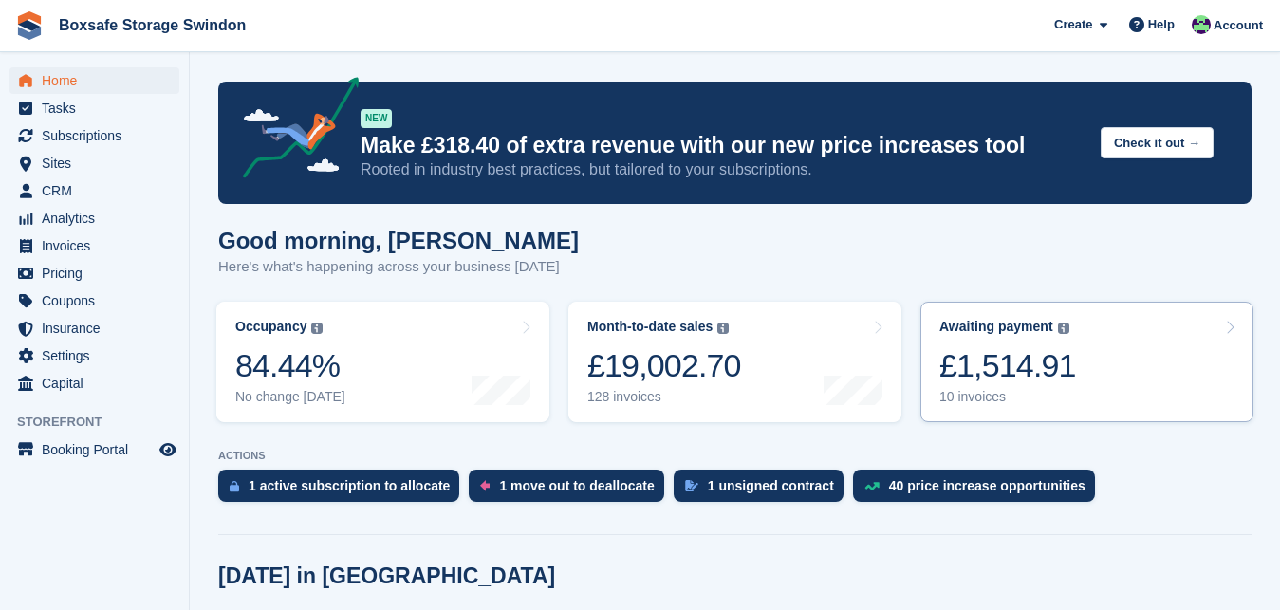
click at [1023, 385] on div "£1,514.91" at bounding box center [1007, 365] width 137 height 39
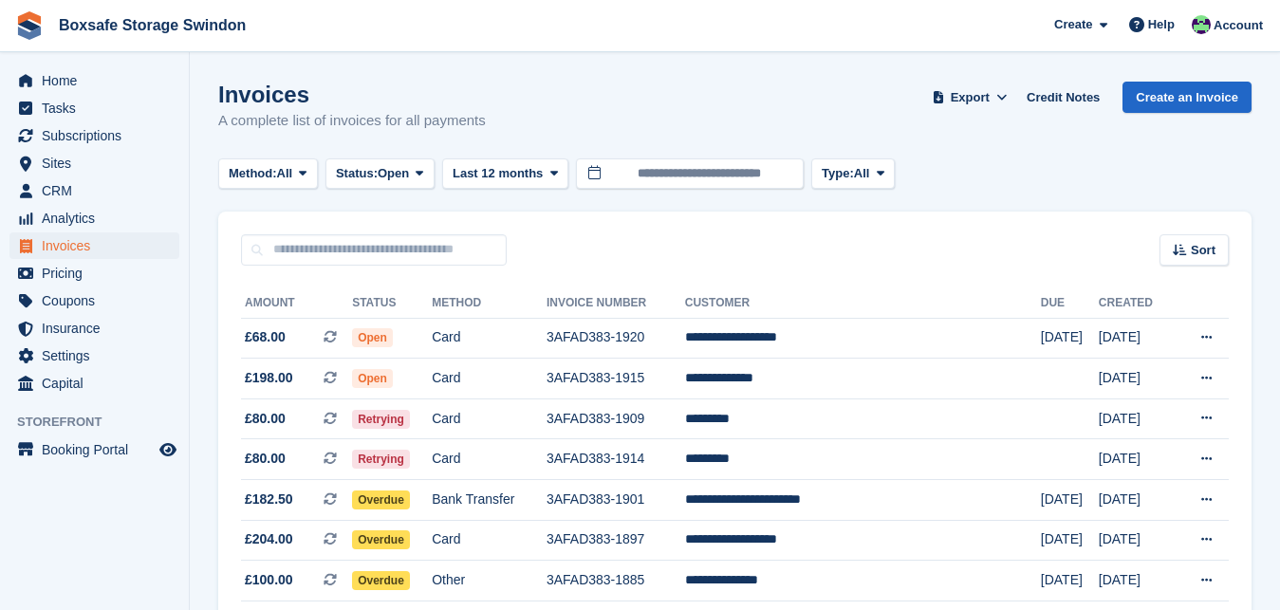
scroll to position [207, 0]
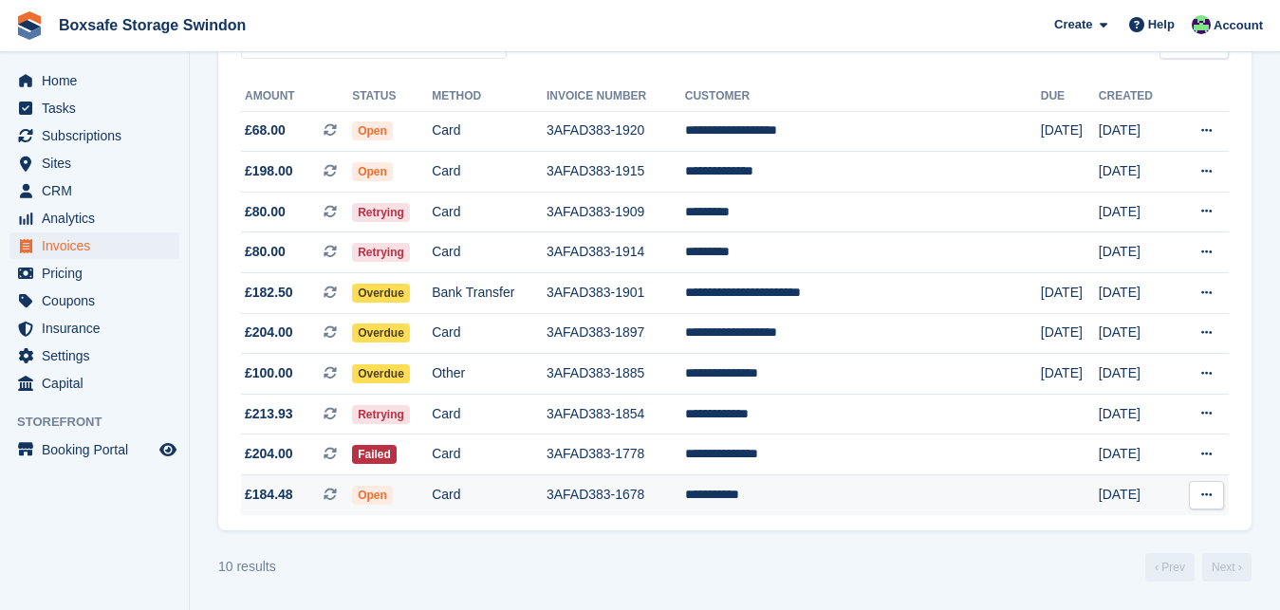
click at [801, 490] on td "**********" at bounding box center [863, 495] width 356 height 40
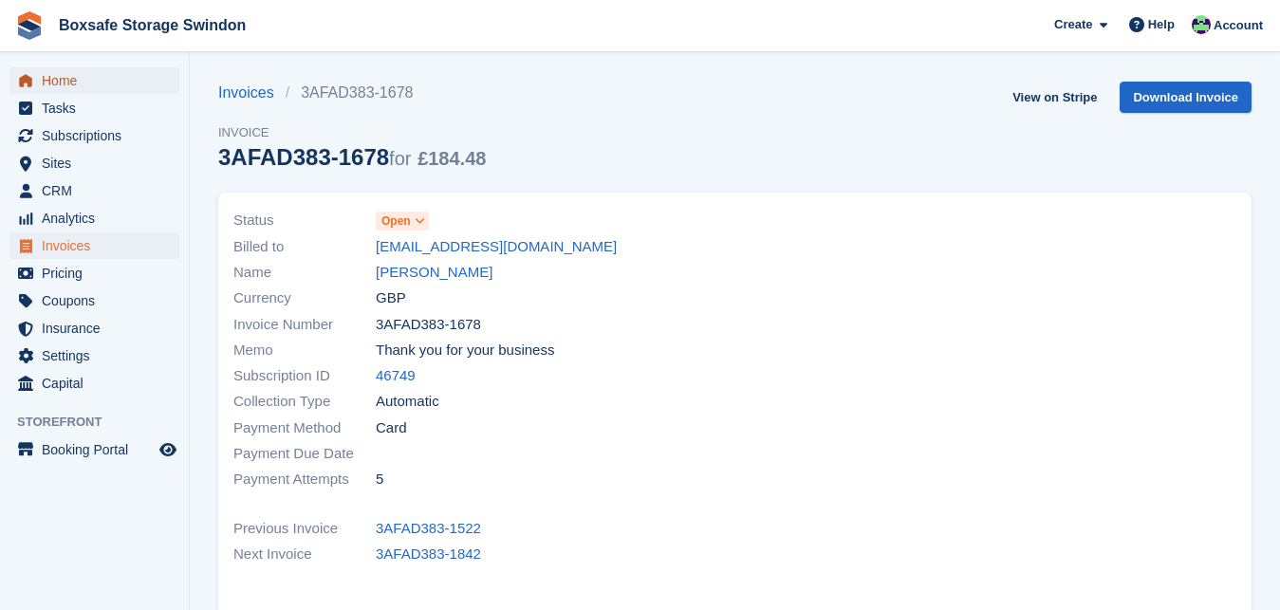
click at [118, 78] on span "Home" at bounding box center [99, 80] width 114 height 27
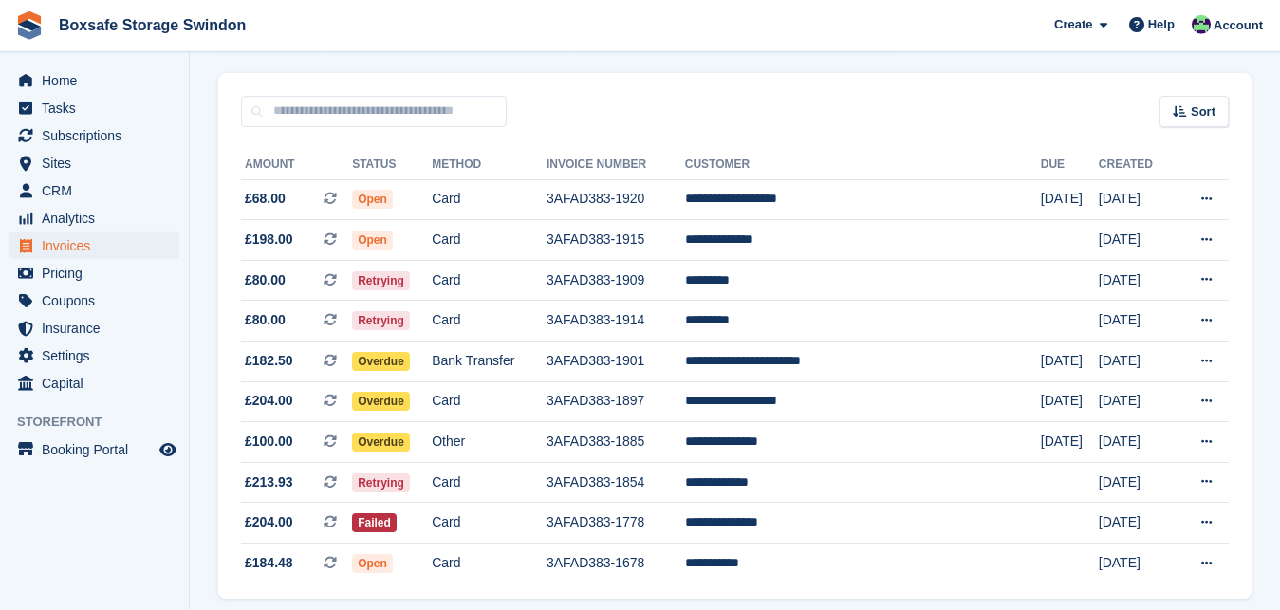
scroll to position [207, 0]
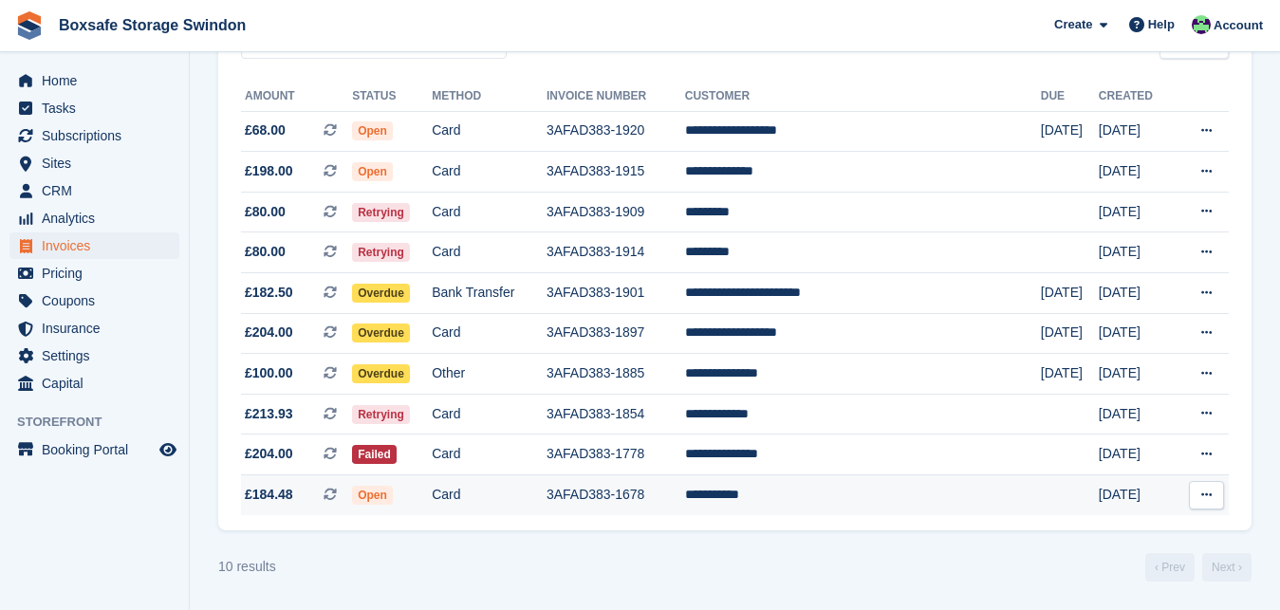
click at [821, 505] on td "**********" at bounding box center [863, 495] width 356 height 40
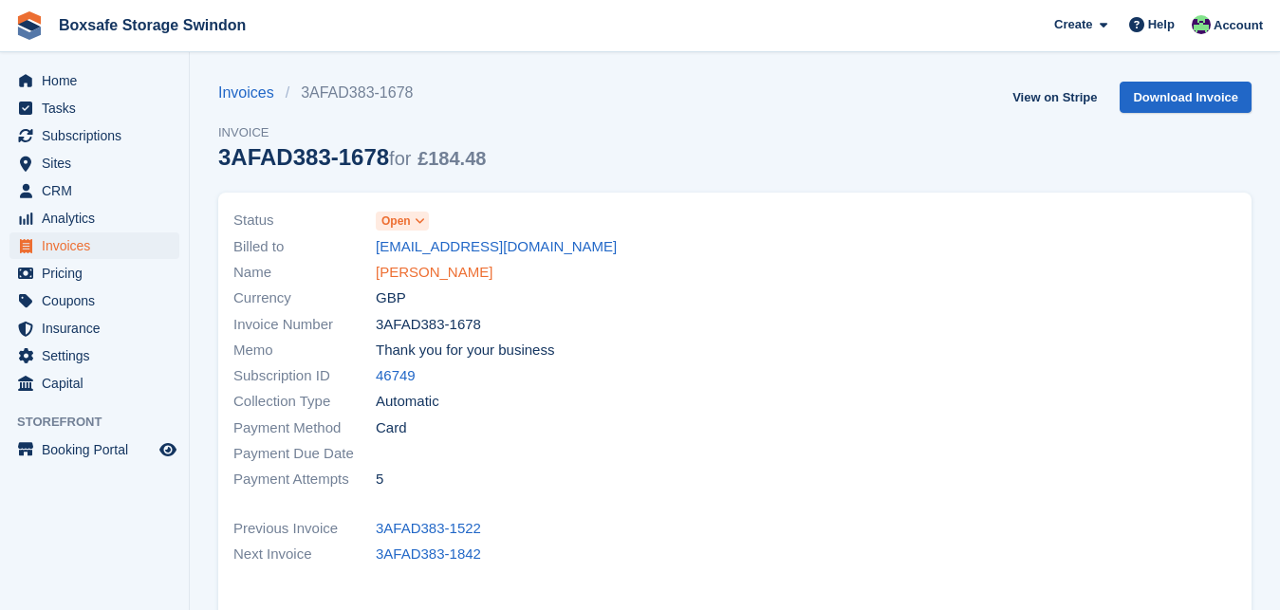
click at [415, 277] on link "Marius Moga" at bounding box center [434, 273] width 117 height 22
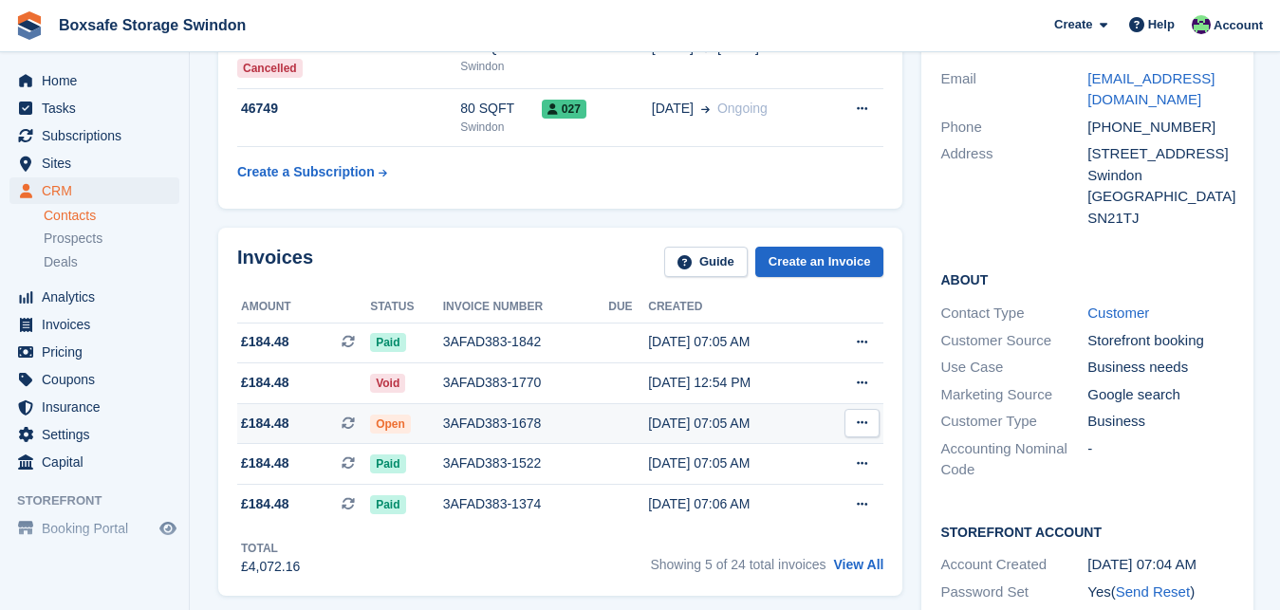
scroll to position [145, 0]
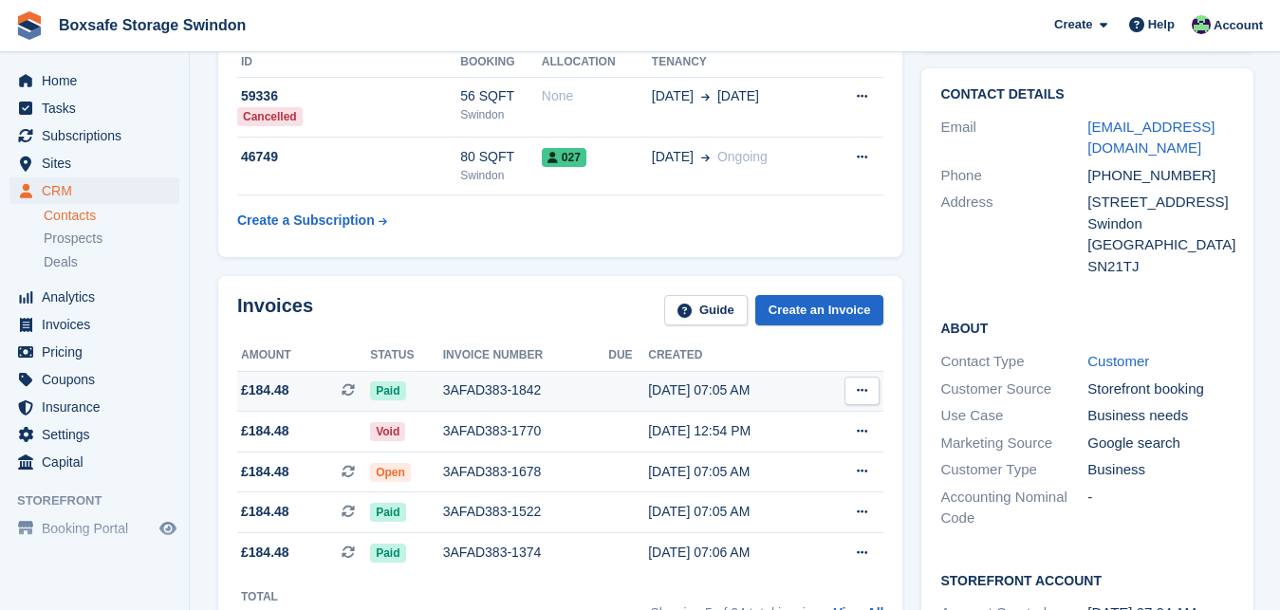
click at [512, 395] on div "3AFAD383-1842" at bounding box center [526, 390] width 166 height 20
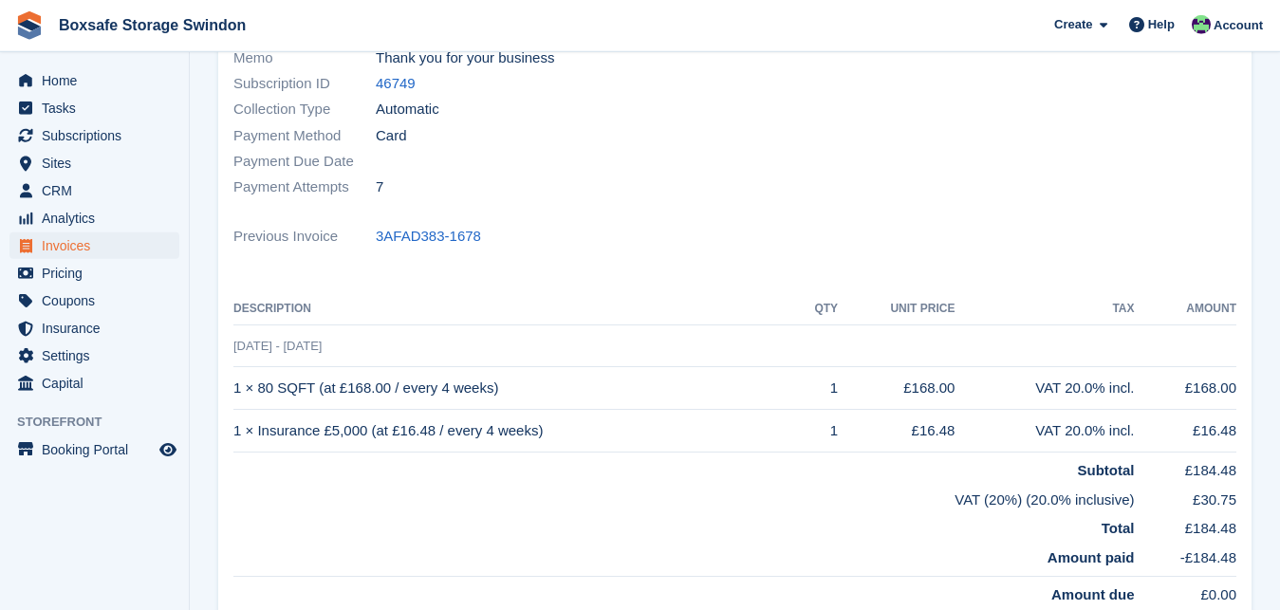
scroll to position [285, 0]
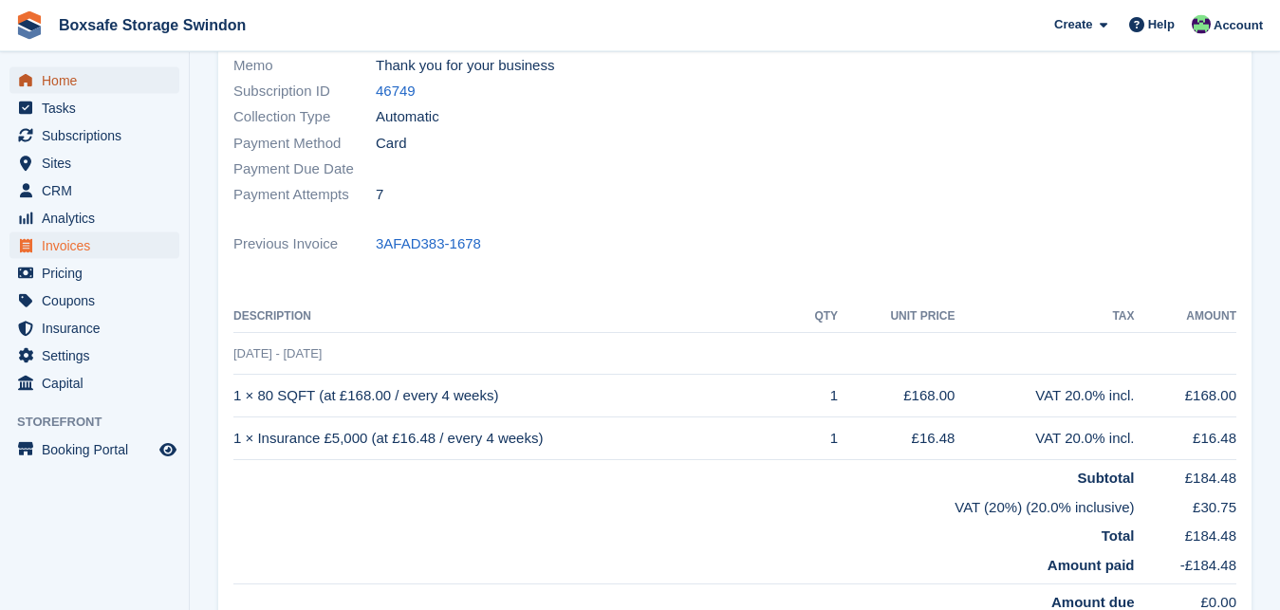
click at [93, 86] on span "Home" at bounding box center [99, 80] width 114 height 27
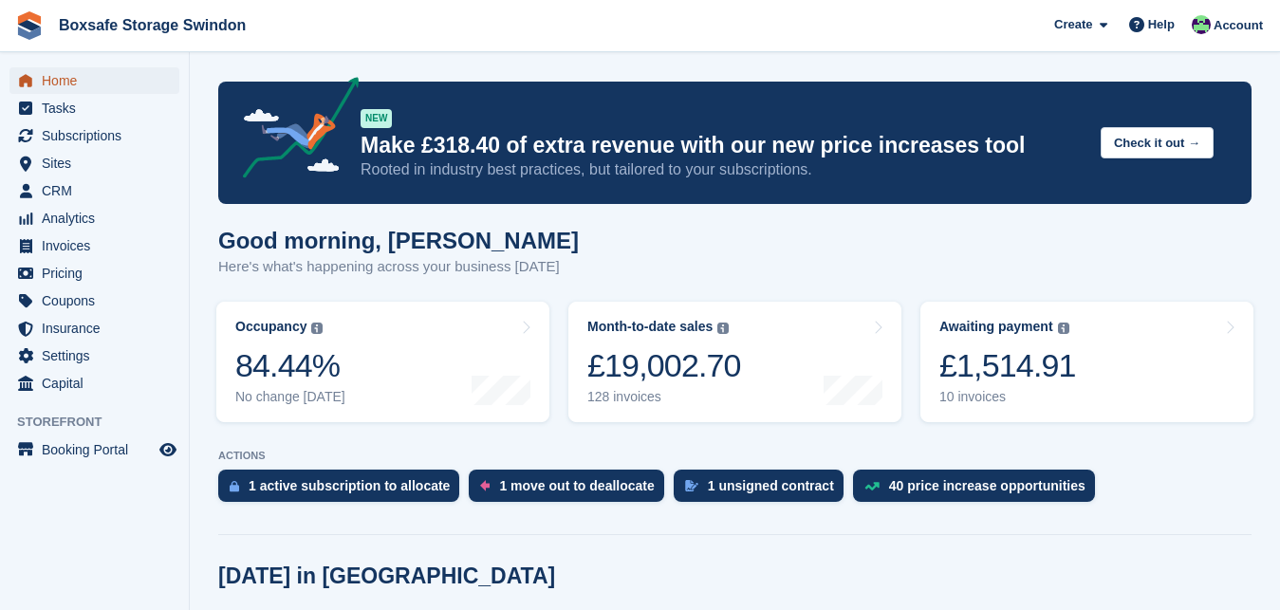
click at [122, 83] on span "Home" at bounding box center [99, 80] width 114 height 27
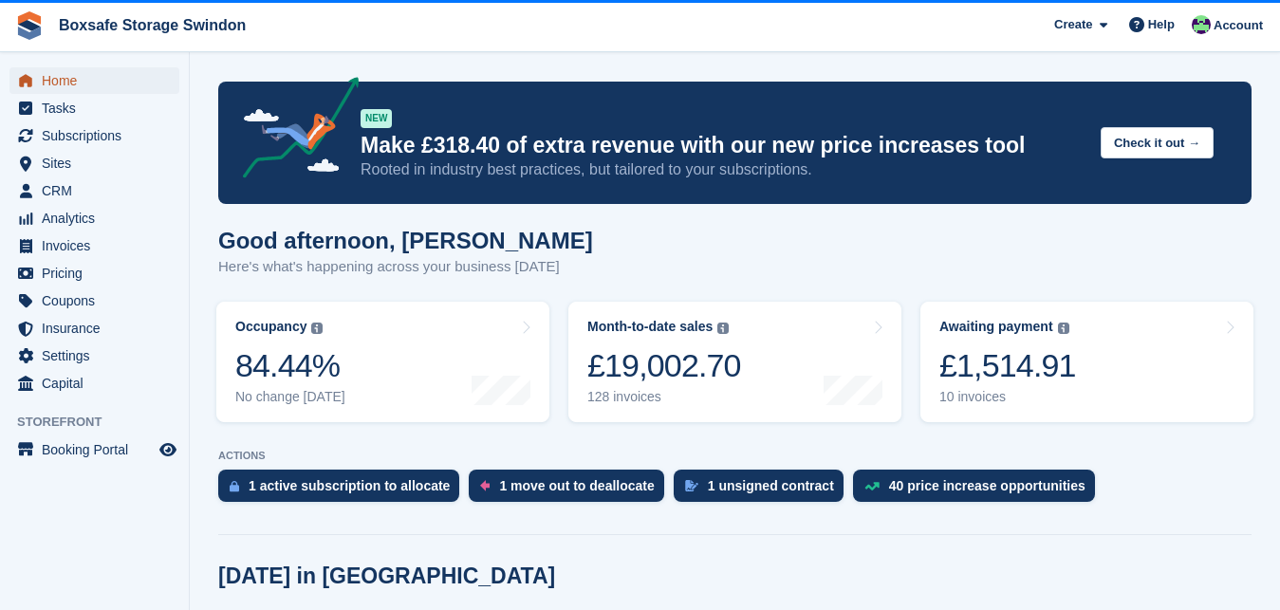
click at [98, 72] on span "Home" at bounding box center [99, 80] width 114 height 27
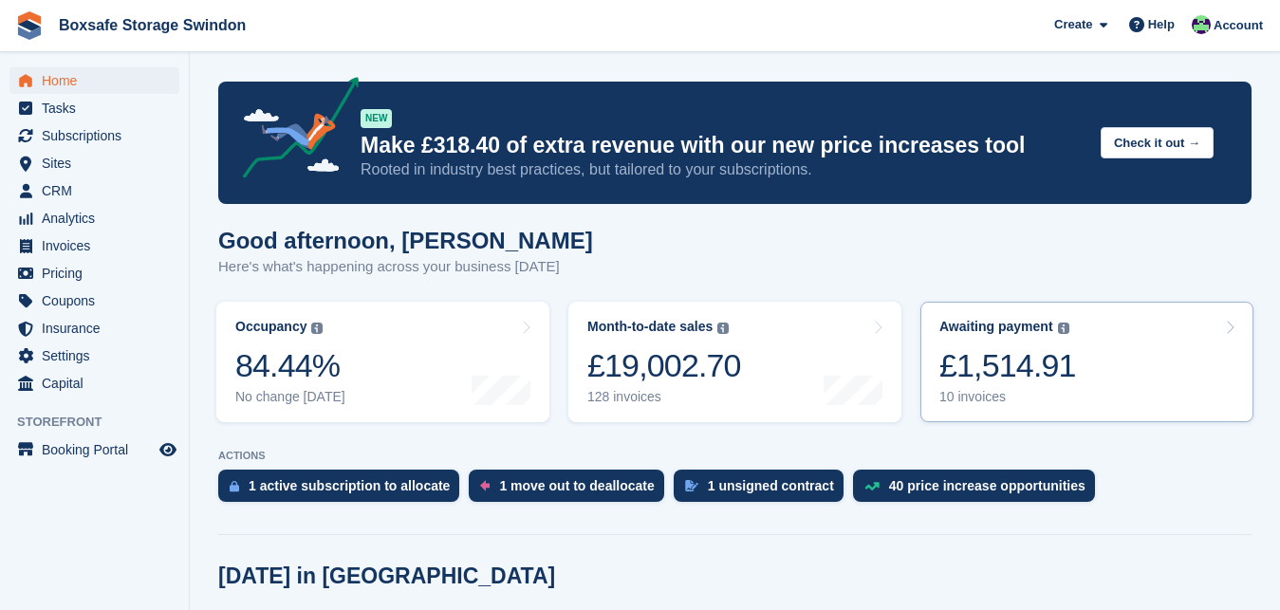
click at [966, 371] on div "£1,514.91" at bounding box center [1007, 365] width 137 height 39
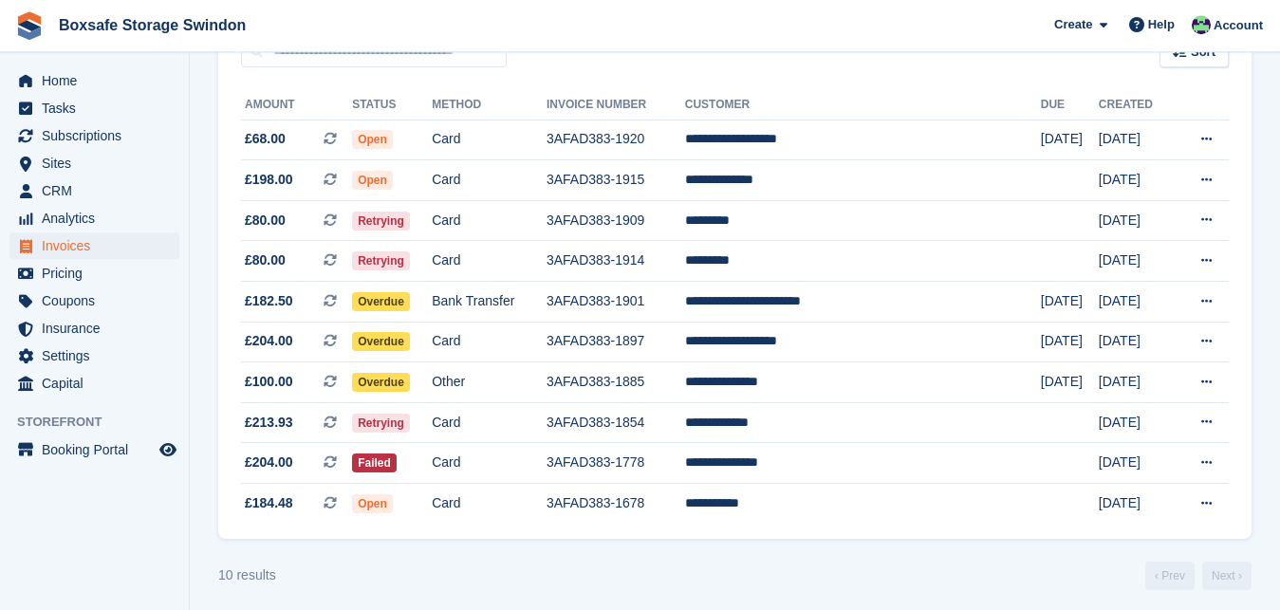
scroll to position [207, 0]
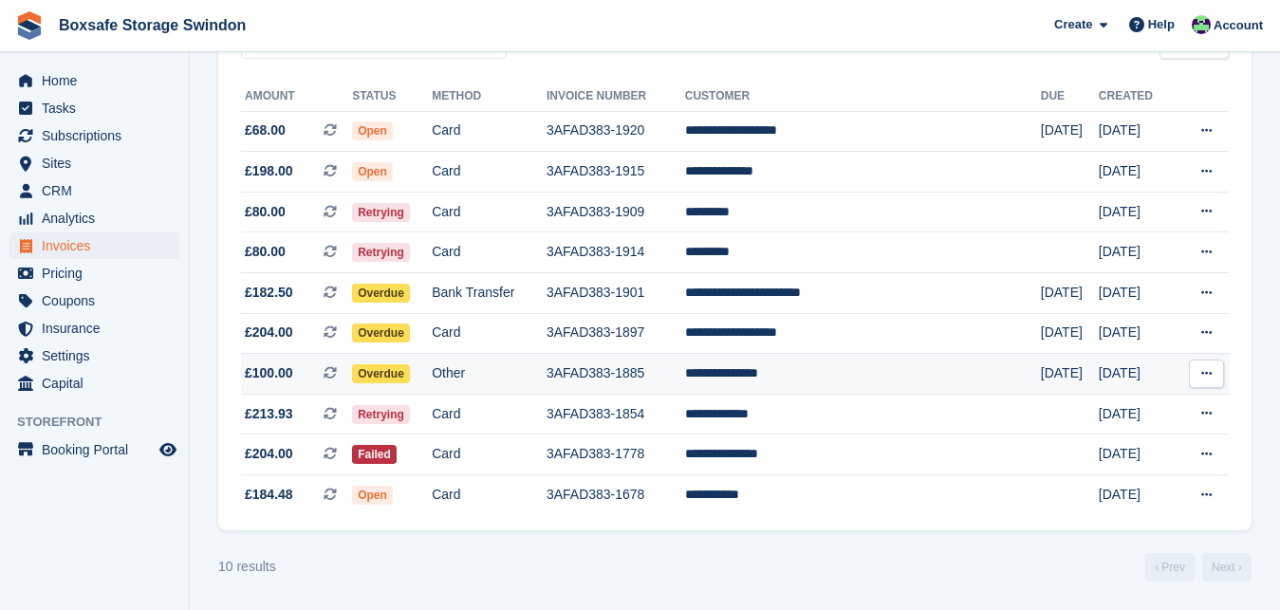
click at [801, 375] on td "**********" at bounding box center [863, 374] width 356 height 41
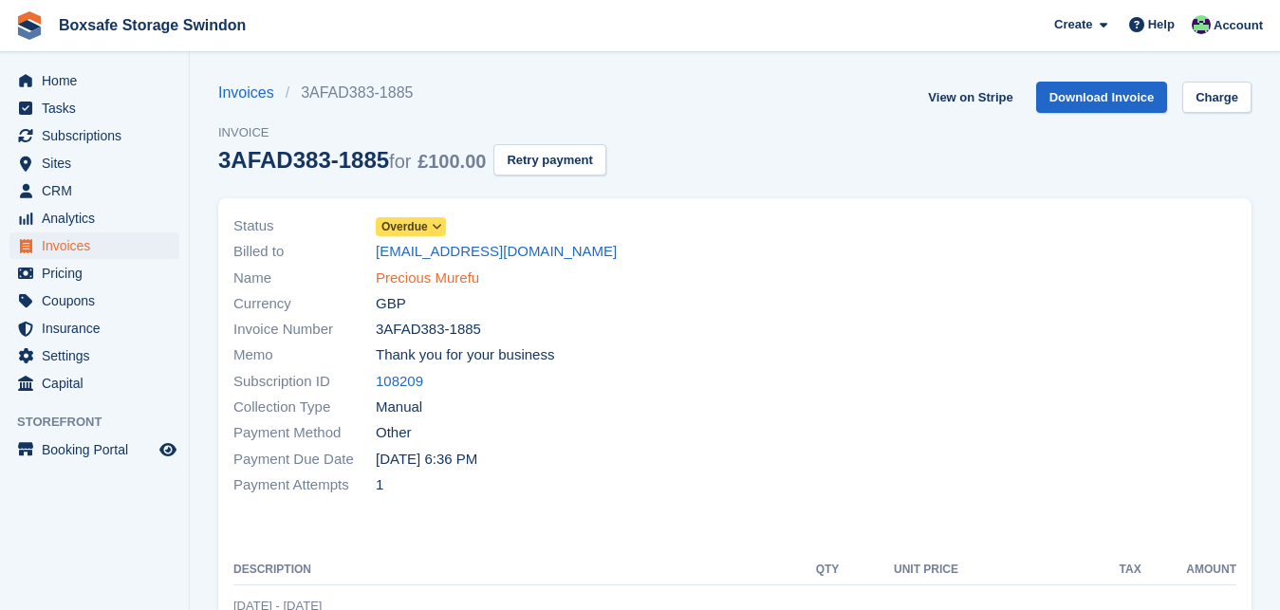
click at [411, 278] on link "Precious Murefu" at bounding box center [427, 279] width 103 height 22
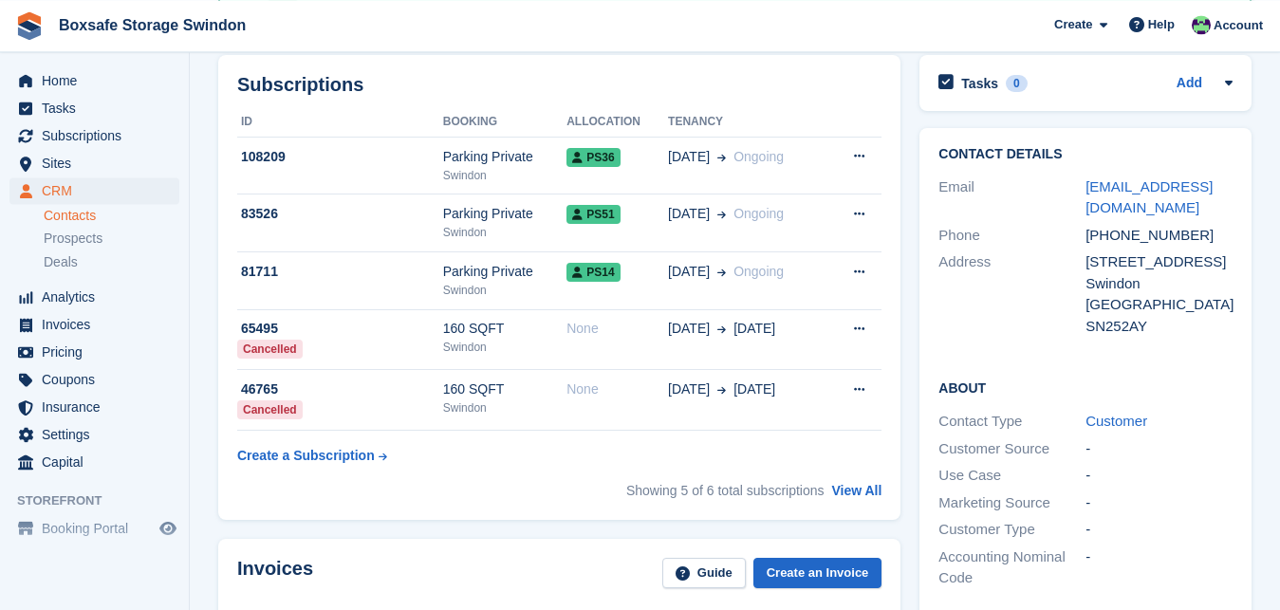
scroll to position [229, 0]
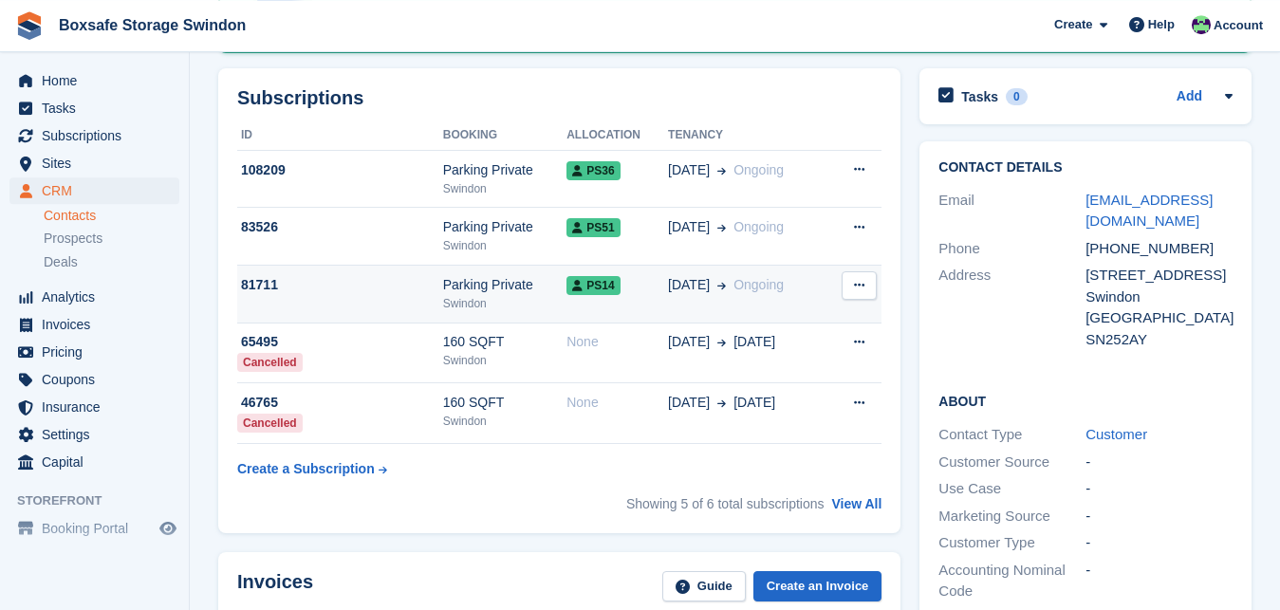
click at [341, 293] on div "81711" at bounding box center [340, 285] width 206 height 20
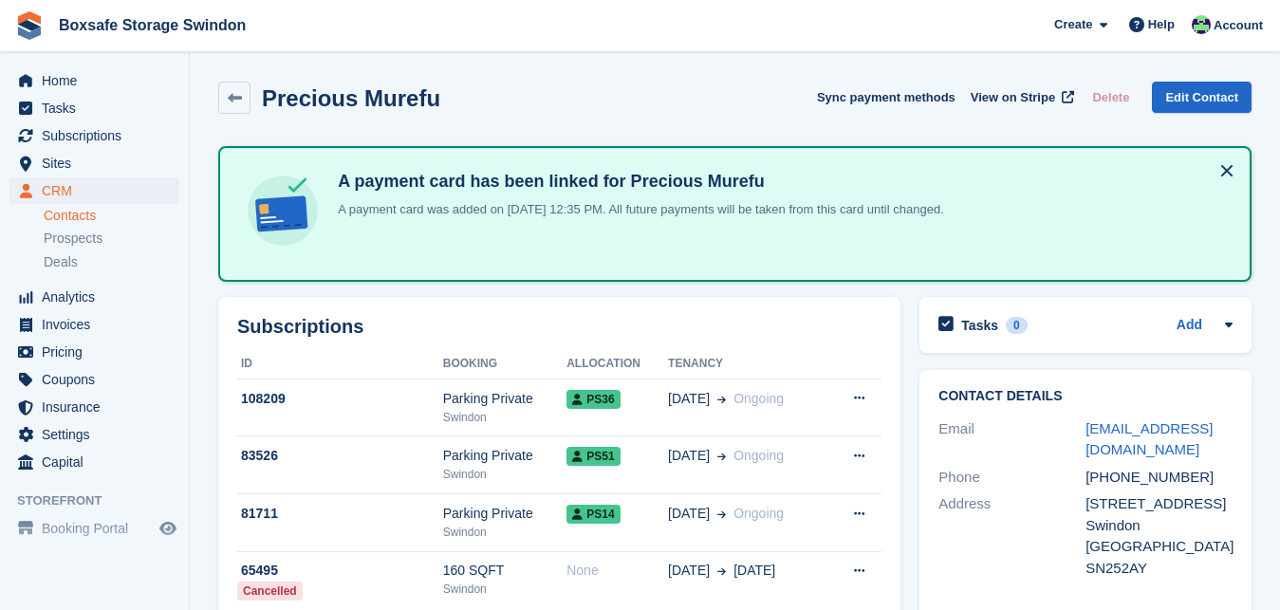
scroll to position [229, 0]
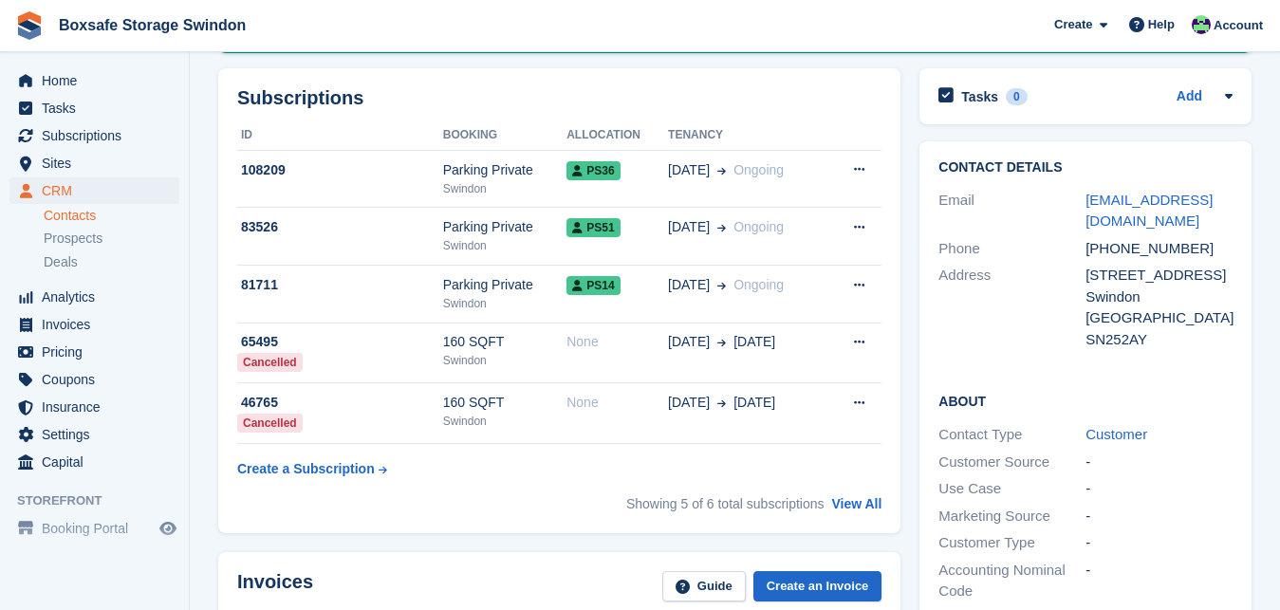
click at [471, 231] on div "Parking Private" at bounding box center [504, 227] width 123 height 20
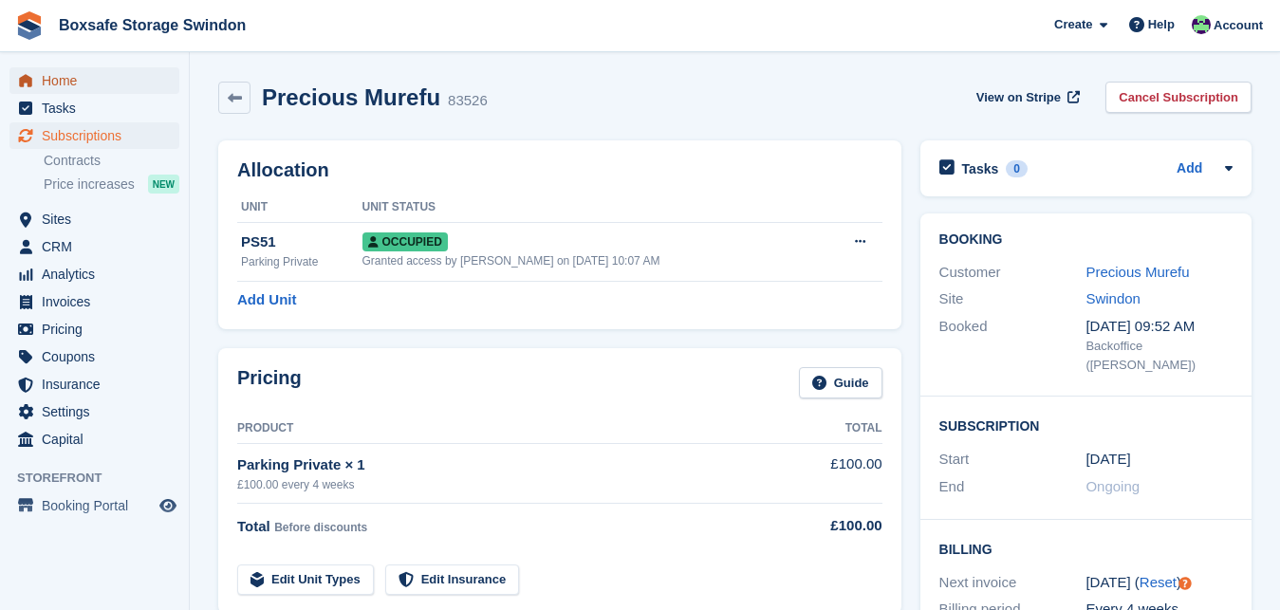
click at [95, 81] on span "Home" at bounding box center [99, 80] width 114 height 27
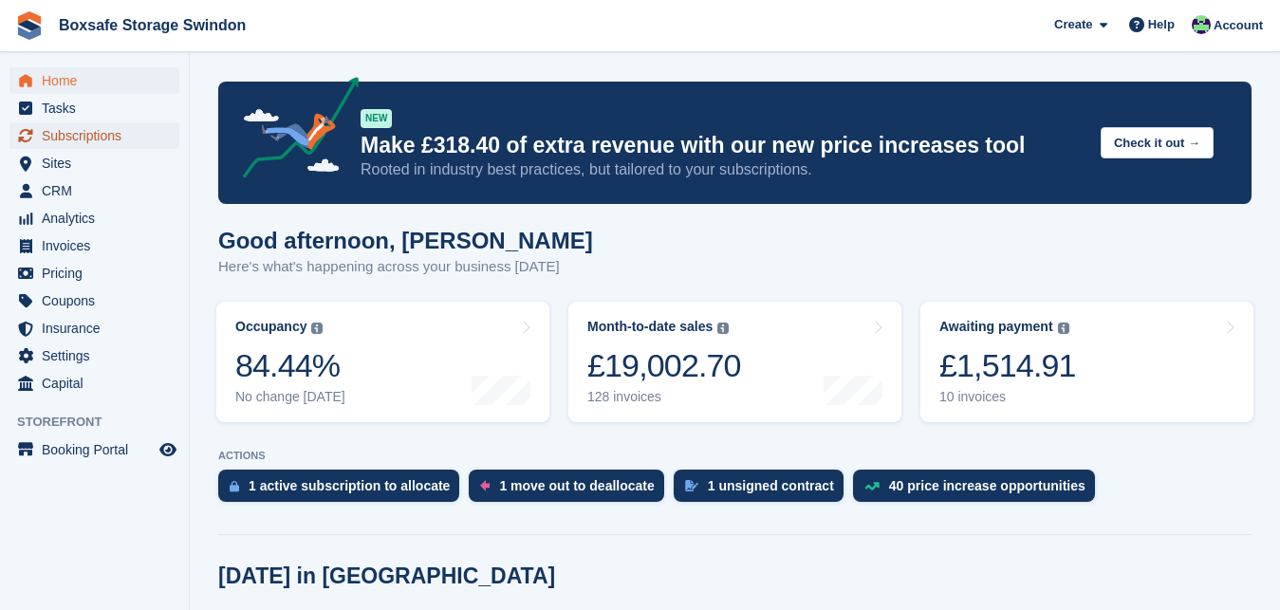
click at [109, 136] on span "Subscriptions" at bounding box center [99, 135] width 114 height 27
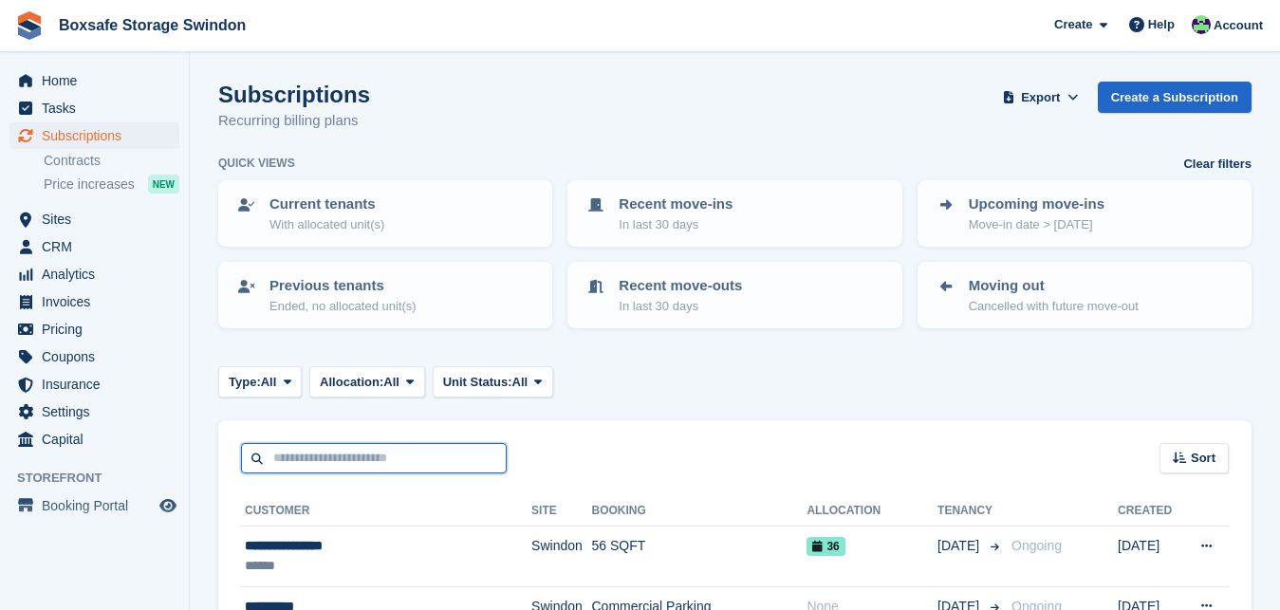
click at [366, 451] on input "text" at bounding box center [374, 458] width 266 height 31
type input "******"
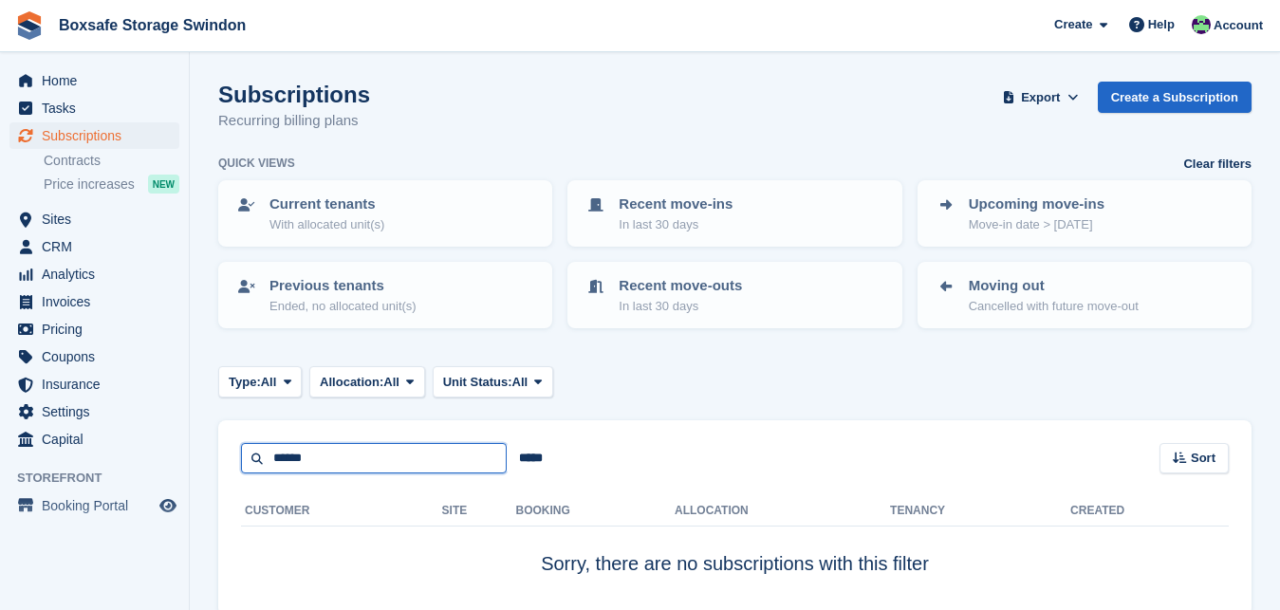
drag, startPoint x: 321, startPoint y: 456, endPoint x: 256, endPoint y: 454, distance: 64.5
click at [256, 454] on input "******" at bounding box center [374, 458] width 266 height 31
click at [68, 72] on span "Home" at bounding box center [99, 80] width 114 height 27
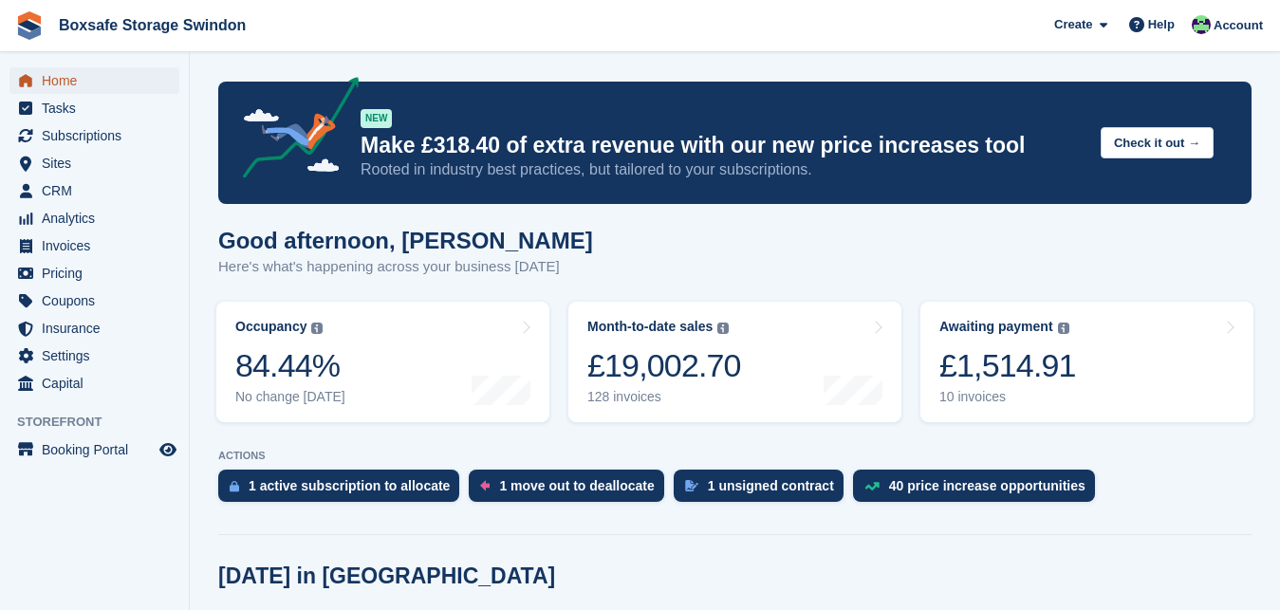
click at [70, 83] on span "Home" at bounding box center [99, 80] width 114 height 27
click at [94, 81] on span "Home" at bounding box center [99, 80] width 114 height 27
